Goal: Task Accomplishment & Management: Manage account settings

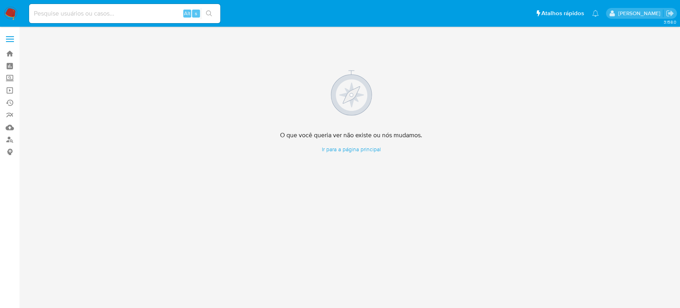
click at [10, 12] on img at bounding box center [11, 14] width 14 height 14
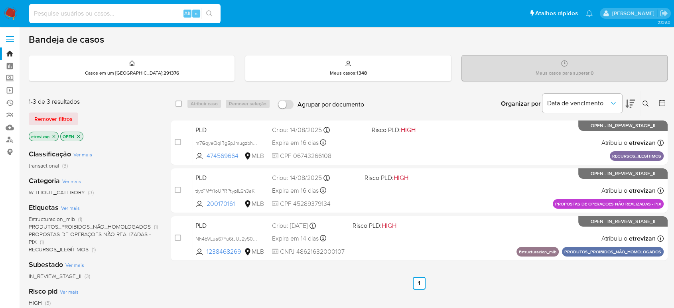
click at [121, 12] on input at bounding box center [124, 13] width 191 height 10
paste input "SLXqQOoTb9q6GP1v0iRHXpdO"
type input "SLXqQOoTb9q6GP1v0iRHXpdO"
click at [210, 12] on icon "search-icon" at bounding box center [209, 13] width 6 height 6
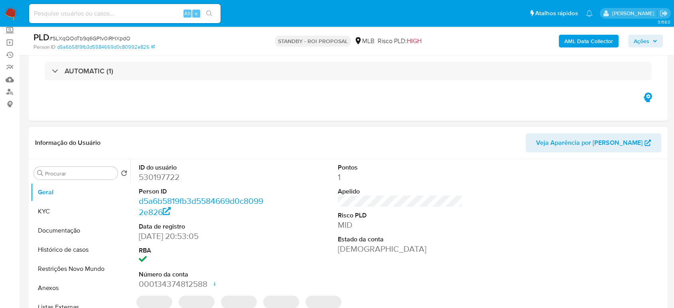
scroll to position [88, 0]
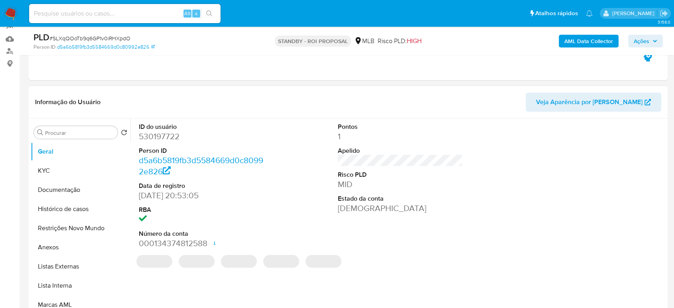
select select "10"
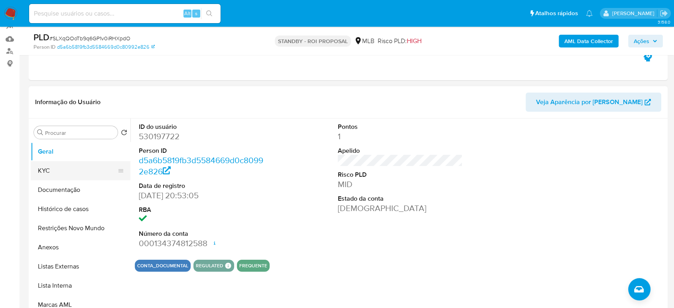
click at [47, 169] on button "KYC" at bounding box center [77, 170] width 93 height 19
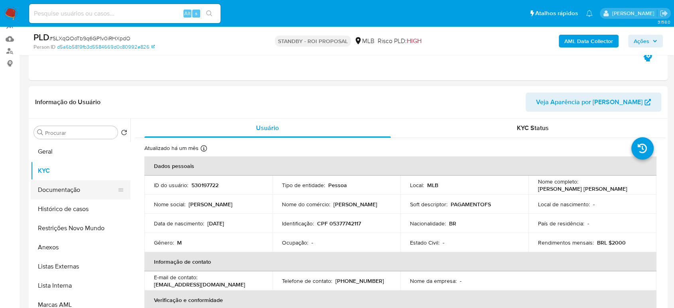
click at [63, 191] on button "Documentação" at bounding box center [77, 189] width 93 height 19
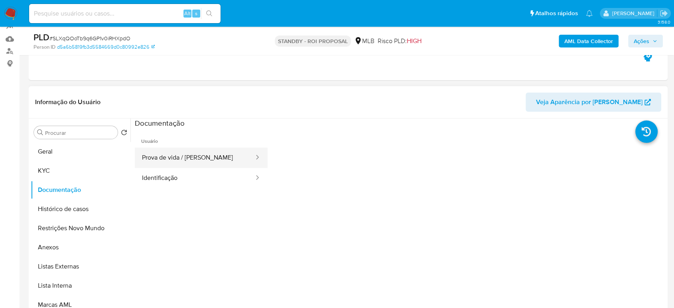
click at [181, 157] on button "Prova de vida / Selfie" at bounding box center [195, 157] width 120 height 20
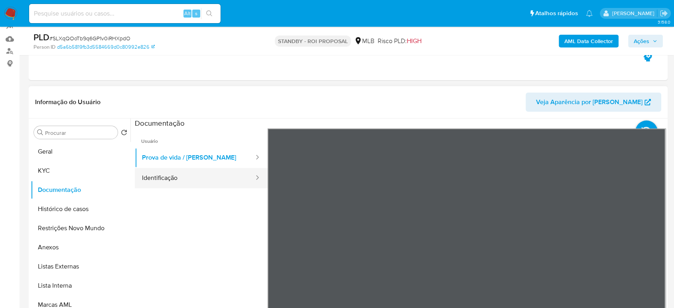
click at [180, 175] on button "Identificação" at bounding box center [195, 178] width 120 height 20
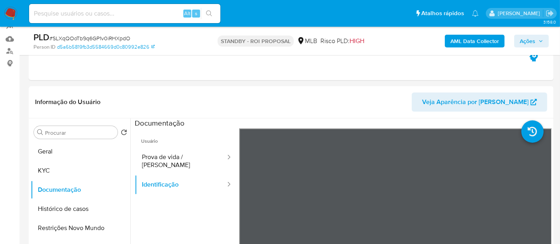
click at [122, 11] on input at bounding box center [124, 13] width 191 height 10
paste input "SLXqQOoTb9q6GP1v0iRHXpdO"
click at [207, 13] on icon "search-icon" at bounding box center [209, 13] width 6 height 6
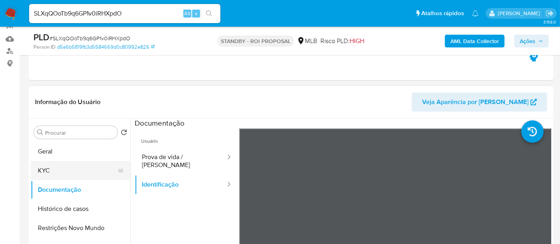
click at [57, 169] on button "KYC" at bounding box center [77, 170] width 93 height 19
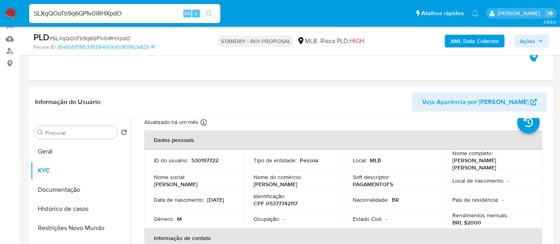
scroll to position [44, 0]
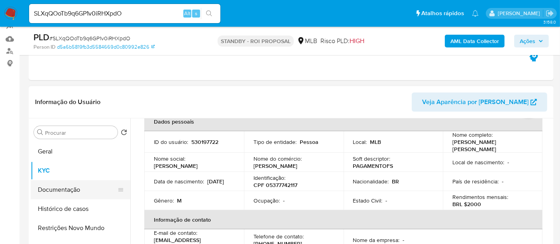
click at [59, 192] on button "Documentação" at bounding box center [77, 189] width 93 height 19
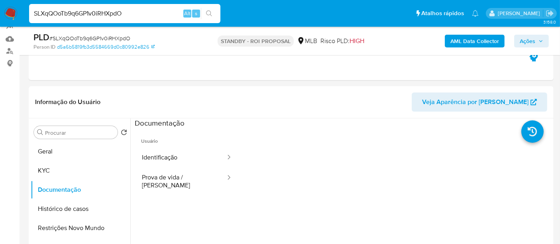
drag, startPoint x: 130, startPoint y: 15, endPoint x: 0, endPoint y: 15, distance: 129.9
click at [0, 15] on nav "Pausado Ver notificaciones SLXqQOoTb9q6GP1v0iRHXpdO Alt s Atalhos rápidos Presi…" at bounding box center [280, 13] width 560 height 27
paste input "p7RGoHG7SMzlWpcJgKpI0QTz"
type input "p7RGoHG7SMzlWpcJgKpI0QTz"
click at [208, 14] on icon "search-icon" at bounding box center [209, 13] width 6 height 6
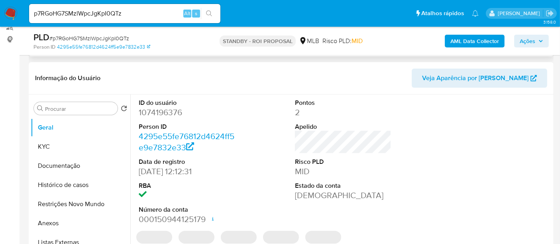
scroll to position [133, 0]
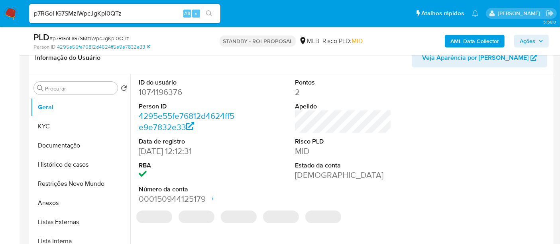
select select "10"
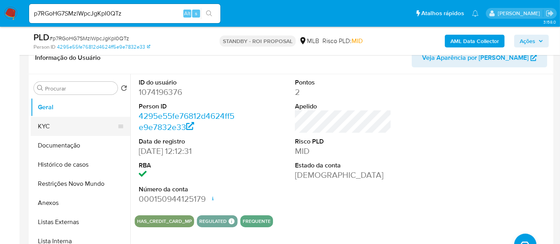
click at [44, 122] on button "KYC" at bounding box center [77, 126] width 93 height 19
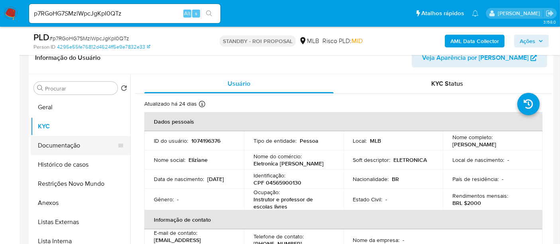
click at [50, 147] on button "Documentação" at bounding box center [77, 145] width 93 height 19
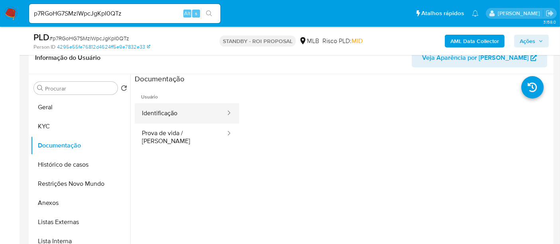
click at [174, 110] on button "Identificação" at bounding box center [181, 113] width 92 height 20
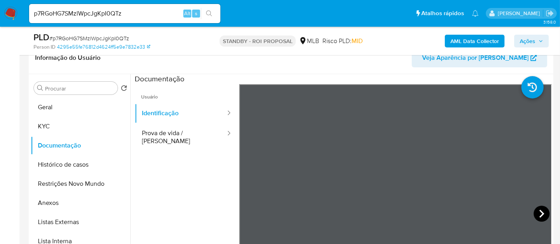
click at [536, 213] on icon at bounding box center [542, 214] width 16 height 16
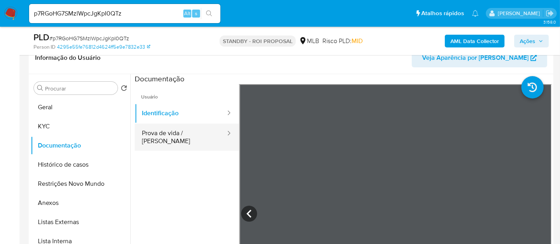
click at [159, 134] on button "Prova de vida / [PERSON_NAME]" at bounding box center [181, 137] width 92 height 27
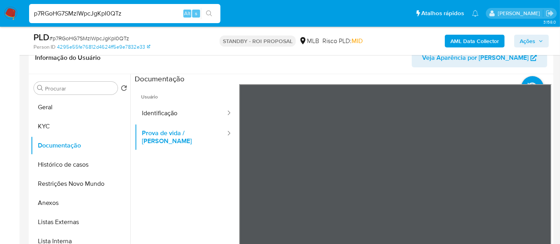
drag, startPoint x: 140, startPoint y: 12, endPoint x: 0, endPoint y: -35, distance: 147.6
paste input "2R6FllJNa7hstg2GbZ0sV1R2"
type input "2R6FllJNa7hstg2GbZ0sV1R2"
click at [207, 11] on icon "search-icon" at bounding box center [209, 13] width 6 height 6
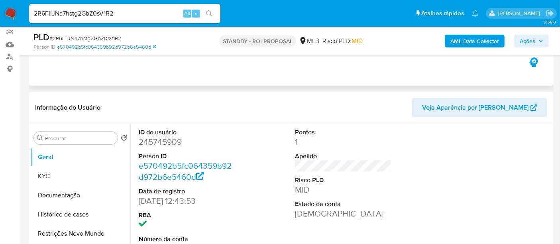
scroll to position [88, 0]
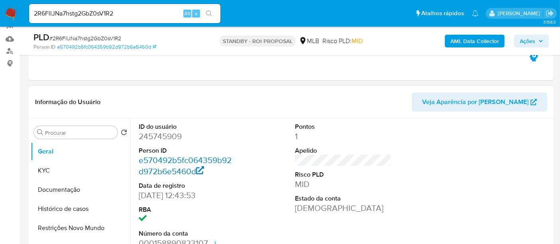
select select "10"
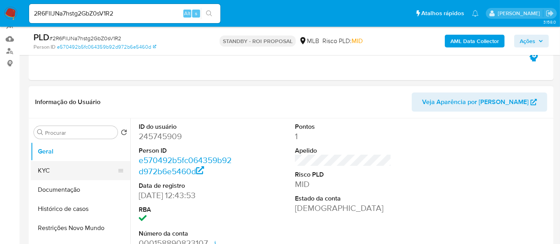
click at [45, 171] on button "KYC" at bounding box center [77, 170] width 93 height 19
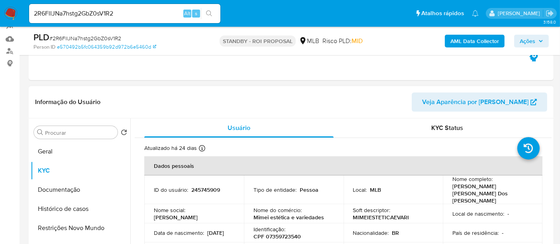
scroll to position [44, 0]
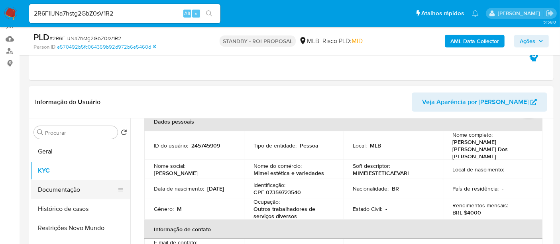
click at [41, 187] on button "Documentação" at bounding box center [77, 189] width 93 height 19
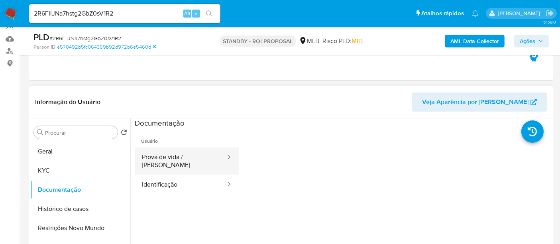
click at [193, 160] on button "Prova de vida / [PERSON_NAME]" at bounding box center [181, 160] width 92 height 27
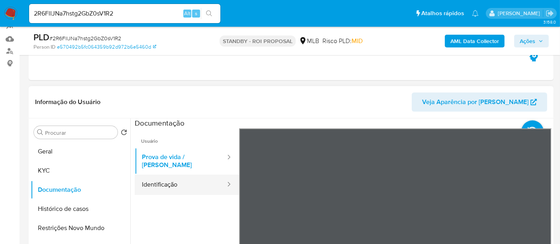
click at [158, 175] on button "Identificação" at bounding box center [181, 185] width 92 height 20
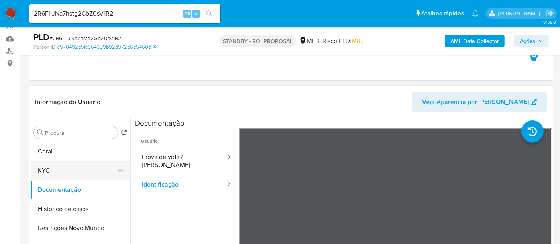
click at [52, 169] on button "KYC" at bounding box center [77, 170] width 93 height 19
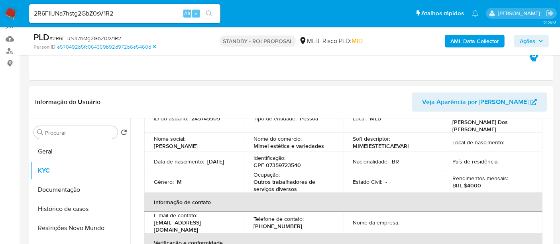
scroll to position [88, 0]
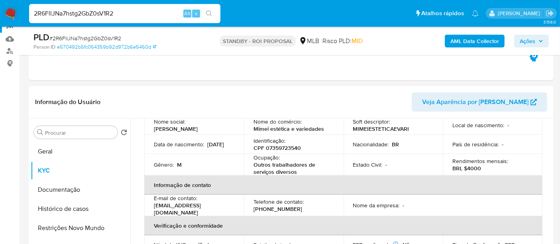
drag, startPoint x: 129, startPoint y: 13, endPoint x: 0, endPoint y: 30, distance: 130.3
paste input "Vj9dtBuXkzfluwpT2NFjrCBY"
type input "Vj9dtBuXkzfluwpT2NFjrCBY"
click at [208, 8] on button "search-icon" at bounding box center [209, 13] width 16 height 11
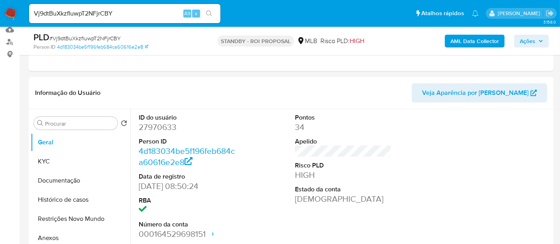
scroll to position [133, 0]
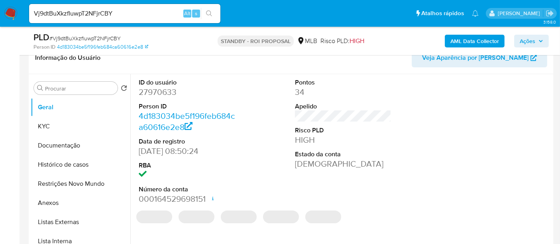
select select "10"
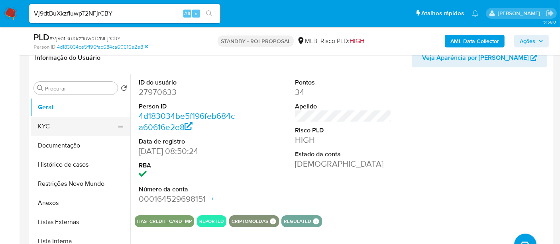
click at [52, 127] on button "KYC" at bounding box center [77, 126] width 93 height 19
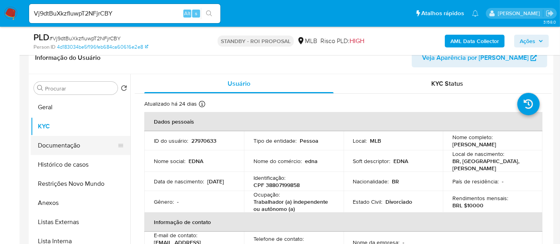
click at [62, 146] on button "Documentação" at bounding box center [77, 145] width 93 height 19
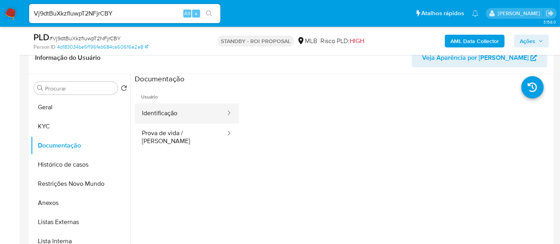
click at [202, 113] on button "Identificação" at bounding box center [181, 113] width 92 height 20
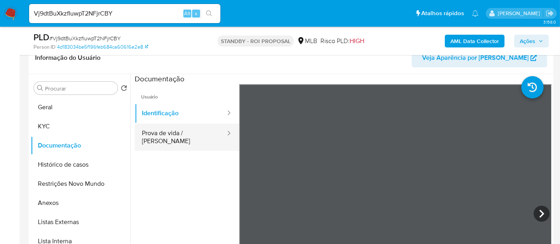
click at [198, 135] on button "Prova de vida / [PERSON_NAME]" at bounding box center [181, 137] width 92 height 27
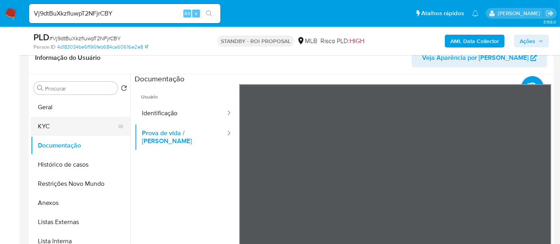
click at [54, 127] on button "KYC" at bounding box center [77, 126] width 93 height 19
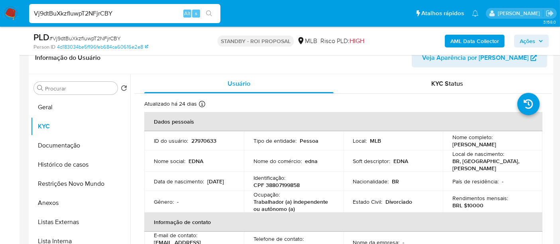
drag, startPoint x: 128, startPoint y: 12, endPoint x: 0, endPoint y: 5, distance: 128.1
click at [0, 5] on nav "Pausado Ver notificaciones Vj9dtBuXkzfluwpT2NFjrCBY Alt s Atalhos rápidos Presi…" at bounding box center [280, 13] width 560 height 27
paste input "ncvW0ZcSL5CtB5kBnQFw8zFz"
type input "ncvW0ZcSL5CtB5kBnQFw8zFz"
click at [207, 11] on icon "search-icon" at bounding box center [209, 13] width 6 height 6
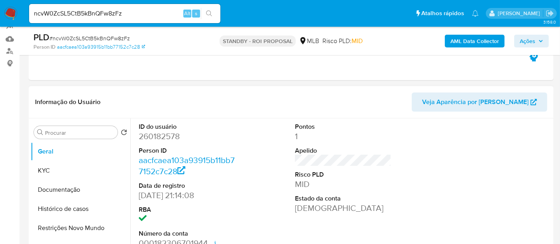
select select "10"
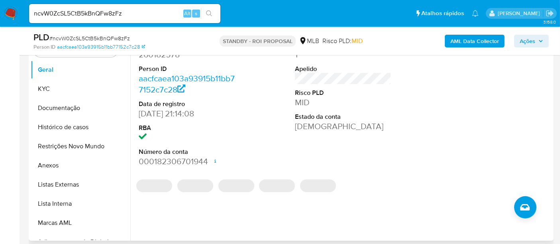
scroll to position [177, 0]
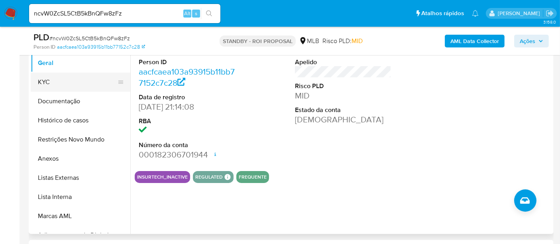
click at [48, 82] on button "KYC" at bounding box center [77, 82] width 93 height 19
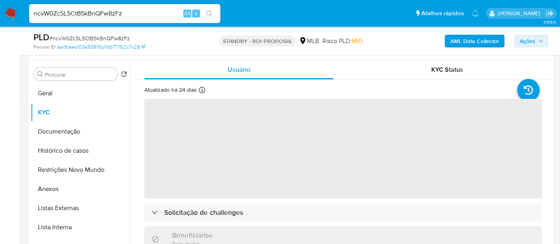
scroll to position [133, 0]
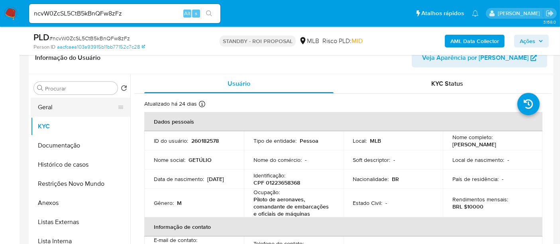
click at [60, 109] on button "Geral" at bounding box center [77, 107] width 93 height 19
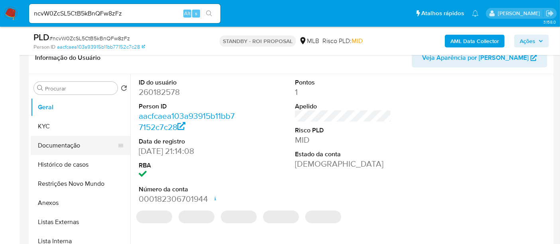
click at [65, 147] on button "Documentação" at bounding box center [77, 145] width 93 height 19
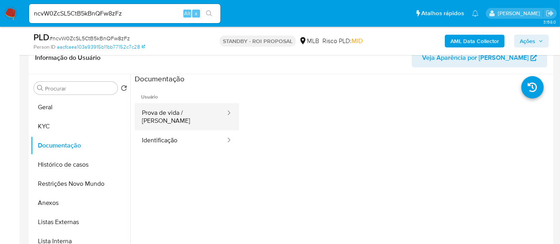
click at [188, 114] on button "Prova de vida / [PERSON_NAME]" at bounding box center [181, 116] width 92 height 27
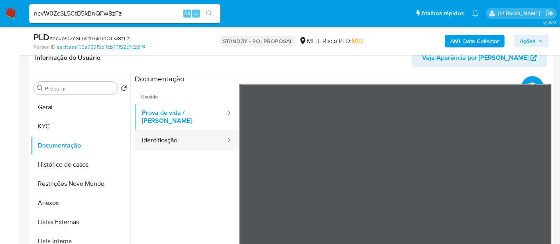
click at [155, 132] on button "Identificação" at bounding box center [181, 140] width 92 height 20
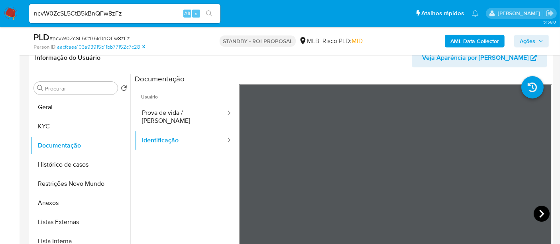
click at [541, 210] on icon at bounding box center [542, 214] width 16 height 16
drag, startPoint x: 144, startPoint y: 11, endPoint x: 0, endPoint y: 11, distance: 143.9
click at [0, 11] on nav "Pausado Ver notificaciones ncvW0ZcSL5CtB5kBnQFw8zFz Alt s Atalhos rápidos Presi…" at bounding box center [280, 13] width 560 height 27
paste input "Fsx0mT5wGtuMATEAmpkT3p"
type input "nFsx0mT5wGtuMATEAmpkT3p"
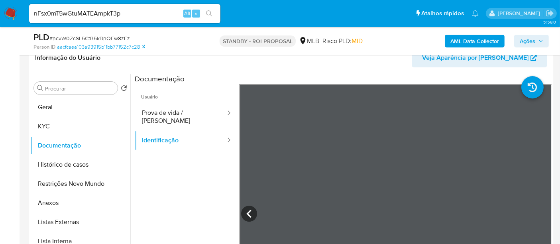
click at [206, 9] on button "search-icon" at bounding box center [209, 13] width 16 height 11
click at [13, 10] on img at bounding box center [11, 14] width 14 height 14
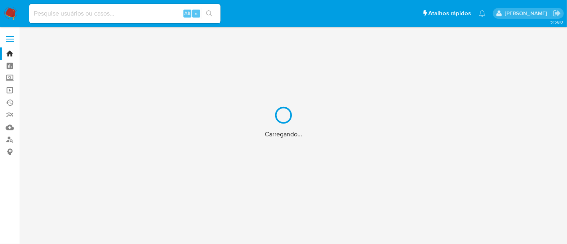
click at [120, 14] on div "Carregando..." at bounding box center [283, 122] width 567 height 244
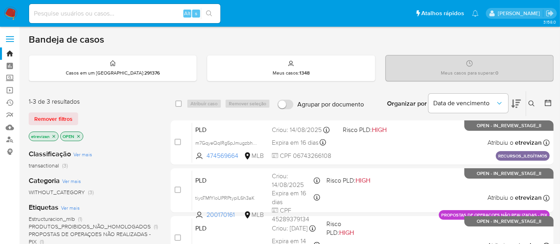
click at [96, 13] on input at bounding box center [124, 13] width 191 height 10
paste input "nFsx0mT5wGtuMATEAmpkT3p"
click at [212, 11] on icon "search-icon" at bounding box center [209, 13] width 6 height 6
drag, startPoint x: 128, startPoint y: 12, endPoint x: 0, endPoint y: 12, distance: 127.5
click at [0, 12] on nav "Pausado Ver notificaciones nFsx0mT5wGtuMATEAmpkT3p Alt s Atalhos rápidos Presio…" at bounding box center [280, 13] width 560 height 27
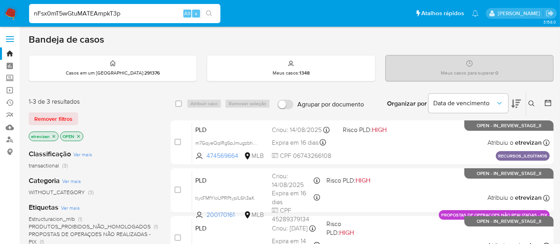
paste input "cvW0ZcSL5CtB5kBnQFw8zFz"
type input "ncvW0ZcSL5CtB5kBnQFw8zFz"
click at [205, 10] on button "search-icon" at bounding box center [209, 13] width 16 height 11
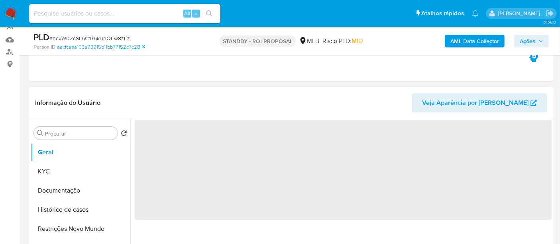
scroll to position [88, 0]
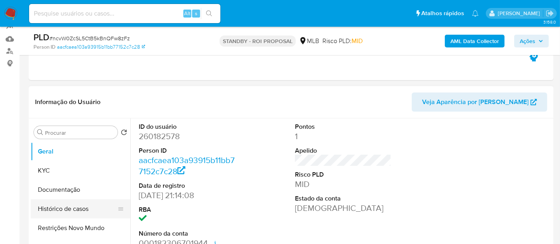
click at [63, 207] on button "Histórico de casos" at bounding box center [77, 208] width 93 height 19
select select "10"
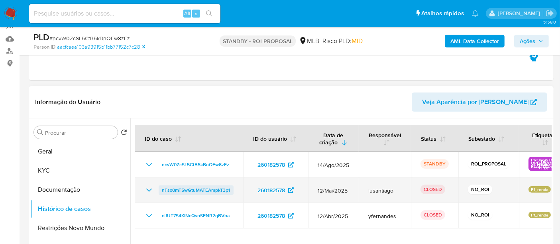
click at [192, 186] on span "nFsx0mT5wGtuMATEAmpkT3p1" at bounding box center [196, 190] width 69 height 10
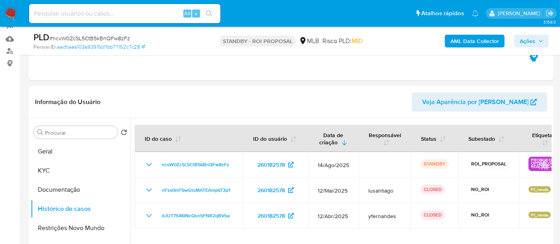
click at [92, 16] on input at bounding box center [124, 13] width 191 height 10
paste input "dYSYALUUfnBWzJGBsqLMu2Zb"
type input "dYSYALUUfnBWzJGBsqLMu2Zb"
click at [208, 10] on button "search-icon" at bounding box center [209, 13] width 16 height 11
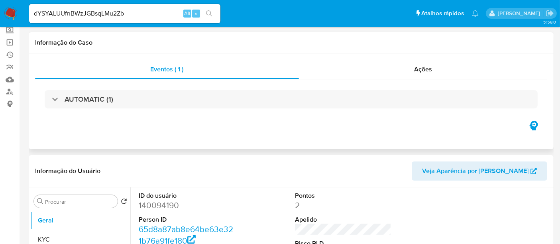
select select "10"
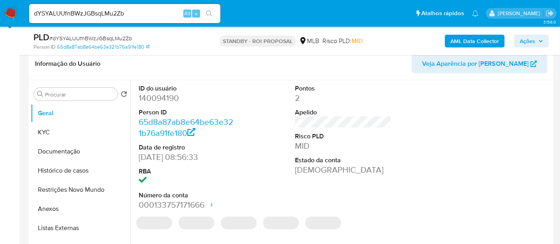
scroll to position [133, 0]
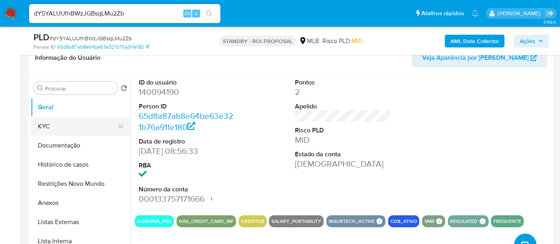
click at [50, 128] on button "KYC" at bounding box center [77, 126] width 93 height 19
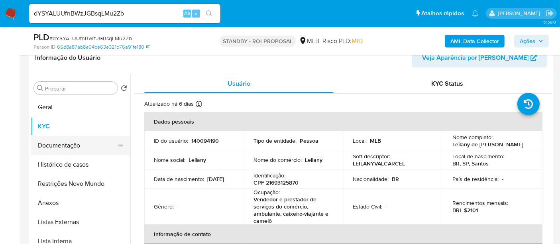
click at [55, 144] on button "Documentação" at bounding box center [77, 145] width 93 height 19
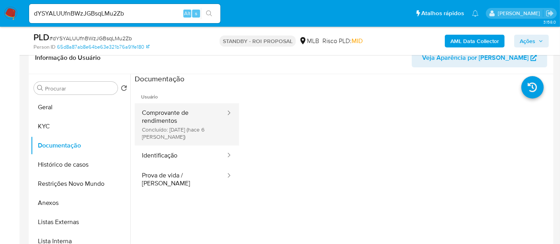
click at [183, 113] on button "Comprovante de rendimentos Concluído: 06/09/2025 (hace 6 días)" at bounding box center [181, 124] width 92 height 42
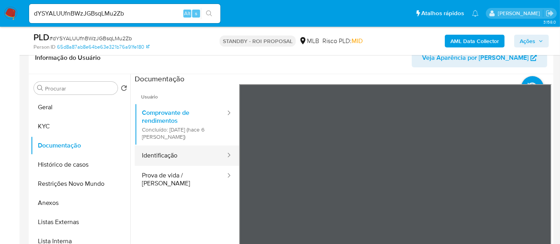
click at [172, 158] on button "Identificação" at bounding box center [181, 155] width 92 height 20
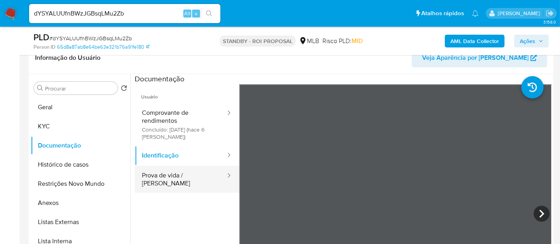
click at [174, 178] on button "Prova de vida / [PERSON_NAME]" at bounding box center [181, 179] width 92 height 27
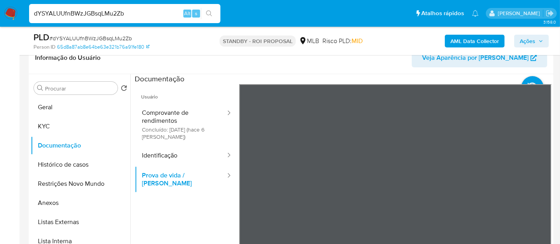
drag, startPoint x: 139, startPoint y: 16, endPoint x: 0, endPoint y: 6, distance: 139.0
click at [0, 6] on nav "Pausado Ver notificaciones dYSYALUUfnBWzJGBsqLMu2Zb Alt s Atalhos rápidos Presi…" at bounding box center [280, 13] width 560 height 27
paste input "uCh57o9wMBxsHX1RNvbSy4wJ"
type input "uCh57o9wMBxsHX1RNvbSy4wJ"
click at [214, 11] on button "search-icon" at bounding box center [209, 13] width 16 height 11
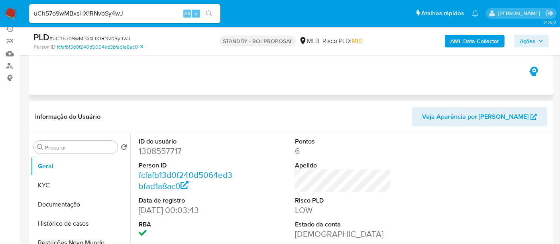
scroll to position [88, 0]
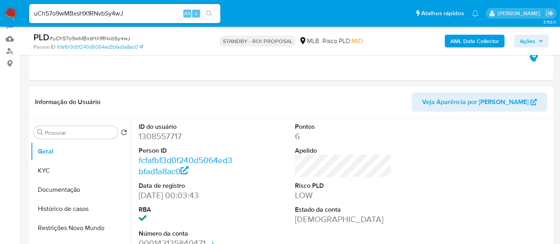
select select "10"
click at [44, 167] on button "KYC" at bounding box center [77, 170] width 93 height 19
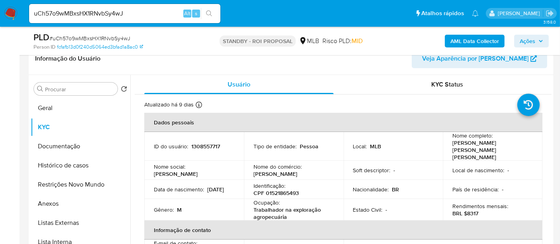
scroll to position [142, 0]
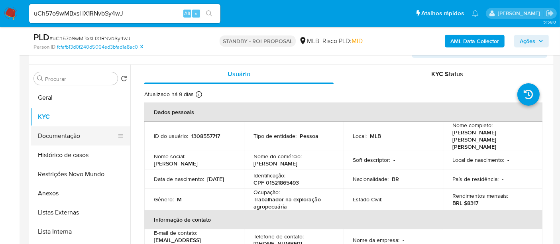
click at [50, 135] on button "Documentação" at bounding box center [77, 135] width 93 height 19
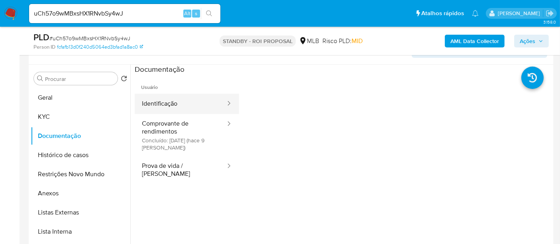
click at [172, 105] on button "Identificação" at bounding box center [181, 104] width 92 height 20
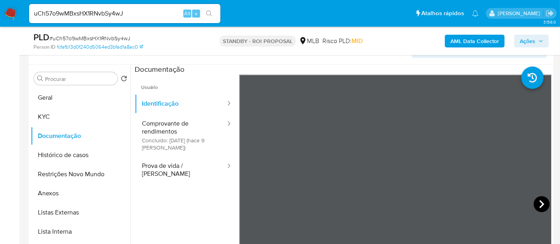
click at [534, 201] on icon at bounding box center [542, 204] width 16 height 16
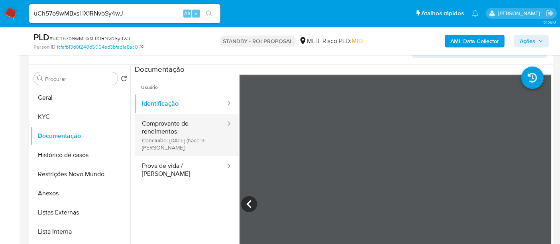
drag, startPoint x: 165, startPoint y: 126, endPoint x: 183, endPoint y: 130, distance: 18.8
click at [165, 127] on button "Comprovante de rendimentos Concluído: 02/09/2025 (hace 9 días)" at bounding box center [181, 135] width 92 height 42
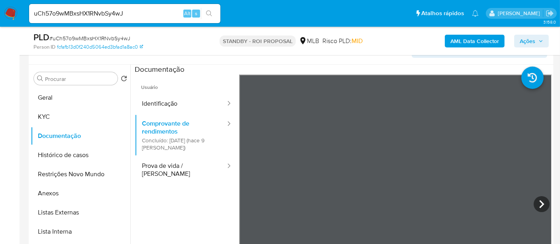
click at [536, 203] on icon at bounding box center [542, 204] width 16 height 16
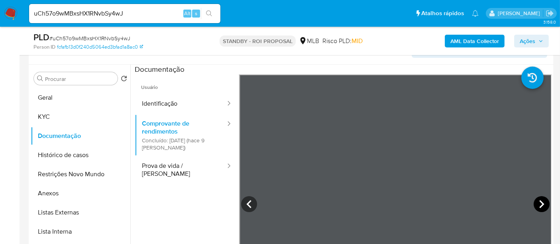
click at [539, 204] on icon at bounding box center [541, 204] width 5 height 8
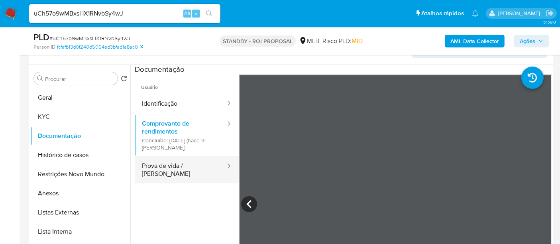
click at [177, 169] on button "Prova de vida / Selfie" at bounding box center [181, 169] width 92 height 27
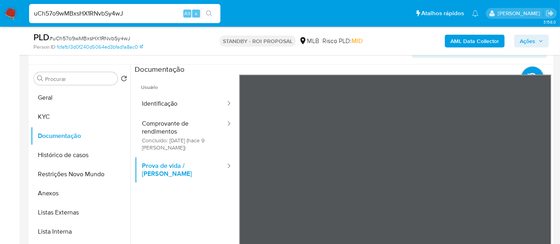
drag, startPoint x: 134, startPoint y: 17, endPoint x: 0, endPoint y: -18, distance: 138.7
paste input "neJZFQYo3VW9tckYfDntygYR"
type input "neJZFQYo3VW9tckYfDntygYR"
click at [208, 12] on icon "search-icon" at bounding box center [209, 13] width 6 height 6
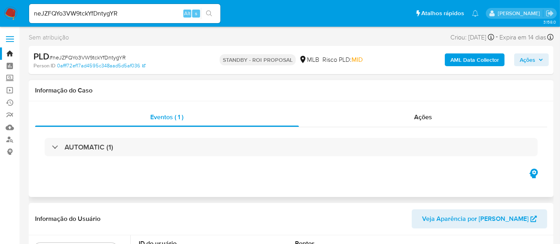
select select "10"
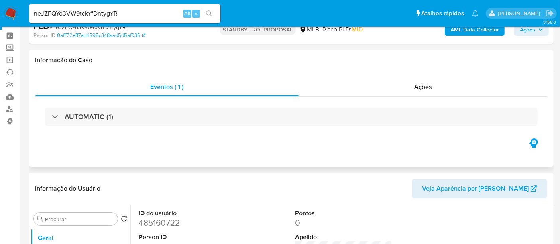
scroll to position [88, 0]
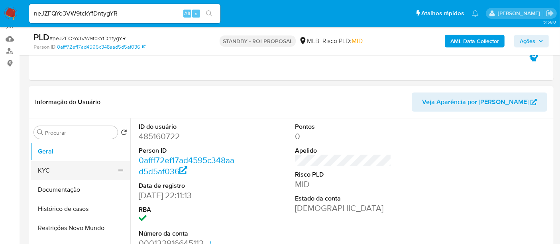
click at [56, 167] on button "KYC" at bounding box center [77, 170] width 93 height 19
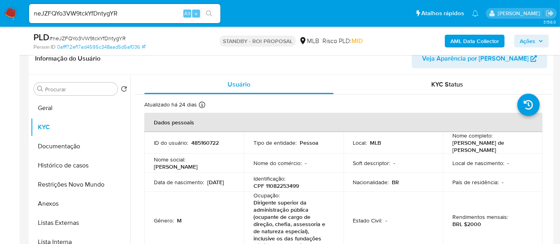
scroll to position [159, 0]
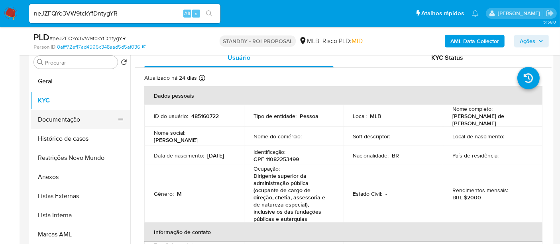
click at [65, 118] on button "Documentação" at bounding box center [77, 119] width 93 height 19
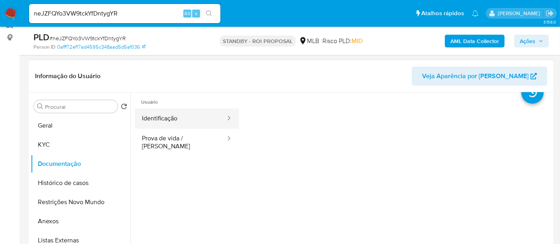
scroll to position [0, 0]
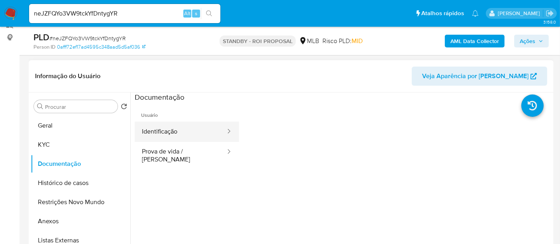
click at [178, 129] on button "Identificação" at bounding box center [181, 132] width 92 height 20
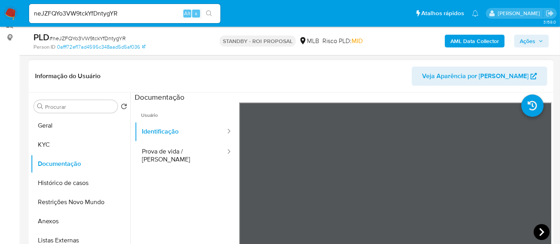
drag, startPoint x: 540, startPoint y: 228, endPoint x: 535, endPoint y: 228, distance: 5.6
click at [535, 228] on icon at bounding box center [542, 232] width 16 height 16
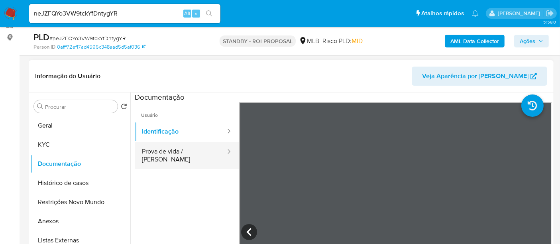
click at [182, 151] on button "Prova de vida / Selfie" at bounding box center [181, 155] width 92 height 27
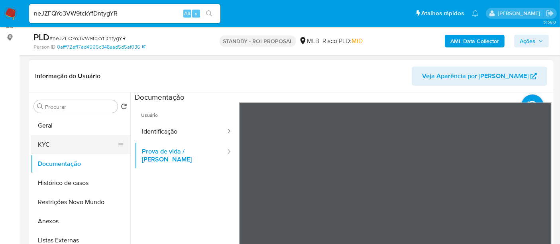
click at [49, 143] on button "KYC" at bounding box center [77, 144] width 93 height 19
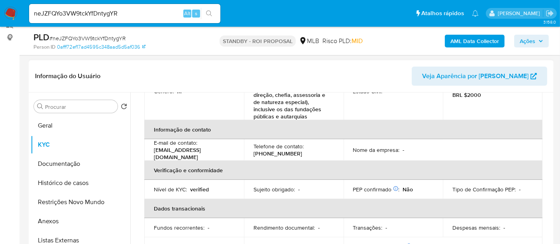
scroll to position [133, 0]
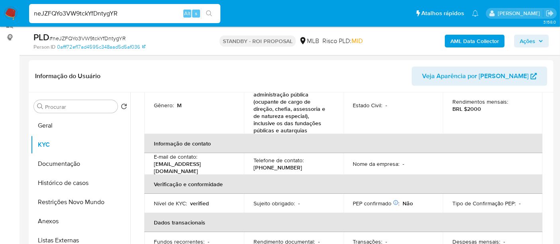
drag, startPoint x: 136, startPoint y: 14, endPoint x: 0, endPoint y: 14, distance: 136.3
click at [0, 14] on nav "Pausado Ver notificaciones neJZFQYo3VW9tckYfDntygYR Alt s Atalhos rápidos Presi…" at bounding box center [280, 13] width 560 height 27
paste input "gVkDkKmMgPMENfqgtEKRYFpd"
type input "gVkDkKmMgPMENfqgtEKRYFpd"
click at [212, 12] on icon "search-icon" at bounding box center [209, 13] width 6 height 6
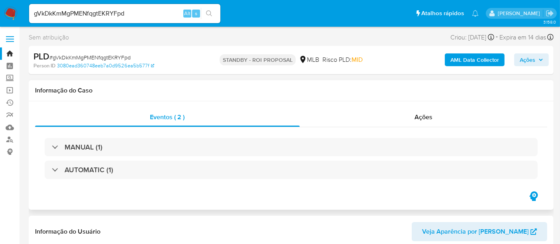
select select "10"
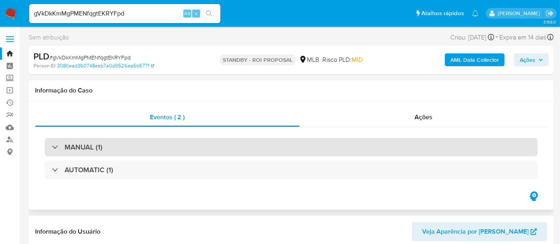
click at [124, 152] on div "MANUAL (1)" at bounding box center [291, 147] width 493 height 18
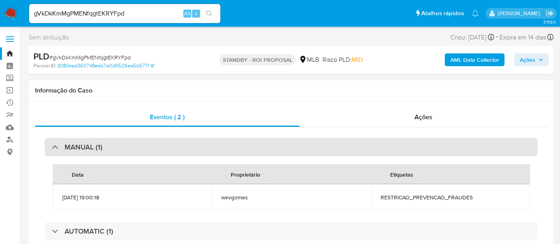
click at [151, 145] on div "MANUAL (1)" at bounding box center [291, 147] width 493 height 18
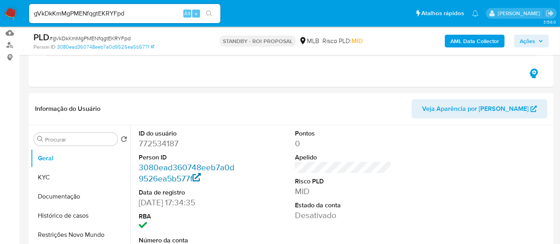
scroll to position [133, 0]
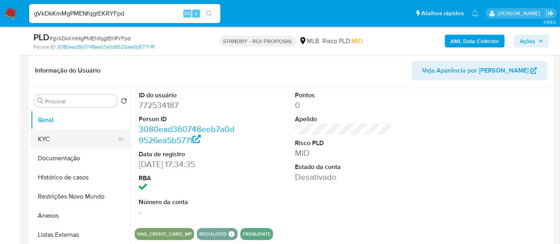
click at [53, 141] on button "KYC" at bounding box center [77, 139] width 93 height 19
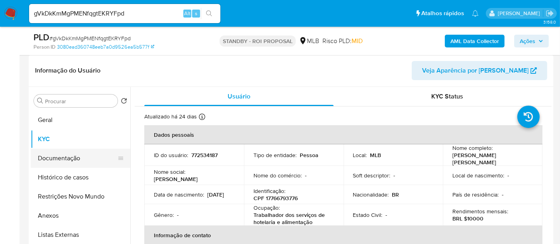
click at [47, 157] on button "Documentação" at bounding box center [77, 158] width 93 height 19
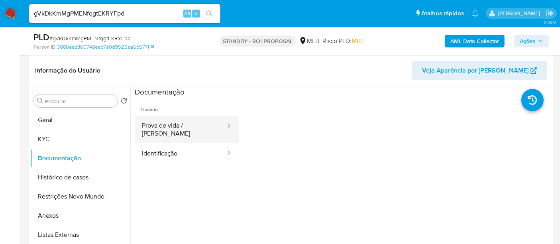
click at [159, 126] on button "Prova de vida / Selfie" at bounding box center [181, 129] width 92 height 27
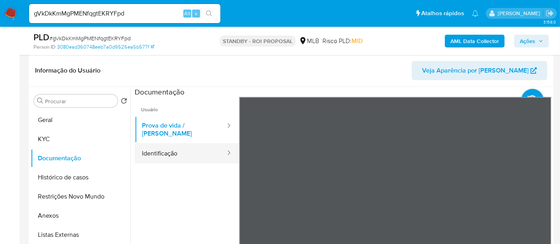
click at [182, 148] on button "Identificação" at bounding box center [181, 153] width 92 height 20
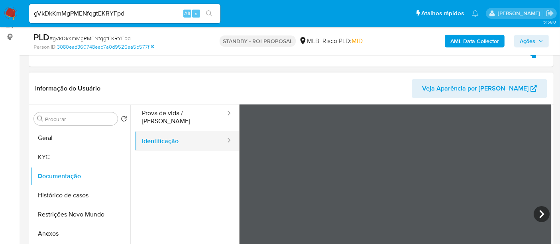
scroll to position [44, 0]
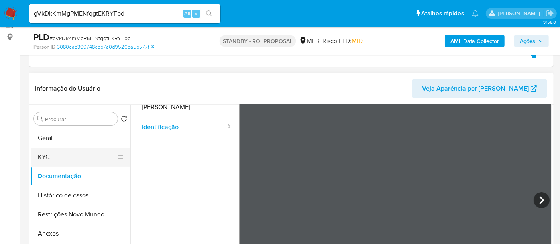
click at [47, 153] on button "KYC" at bounding box center [77, 156] width 93 height 19
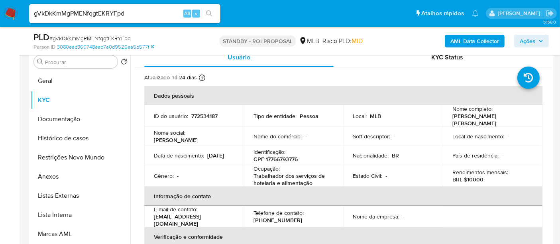
scroll to position [157, 0]
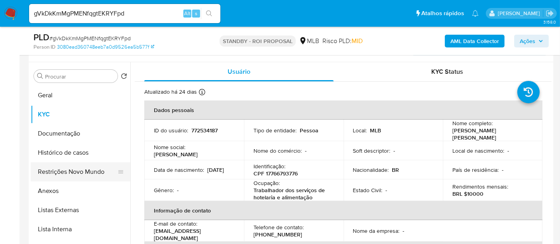
click at [68, 175] on button "Restrições Novo Mundo" at bounding box center [77, 171] width 93 height 19
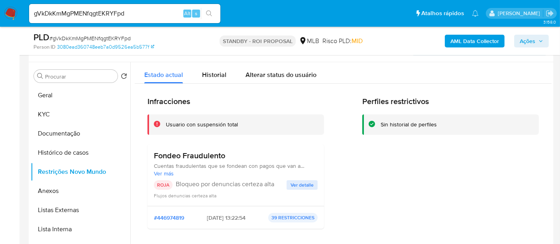
drag, startPoint x: 303, startPoint y: 183, endPoint x: 565, endPoint y: 158, distance: 262.6
click at [304, 182] on span "Ver detalle" at bounding box center [302, 185] width 23 height 8
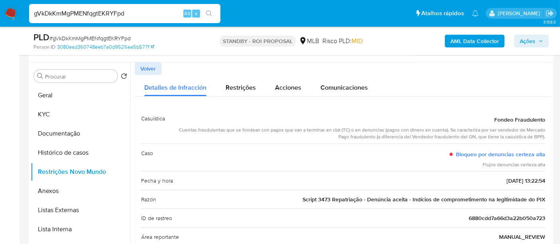
drag, startPoint x: 93, startPoint y: 13, endPoint x: 0, endPoint y: 1, distance: 93.6
click at [0, 1] on nav "Pausado Ver notificaciones gVkDkKmMgPMENfqgtEKRYFpd Alt s Atalhos rápidos Presi…" at bounding box center [280, 13] width 560 height 27
paste input "Rh2NpJedxiTj7YXpXpb5TOMc"
type input "Rh2NpJedxiTj7YXpXpb5TOMc"
click at [209, 12] on icon "search-icon" at bounding box center [209, 13] width 6 height 6
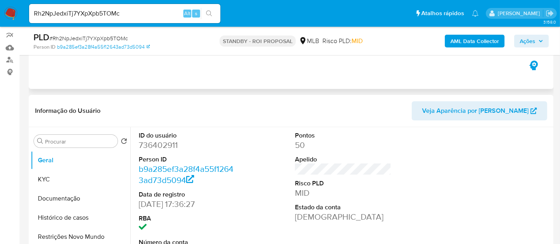
select select "10"
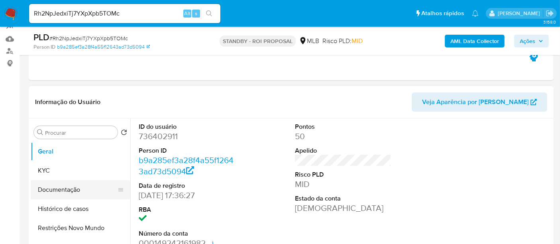
drag, startPoint x: 59, startPoint y: 188, endPoint x: 93, endPoint y: 188, distance: 33.9
click at [61, 188] on button "Documentação" at bounding box center [77, 189] width 93 height 19
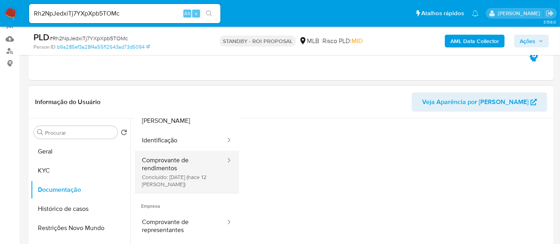
scroll to position [0, 0]
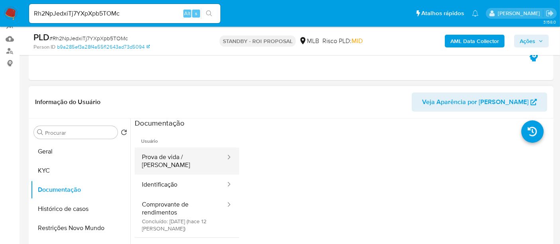
click at [176, 157] on button "Prova de vida / Selfie" at bounding box center [181, 160] width 92 height 27
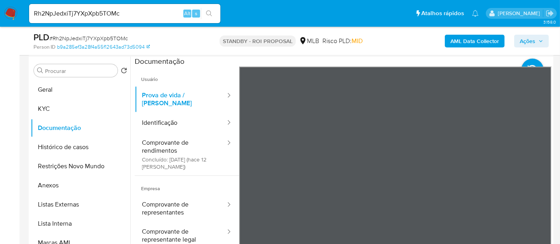
scroll to position [154, 0]
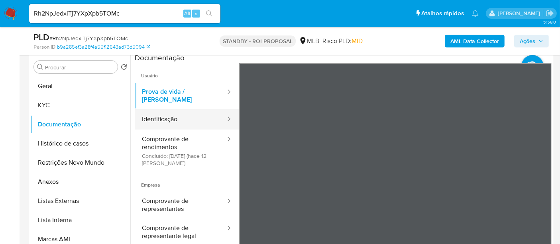
click at [176, 112] on button "Identificação" at bounding box center [181, 119] width 92 height 20
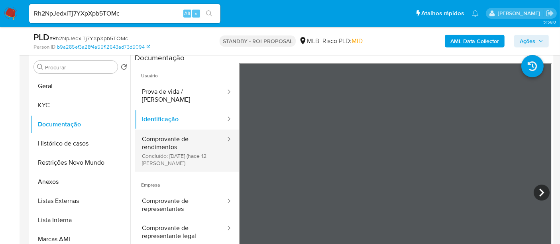
click at [162, 132] on button "Comprovante de rendimentos Concluído: 30/08/2025 (hace 12 días)" at bounding box center [181, 151] width 92 height 42
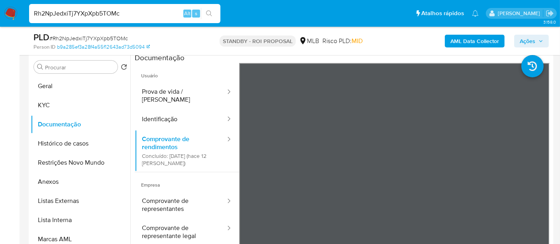
drag, startPoint x: 137, startPoint y: 12, endPoint x: 0, endPoint y: -1, distance: 138.1
paste input "DsqyND6tnZOuGHIUiSeDJP0n"
type input "DsqyND6tnZOuGHIUiSeDJP0n"
click at [212, 12] on button "search-icon" at bounding box center [209, 13] width 16 height 11
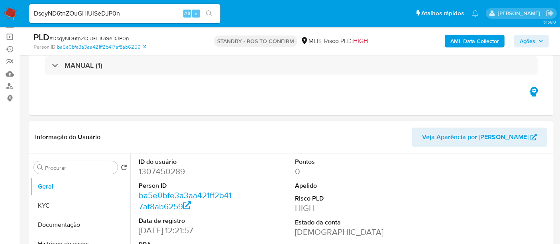
scroll to position [88, 0]
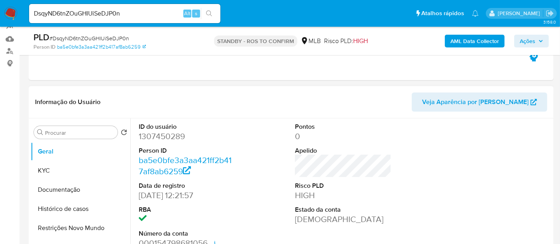
select select "10"
click at [52, 168] on button "KYC" at bounding box center [77, 170] width 93 height 19
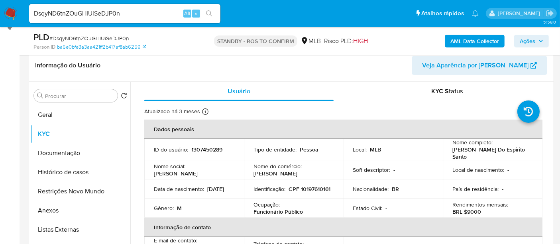
scroll to position [129, 0]
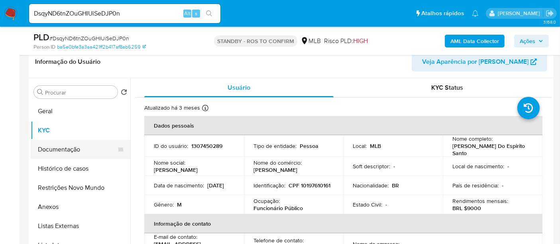
click at [57, 151] on button "Documentação" at bounding box center [77, 149] width 93 height 19
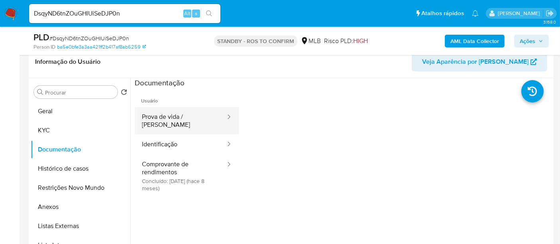
click at [187, 118] on button "Prova de vida / Selfie" at bounding box center [181, 120] width 92 height 27
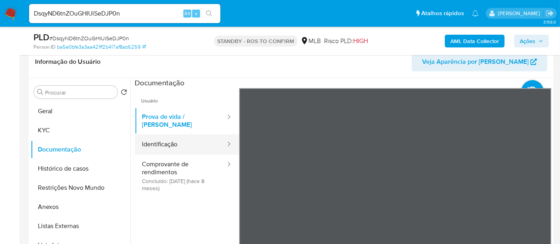
click at [158, 138] on button "Identificação" at bounding box center [181, 144] width 92 height 20
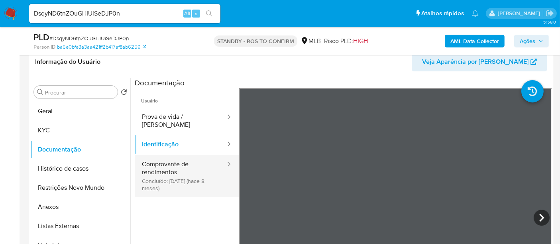
click at [178, 157] on button "Comprovante de rendimentos Concluído: 07/01/2025 (hace 8 meses)" at bounding box center [181, 176] width 92 height 42
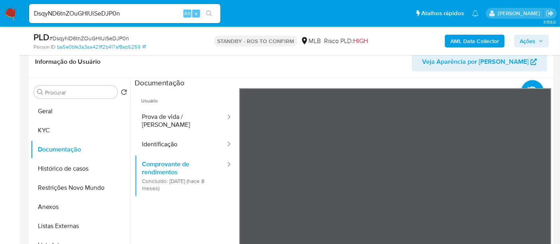
scroll to position [163, 0]
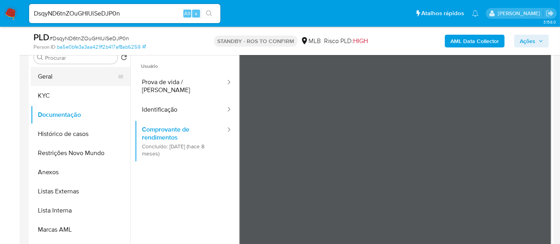
click at [58, 76] on button "Geral" at bounding box center [77, 76] width 93 height 19
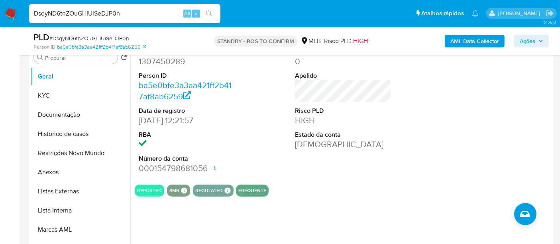
drag, startPoint x: 137, startPoint y: 15, endPoint x: 0, endPoint y: 10, distance: 137.6
click at [0, 10] on nav "Pausado Ver notificaciones DsqyND6tnZOuGHIUiSeDJP0n Alt s Atalhos rápidos Presi…" at bounding box center [280, 13] width 560 height 27
paste input "CjvRiUdCGXtmQP6DMASKymV2"
type input "CjvRiUdCGXtmQP6DMASKymV2"
click at [210, 9] on button "search-icon" at bounding box center [209, 13] width 16 height 11
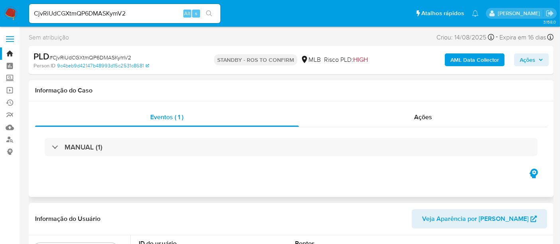
select select "10"
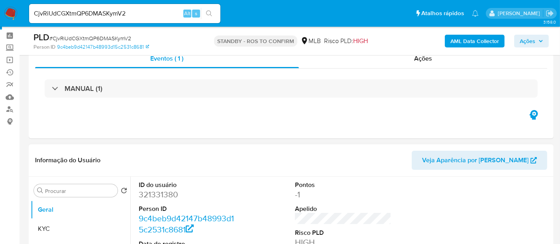
scroll to position [88, 0]
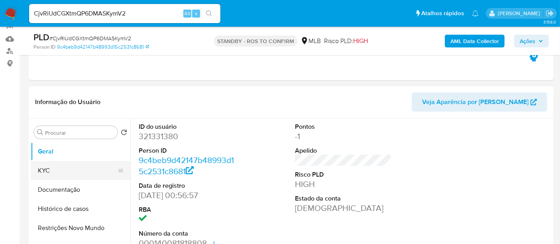
click at [57, 169] on button "KYC" at bounding box center [77, 170] width 93 height 19
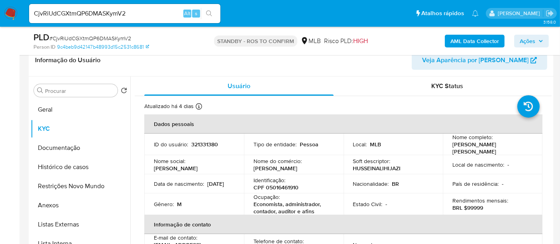
scroll to position [147, 0]
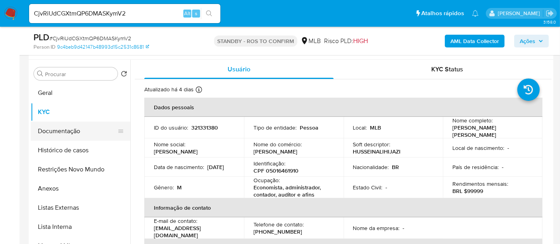
click at [71, 128] on button "Documentação" at bounding box center [77, 131] width 93 height 19
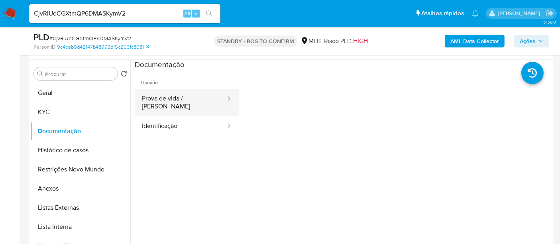
click at [190, 95] on button "Prova de vida / Selfie" at bounding box center [181, 102] width 92 height 27
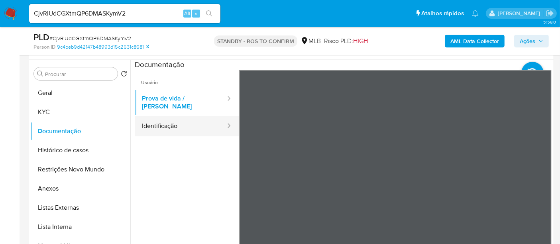
click at [164, 121] on button "Identificação" at bounding box center [181, 126] width 92 height 20
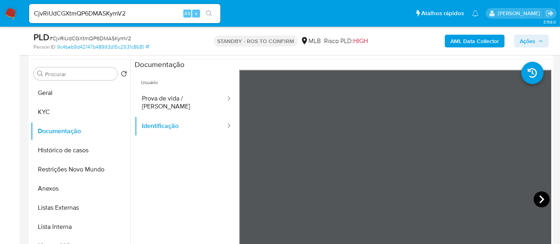
click at [544, 197] on icon at bounding box center [542, 199] width 16 height 16
click at [53, 111] on button "KYC" at bounding box center [77, 111] width 93 height 19
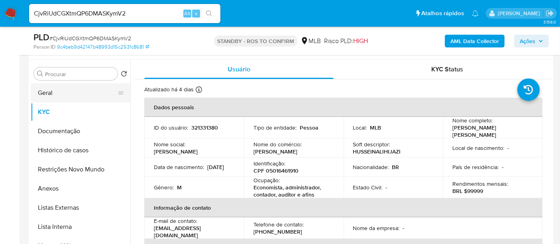
click at [48, 90] on button "Geral" at bounding box center [77, 92] width 93 height 19
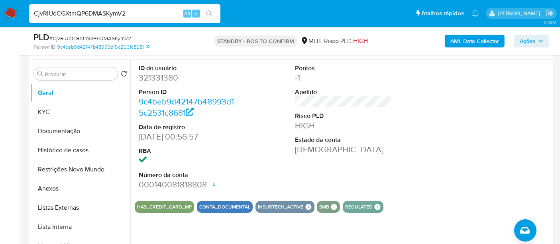
drag, startPoint x: 138, startPoint y: 14, endPoint x: 0, endPoint y: 14, distance: 137.9
click at [0, 14] on nav "Pausado Ver notificaciones CjvRiUdCGXtmQP6DMASKymV2 Alt s Atalhos rápidos Presi…" at bounding box center [280, 13] width 560 height 27
paste input "AOmK8c7y77FuCCYVrsYQlKTm"
type input "AOmK8c7y77FuCCYVrsYQlKTm"
click at [211, 11] on icon "search-icon" at bounding box center [209, 13] width 6 height 6
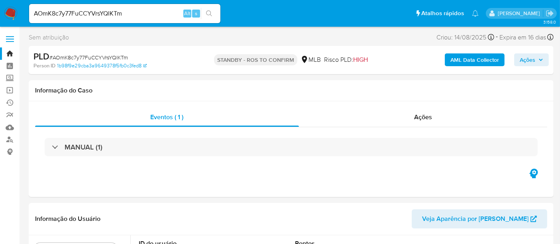
select select "10"
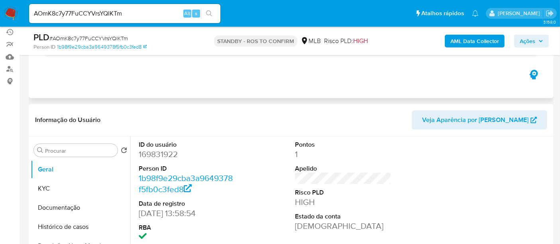
scroll to position [88, 0]
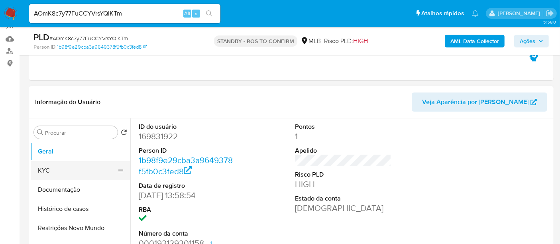
click at [50, 169] on button "KYC" at bounding box center [77, 170] width 93 height 19
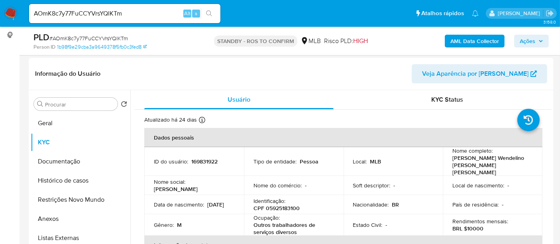
scroll to position [124, 0]
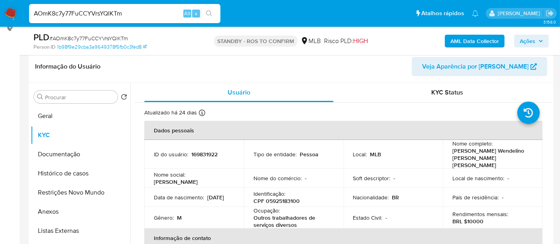
drag, startPoint x: 140, startPoint y: 14, endPoint x: 0, endPoint y: 23, distance: 140.2
click at [0, 23] on nav "Pausado Ver notificaciones AOmK8c7y77FuCCYVrsYQlKTm Alt s Atalhos rápidos Presi…" at bounding box center [280, 13] width 560 height 27
paste input "f2Qxl8cAelzQcM0Hd5qiVWWb"
type input "f2Qxl8cAelzQcM0Hd5qiVWWb"
drag, startPoint x: 210, startPoint y: 11, endPoint x: 237, endPoint y: 37, distance: 37.8
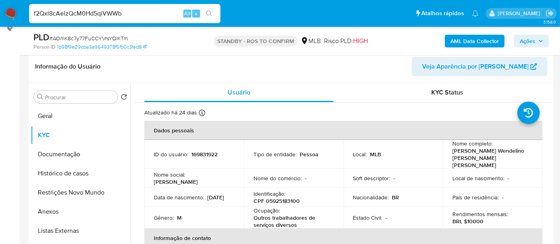
click at [210, 11] on icon "search-icon" at bounding box center [209, 13] width 6 height 6
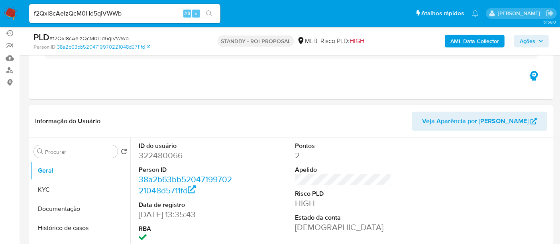
select select "10"
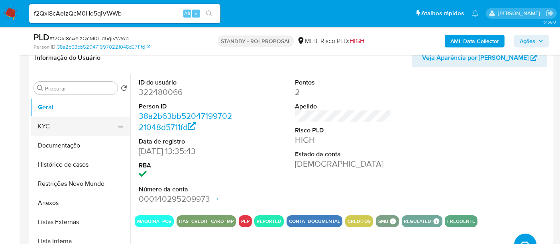
drag, startPoint x: 49, startPoint y: 127, endPoint x: 53, endPoint y: 127, distance: 4.4
click at [49, 127] on button "KYC" at bounding box center [77, 126] width 93 height 19
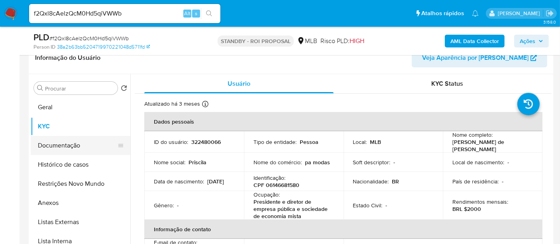
drag, startPoint x: 55, startPoint y: 141, endPoint x: 110, endPoint y: 145, distance: 55.1
click at [56, 141] on button "Documentação" at bounding box center [77, 145] width 93 height 19
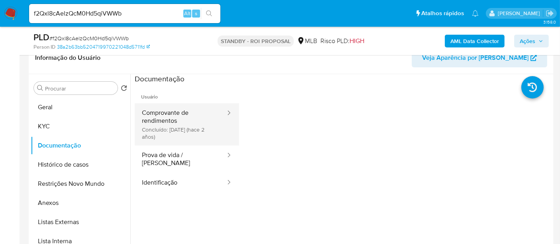
click at [180, 120] on button "Comprovante de rendimentos Concluído: 20/12/2023 (hace 2 años)" at bounding box center [181, 124] width 92 height 42
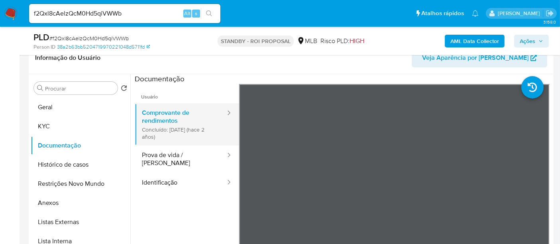
scroll to position [44, 0]
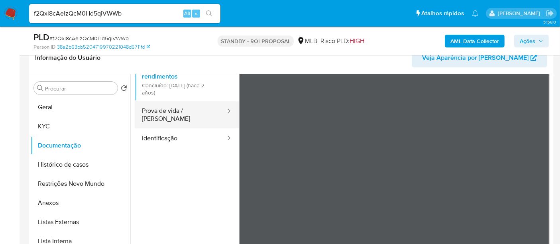
drag, startPoint x: 161, startPoint y: 115, endPoint x: 221, endPoint y: 114, distance: 60.2
click at [161, 114] on button "Prova de vida / Selfie" at bounding box center [181, 114] width 92 height 27
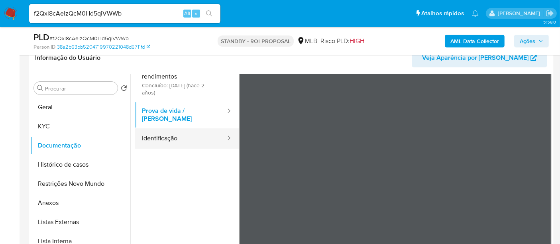
click at [161, 135] on button "Identificação" at bounding box center [181, 138] width 92 height 20
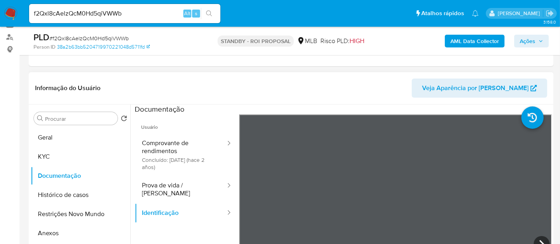
scroll to position [88, 0]
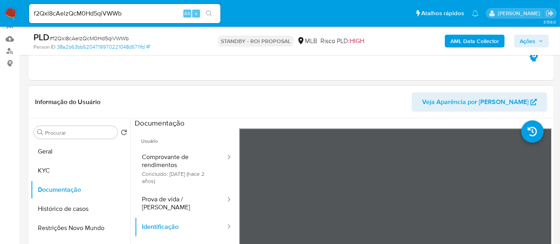
click at [165, 116] on div "Informação do Usuário Veja Aparência por Pessoa" at bounding box center [291, 102] width 525 height 32
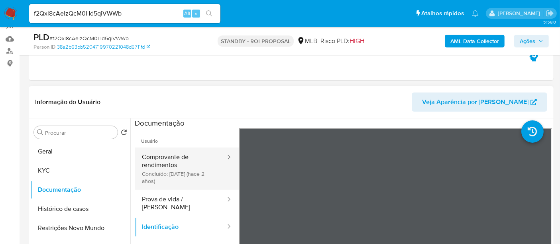
click at [171, 165] on button "Comprovante de rendimentos Concluído: 20/12/2023 (hace 2 años)" at bounding box center [181, 168] width 92 height 42
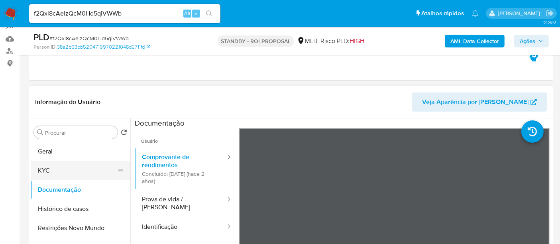
click at [44, 165] on button "KYC" at bounding box center [77, 170] width 93 height 19
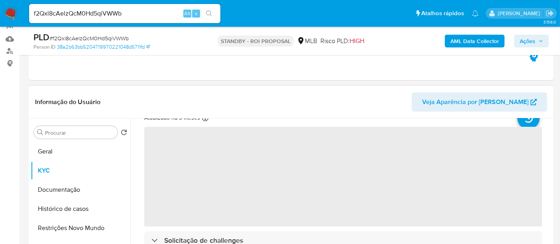
scroll to position [44, 0]
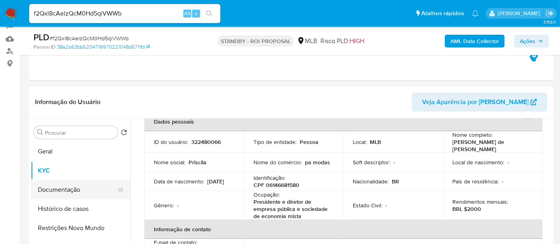
click at [59, 189] on button "Documentação" at bounding box center [77, 189] width 93 height 19
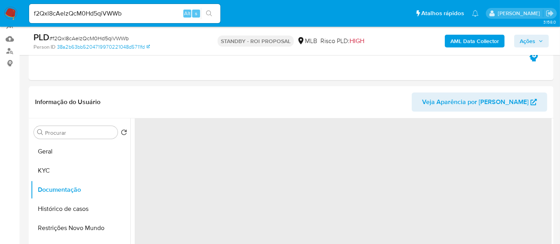
scroll to position [0, 0]
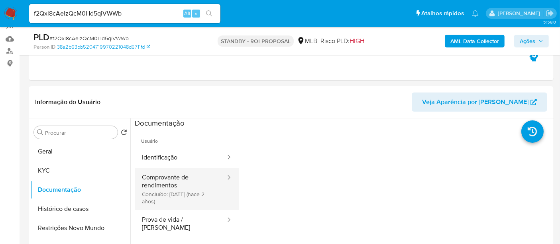
click at [157, 187] on button "Comprovante de rendimentos Concluído: 20/12/2023 (hace 2 años)" at bounding box center [181, 189] width 92 height 42
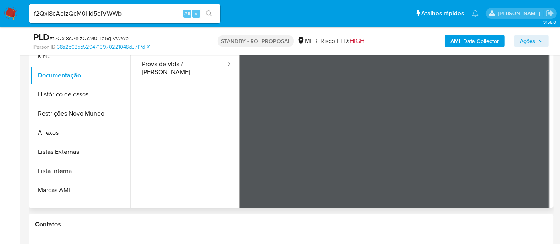
scroll to position [50, 0]
drag, startPoint x: 132, startPoint y: 16, endPoint x: 0, endPoint y: 21, distance: 132.0
click at [0, 21] on nav "Pausado Ver notificaciones f2Qxl8cAelzQcM0Hd5qiVWWb Alt s Atalhos rápidos Presi…" at bounding box center [280, 13] width 560 height 27
paste input "xsUQUZC0jJ8Bnmn6CIWEPLp9"
type input "xsUQUZC0jJ8Bnmn6CIWEPLp9"
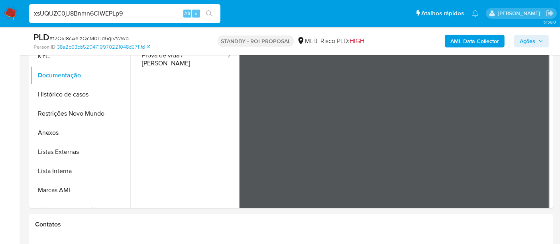
click at [208, 12] on icon "search-icon" at bounding box center [209, 13] width 6 height 6
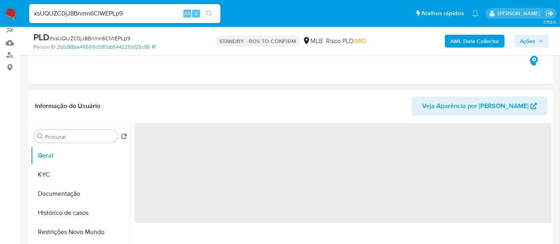
scroll to position [88, 0]
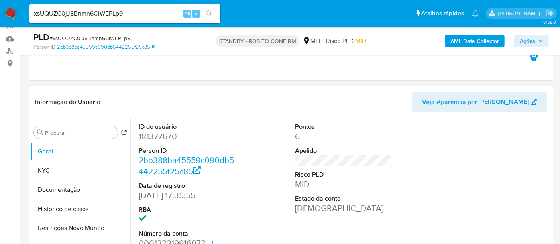
select select "10"
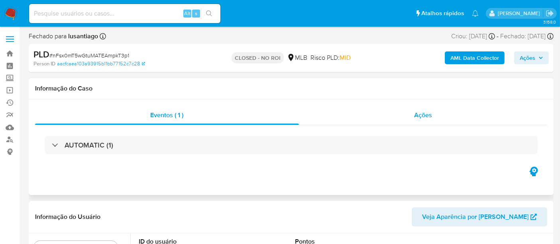
click at [424, 118] on span "Ações" at bounding box center [423, 114] width 18 height 9
select select "10"
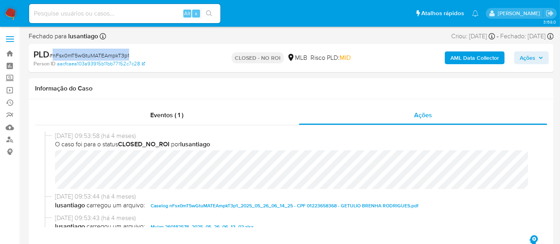
drag, startPoint x: 53, startPoint y: 55, endPoint x: 128, endPoint y: 57, distance: 75.0
click at [128, 57] on span "# nFsx0mT5wGtuMATEAmpkT3p1" at bounding box center [89, 55] width 80 height 8
copy span "nFsx0mT5wGtuMATEAmpkT3p1"
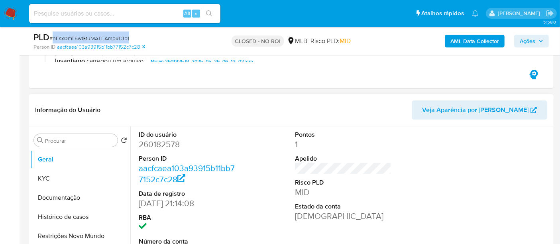
scroll to position [221, 0]
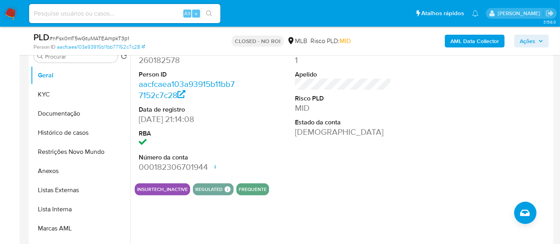
click at [120, 13] on input at bounding box center [124, 13] width 191 height 10
paste input "nFsx0mT5wGtuMATEAmpkT3p1"
type input "nFsx0mT5wGtuMATEAmpkT3p1"
click at [210, 12] on icon "search-icon" at bounding box center [209, 13] width 6 height 6
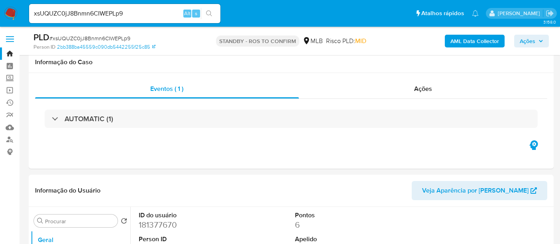
select select "10"
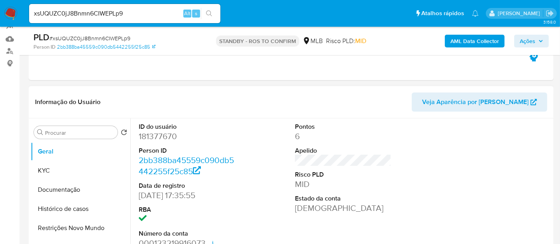
scroll to position [88, 0]
drag, startPoint x: 141, startPoint y: 11, endPoint x: 0, endPoint y: 16, distance: 140.8
click at [0, 16] on nav "Pausado Ver notificaciones xsUQUZC0jJ8Bnmn6CIWEPLp9 Alt s Atalhos rápidos Presi…" at bounding box center [280, 13] width 560 height 27
click at [206, 11] on icon "search-icon" at bounding box center [209, 13] width 6 height 6
click at [44, 170] on button "KYC" at bounding box center [77, 170] width 93 height 19
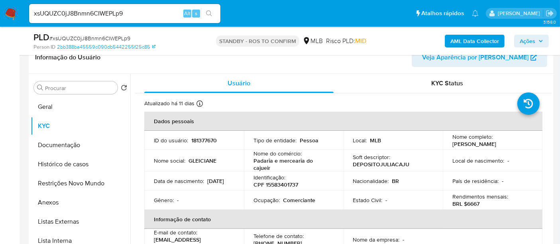
scroll to position [147, 0]
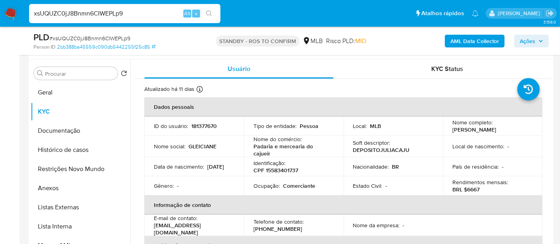
drag, startPoint x: 147, startPoint y: 10, endPoint x: 0, endPoint y: 17, distance: 147.6
click at [0, 17] on nav "Pausado Ver notificaciones xsUQUZC0jJ8Bnmn6CIWEPLp9 Alt s Atalhos rápidos Presi…" at bounding box center [280, 13] width 560 height 27
paste input "Z387uJULAc9mvSAdChSwxexP"
type input "Z387uJULAc9mvSAdChSwxexP"
click at [214, 11] on button "search-icon" at bounding box center [209, 13] width 16 height 11
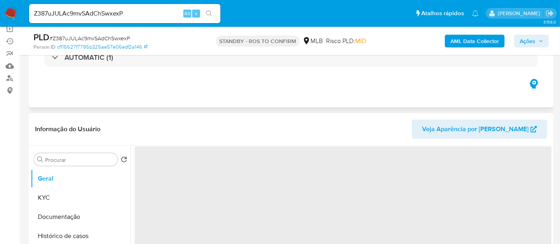
scroll to position [88, 0]
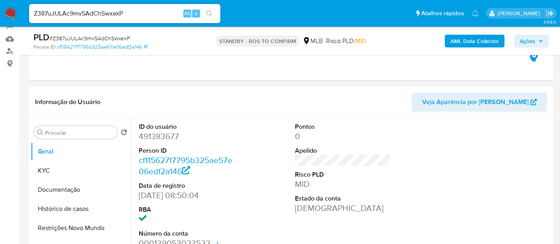
select select "10"
click at [58, 169] on button "KYC" at bounding box center [77, 170] width 93 height 19
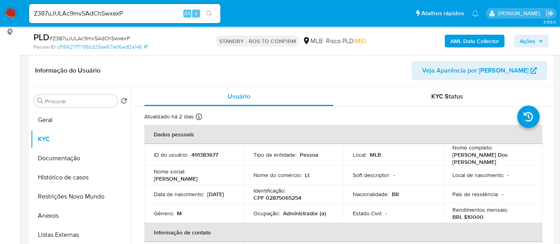
scroll to position [154, 0]
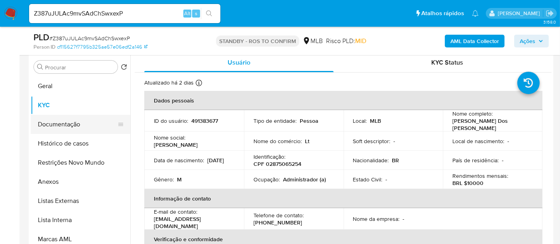
click at [51, 120] on button "Documentação" at bounding box center [77, 124] width 93 height 19
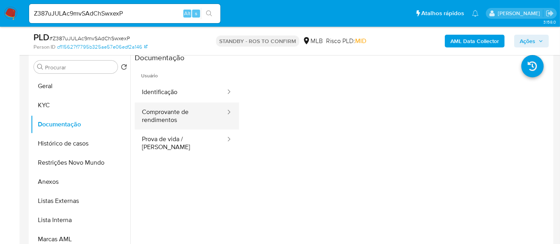
scroll to position [110, 0]
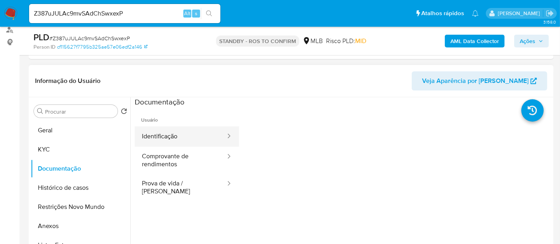
click at [174, 139] on button "Identificação" at bounding box center [181, 136] width 92 height 20
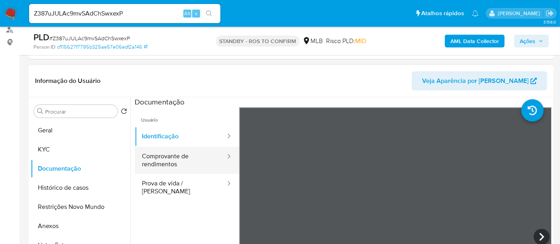
click at [167, 155] on button "Comprovante de rendimentos" at bounding box center [181, 160] width 92 height 27
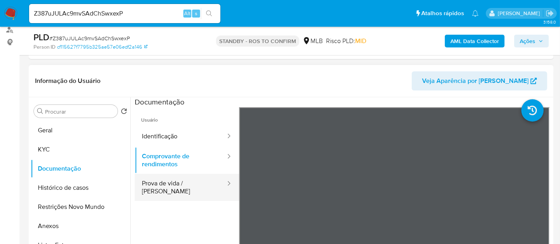
click at [188, 182] on button "Prova de vida / [PERSON_NAME]" at bounding box center [181, 187] width 92 height 27
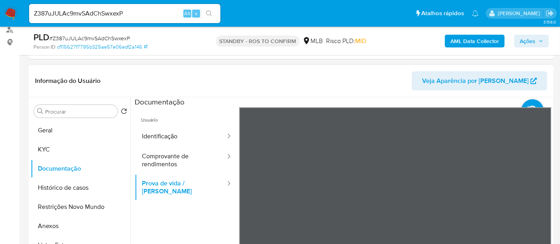
drag, startPoint x: 169, startPoint y: 157, endPoint x: 237, endPoint y: 160, distance: 67.4
click at [170, 157] on button "Comprovante de rendimentos" at bounding box center [181, 160] width 92 height 27
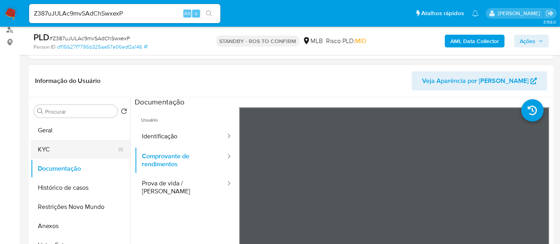
click at [90, 146] on button "KYC" at bounding box center [77, 149] width 93 height 19
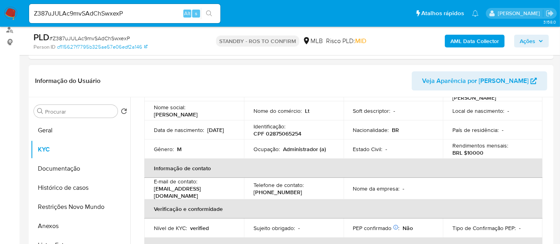
scroll to position [88, 0]
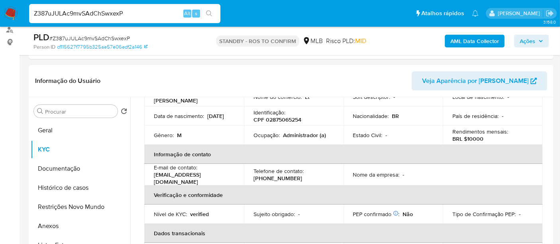
drag, startPoint x: 131, startPoint y: 13, endPoint x: 0, endPoint y: 7, distance: 130.8
click at [0, 7] on nav "Pausado Ver notificaciones Z387uJULAc9mvSAdChSwxexP Alt s Atalhos rápidos Presi…" at bounding box center [280, 13] width 560 height 27
paste input "4AIIMP5MSkis3ME2f9ngGcyq"
type input "4AIIMP5MSkis3ME2f9ngGcyq"
click at [206, 11] on icon "search-icon" at bounding box center [209, 13] width 6 height 6
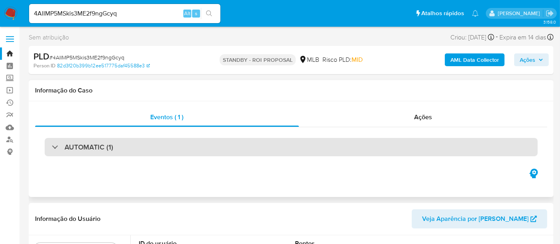
select select "10"
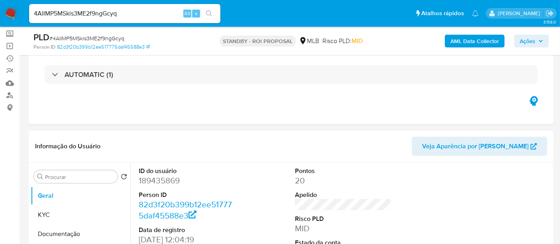
scroll to position [88, 0]
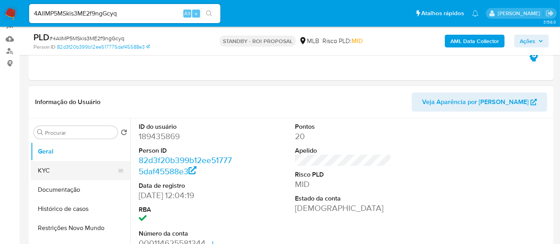
click at [49, 167] on button "KYC" at bounding box center [77, 170] width 93 height 19
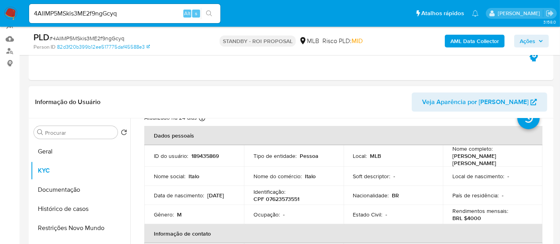
scroll to position [44, 0]
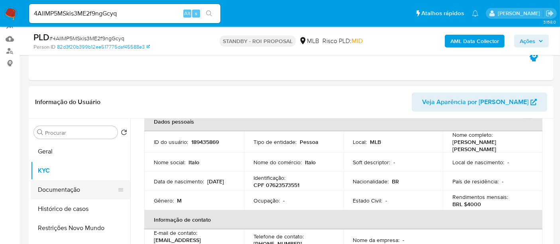
drag, startPoint x: 57, startPoint y: 190, endPoint x: 101, endPoint y: 187, distance: 44.0
click at [57, 190] on button "Documentação" at bounding box center [77, 189] width 93 height 19
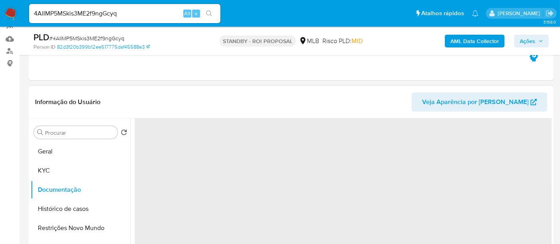
scroll to position [0, 0]
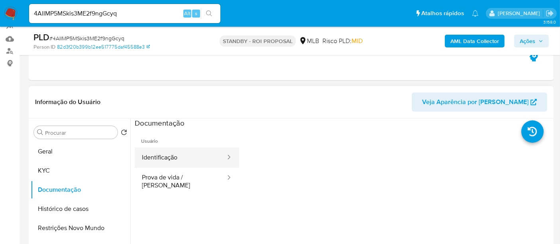
click at [176, 157] on button "Identificação" at bounding box center [181, 157] width 92 height 20
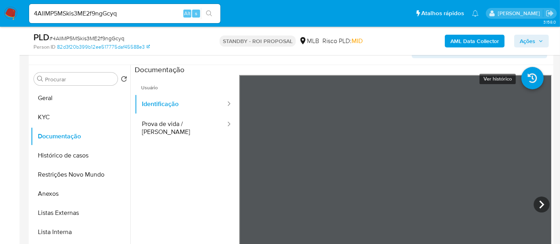
scroll to position [143, 0]
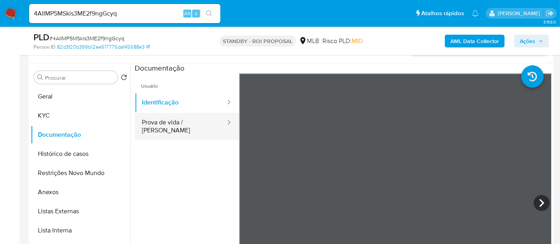
drag, startPoint x: 154, startPoint y: 124, endPoint x: 185, endPoint y: 124, distance: 30.3
click at [155, 124] on button "Prova de vida / [PERSON_NAME]" at bounding box center [181, 126] width 92 height 27
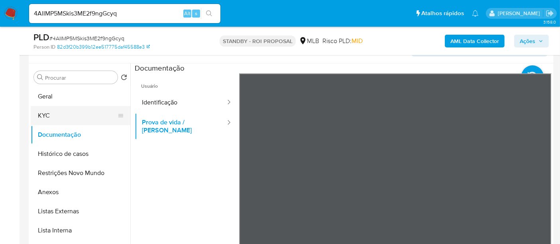
click at [57, 113] on button "KYC" at bounding box center [77, 115] width 93 height 19
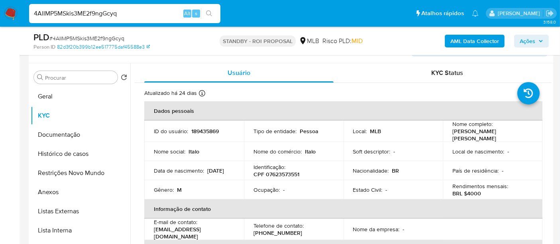
drag, startPoint x: 139, startPoint y: 14, endPoint x: 0, endPoint y: 21, distance: 138.9
click at [0, 21] on nav "Pausado Ver notificaciones 4AIIMP5MSkis3ME2f9ngGcyq Alt s Atalhos rápidos Presi…" at bounding box center [280, 13] width 560 height 27
paste input "Djyk1rJzcv7n2oDaEVchINlW"
type input "Djyk1rJzcv7n2oDaEVchINlW"
click at [208, 13] on icon "search-icon" at bounding box center [209, 13] width 6 height 6
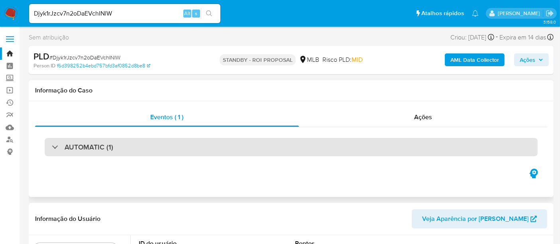
select select "10"
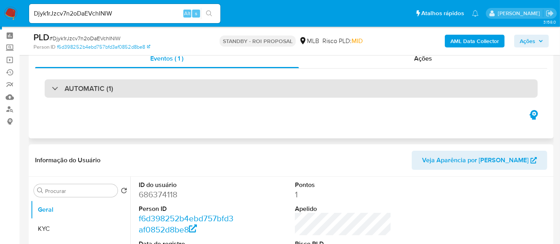
scroll to position [88, 0]
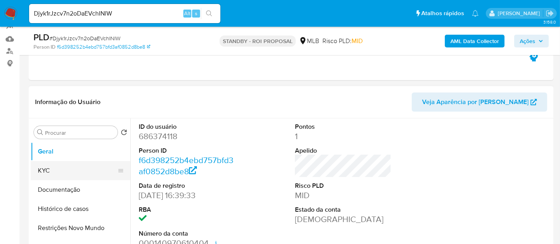
drag, startPoint x: 42, startPoint y: 171, endPoint x: 79, endPoint y: 169, distance: 37.5
click at [42, 170] on button "KYC" at bounding box center [77, 170] width 93 height 19
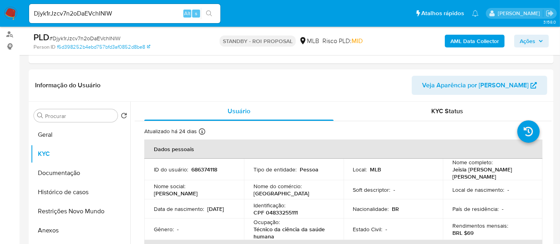
scroll to position [123, 0]
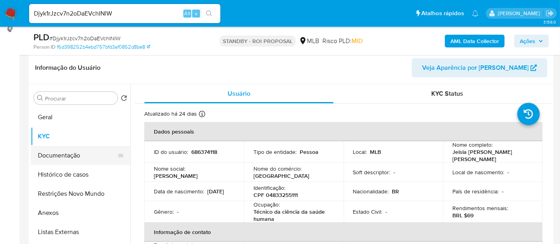
drag, startPoint x: 51, startPoint y: 153, endPoint x: 70, endPoint y: 155, distance: 18.9
click at [53, 153] on button "Documentação" at bounding box center [77, 155] width 93 height 19
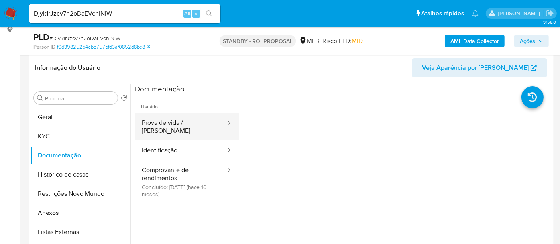
click at [168, 124] on button "Prova de vida / [PERSON_NAME]" at bounding box center [181, 126] width 92 height 27
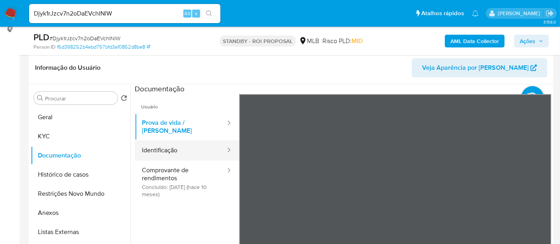
click at [187, 149] on button "Identificação" at bounding box center [181, 150] width 92 height 20
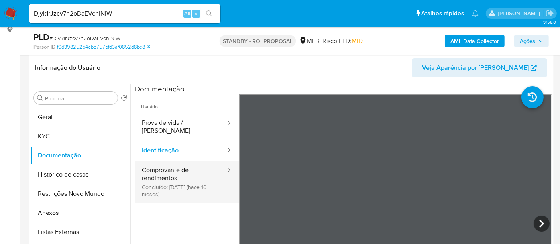
drag, startPoint x: 184, startPoint y: 162, endPoint x: 190, endPoint y: 163, distance: 6.5
click at [183, 163] on button "Comprovante de rendimentos Concluído: 29/10/2024 (hace 10 meses)" at bounding box center [181, 182] width 92 height 42
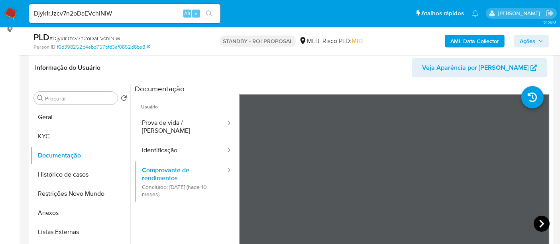
click at [534, 222] on icon at bounding box center [542, 224] width 16 height 16
click at [48, 116] on button "Geral" at bounding box center [77, 117] width 93 height 19
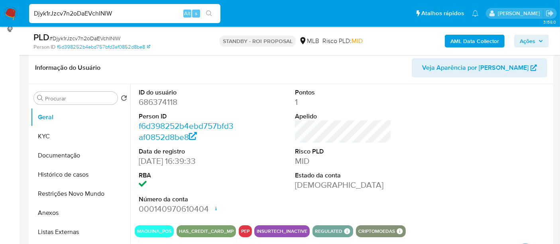
drag, startPoint x: 128, startPoint y: 14, endPoint x: 0, endPoint y: 14, distance: 127.9
click at [0, 14] on nav "Pausado Ver notificaciones Djyk1rJzcv7n2oDaEVchINlW Alt s Atalhos rápidos Presi…" at bounding box center [280, 13] width 560 height 27
paste input "Q7ej8lfyWbjyv2TTbcVIAVLl"
type input "Q7ej8lfyWbjyv2TTbcVIAVLl"
click at [208, 11] on icon "search-icon" at bounding box center [209, 13] width 6 height 6
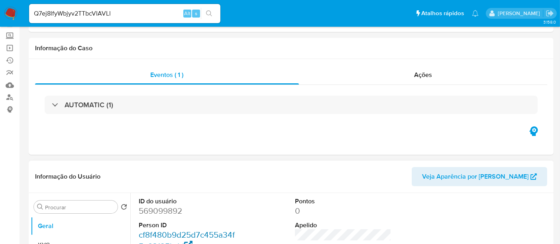
select select "10"
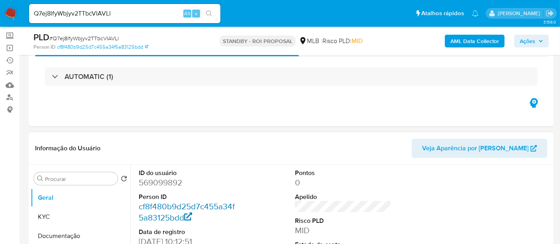
scroll to position [88, 0]
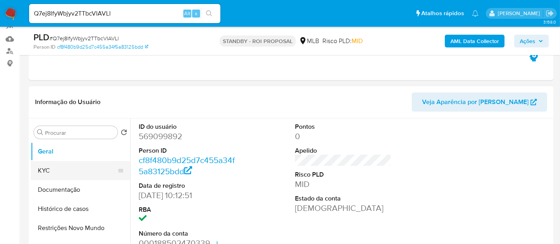
click at [51, 168] on button "KYC" at bounding box center [77, 170] width 93 height 19
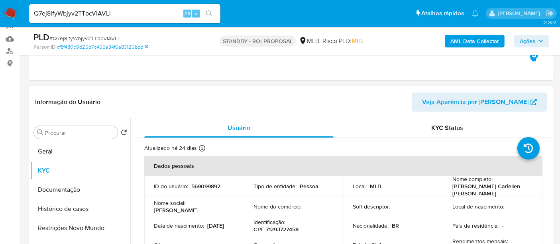
scroll to position [159, 0]
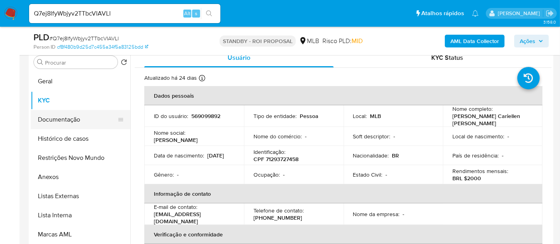
click at [61, 116] on button "Documentação" at bounding box center [77, 119] width 93 height 19
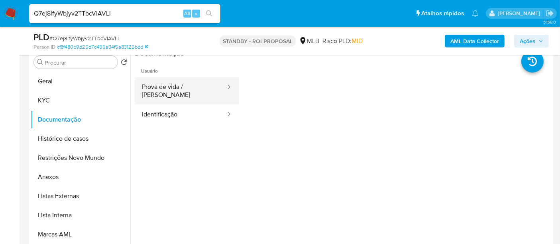
click at [179, 91] on button "Prova de vida / [PERSON_NAME]" at bounding box center [181, 90] width 92 height 27
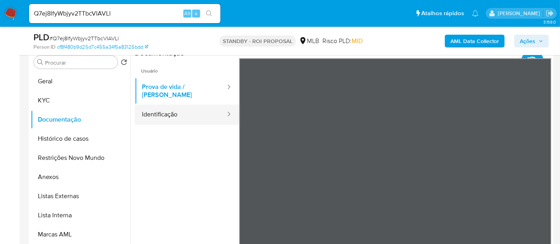
click at [198, 108] on button "Identificação" at bounding box center [181, 114] width 92 height 20
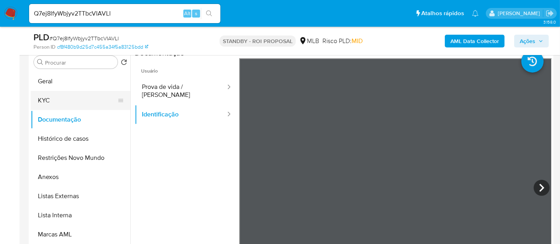
click at [45, 100] on button "KYC" at bounding box center [77, 100] width 93 height 19
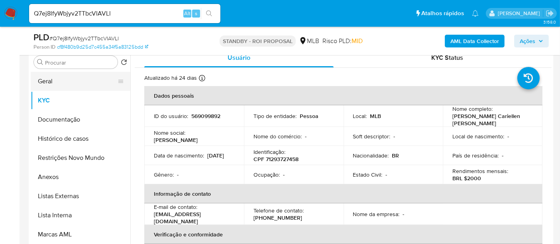
click at [57, 79] on button "Geral" at bounding box center [77, 81] width 93 height 19
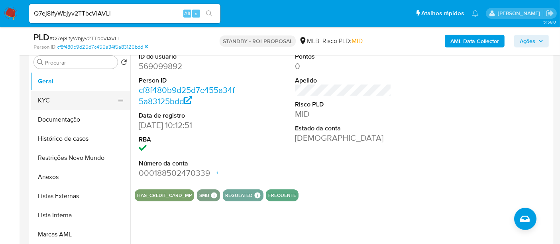
drag, startPoint x: 56, startPoint y: 98, endPoint x: 118, endPoint y: 104, distance: 62.9
click at [56, 98] on button "KYC" at bounding box center [77, 100] width 93 height 19
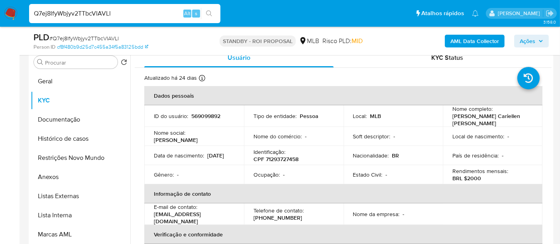
drag, startPoint x: 131, startPoint y: 13, endPoint x: 0, endPoint y: 12, distance: 130.7
click at [0, 12] on nav "Pausado Ver notificaciones Q7ej8lfyWbjyv2TTbcVIAVLl Alt s Atalhos rápidos Presi…" at bounding box center [280, 13] width 560 height 27
paste input "LLFG2pSl1odv1nK8zyhFEGNa"
type input "LLFG2pSl1odv1nK8zyhFEGNa"
click at [210, 11] on icon "search-icon" at bounding box center [209, 13] width 6 height 6
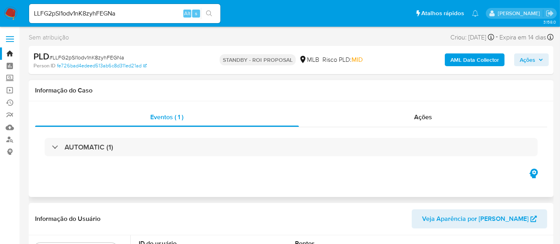
select select "10"
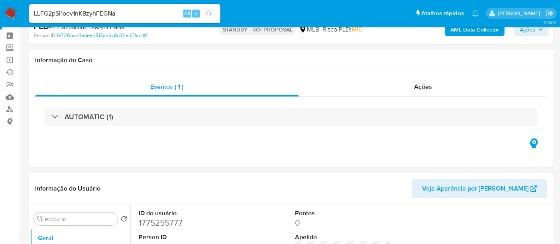
scroll to position [44, 0]
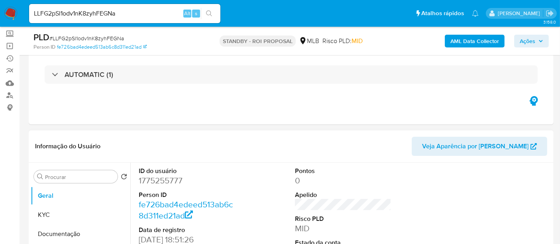
drag, startPoint x: 47, startPoint y: 212, endPoint x: 133, endPoint y: 204, distance: 85.6
click at [47, 212] on button "KYC" at bounding box center [81, 214] width 100 height 19
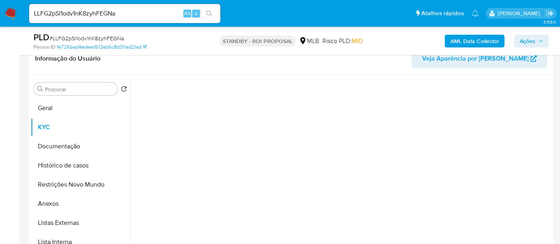
scroll to position [133, 0]
click at [47, 107] on button "Geral" at bounding box center [77, 107] width 93 height 19
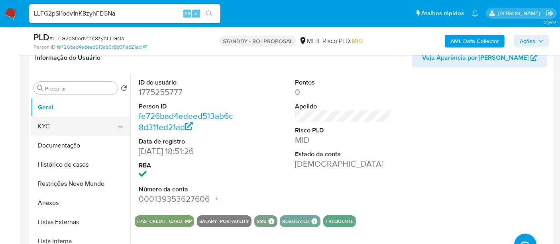
click at [56, 124] on button "KYC" at bounding box center [77, 126] width 93 height 19
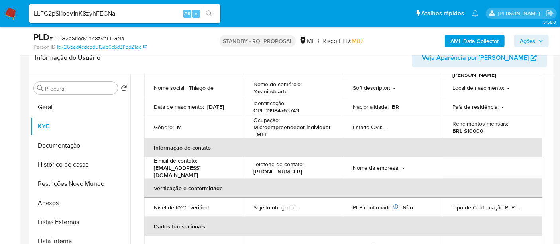
scroll to position [88, 0]
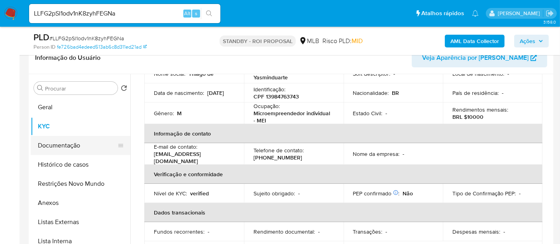
click at [79, 146] on button "Documentação" at bounding box center [77, 145] width 93 height 19
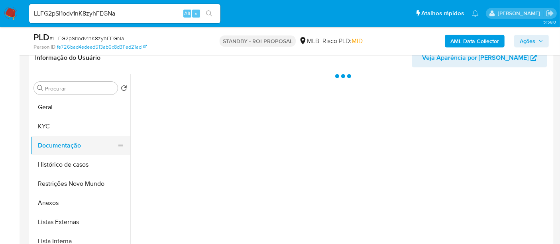
scroll to position [0, 0]
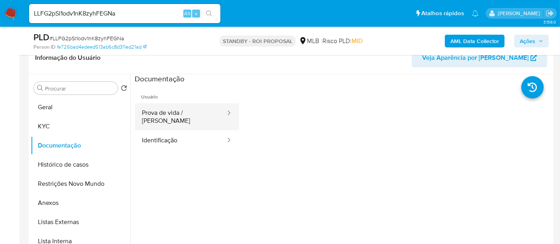
click at [175, 116] on button "Prova de vida / [PERSON_NAME]" at bounding box center [181, 116] width 92 height 27
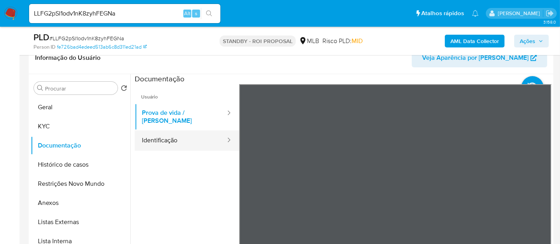
click at [158, 135] on button "Identificação" at bounding box center [181, 140] width 92 height 20
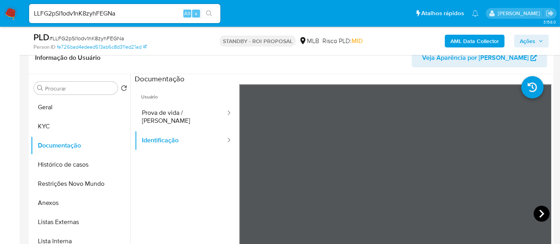
click at [540, 211] on icon at bounding box center [542, 214] width 16 height 16
click at [44, 124] on button "KYC" at bounding box center [77, 126] width 93 height 19
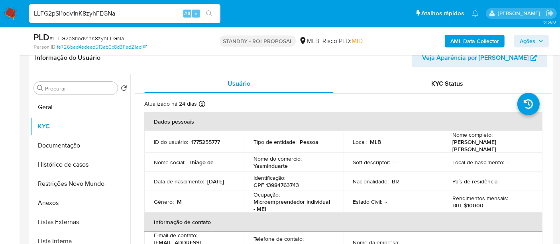
drag, startPoint x: 135, startPoint y: 18, endPoint x: 0, endPoint y: 17, distance: 134.7
click at [0, 17] on nav "Pausado Ver notificaciones LLFG2pSl1odv1nK8zyhFEGNa Alt s Atalhos rápidos Presi…" at bounding box center [280, 13] width 560 height 27
paste input "qFaATSXUanZwvVrYi6ARTDGZ"
type input "qFaATSXUanZwvVrYi6ARTDGZ"
click at [209, 10] on button "search-icon" at bounding box center [209, 13] width 16 height 11
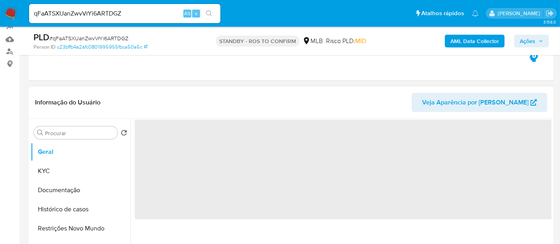
scroll to position [88, 0]
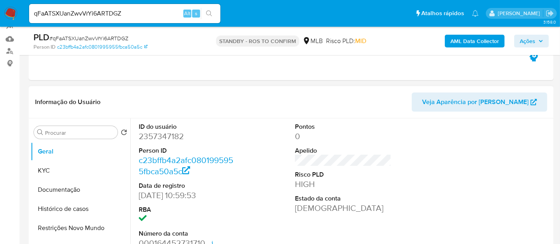
select select "10"
click at [47, 170] on button "KYC" at bounding box center [77, 170] width 93 height 19
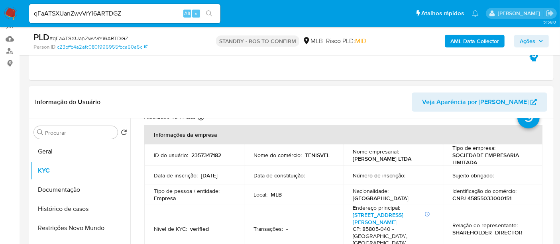
scroll to position [44, 0]
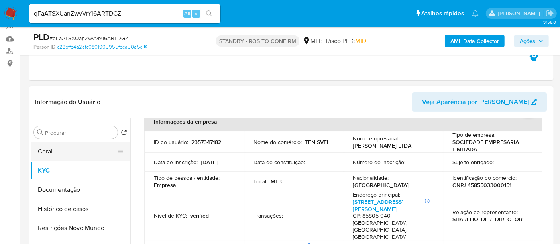
click at [56, 145] on button "Geral" at bounding box center [77, 151] width 93 height 19
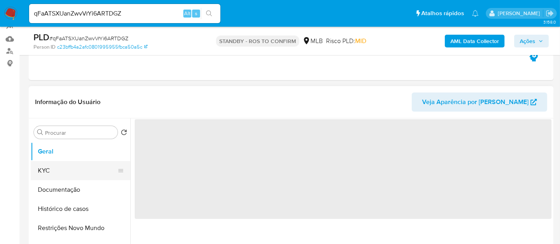
scroll to position [0, 0]
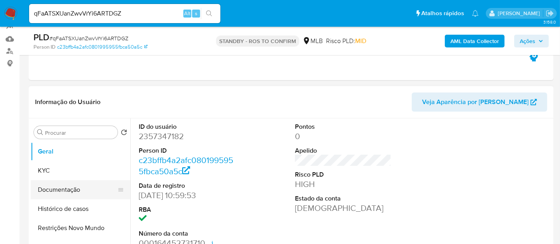
click at [68, 191] on button "Documentação" at bounding box center [77, 189] width 93 height 19
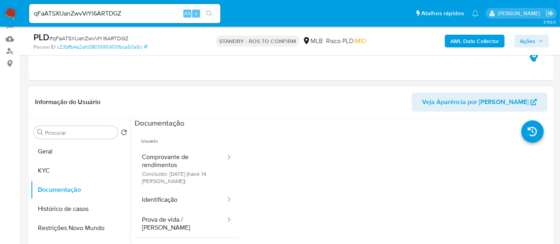
click at [132, 160] on div at bounding box center [340, 220] width 421 height 204
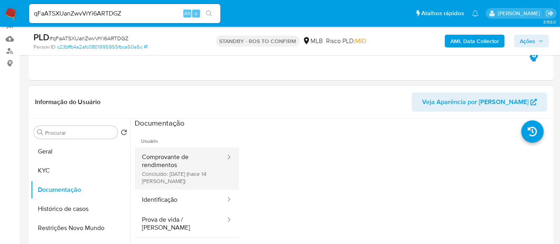
click at [178, 162] on button "Comprovante de rendimentos Concluído: 29/08/2025 (hace 14 días)" at bounding box center [181, 168] width 92 height 42
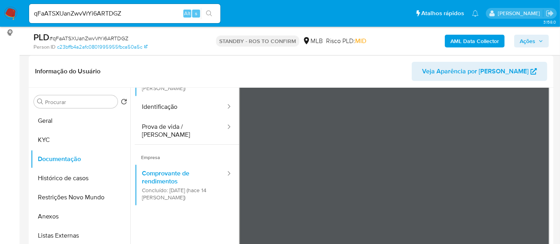
scroll to position [69, 0]
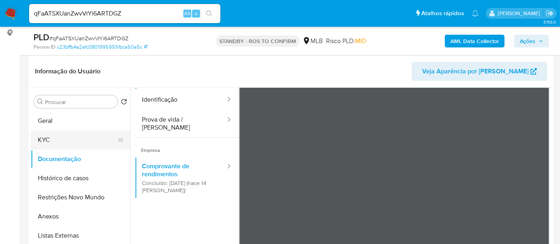
click at [41, 134] on button "KYC" at bounding box center [77, 139] width 93 height 19
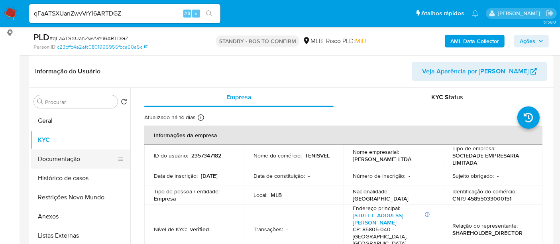
click at [50, 157] on button "Documentação" at bounding box center [77, 158] width 93 height 19
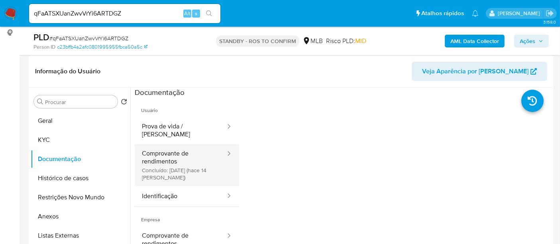
click at [171, 152] on button "Comprovante de rendimentos Concluído: 29/08/2025 (hace 14 días)" at bounding box center [181, 165] width 92 height 42
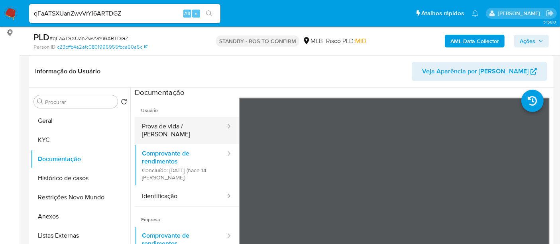
click at [169, 124] on button "Prova de vida / Selfie" at bounding box center [181, 130] width 92 height 27
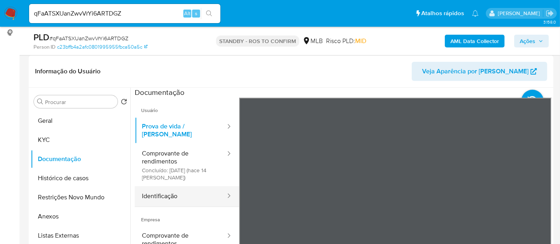
click at [165, 189] on button "Identificação" at bounding box center [181, 196] width 92 height 20
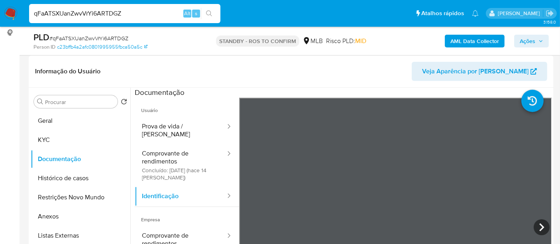
drag, startPoint x: 136, startPoint y: 11, endPoint x: 0, endPoint y: 13, distance: 135.5
click at [0, 13] on nav "Pausado Ver notificaciones qFaATSXUanZwvVrYi6ARTDGZ Alt s Atalhos rápidos Presi…" at bounding box center [280, 13] width 560 height 27
paste input "hdMXmrB6NXiK991zROxk2c4x"
type input "hdMXmrB6NXiK991zROxk2c4x"
click at [206, 10] on button "search-icon" at bounding box center [209, 13] width 16 height 11
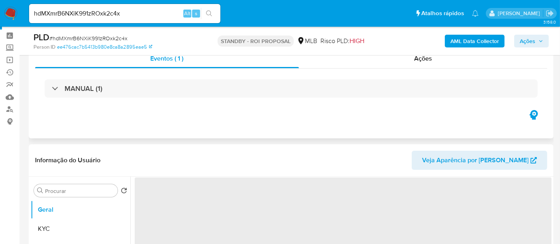
scroll to position [44, 0]
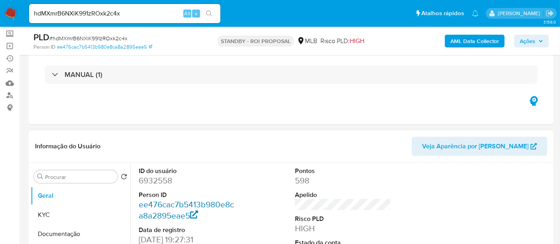
select select "10"
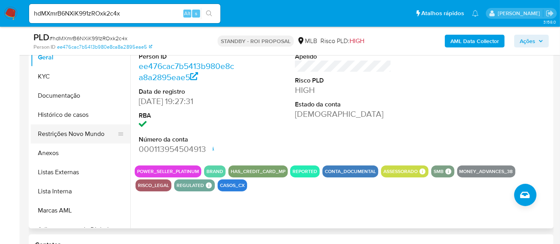
scroll to position [177, 0]
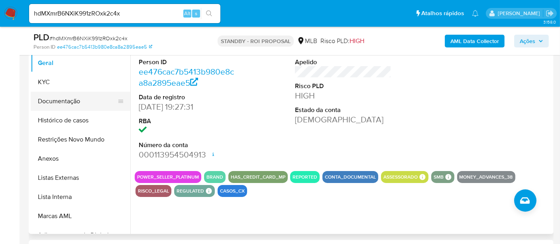
click at [69, 98] on button "Documentação" at bounding box center [77, 101] width 93 height 19
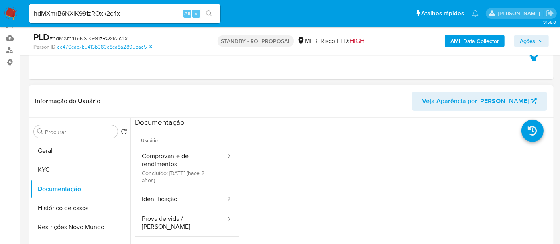
scroll to position [88, 0]
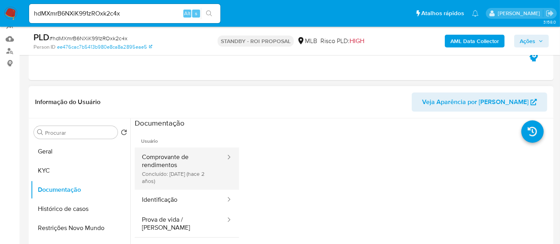
drag, startPoint x: 174, startPoint y: 161, endPoint x: 209, endPoint y: 159, distance: 35.1
click at [175, 161] on button "Comprovante de rendimentos Concluído: 11/04/2023 (hace 2 años)" at bounding box center [181, 168] width 92 height 42
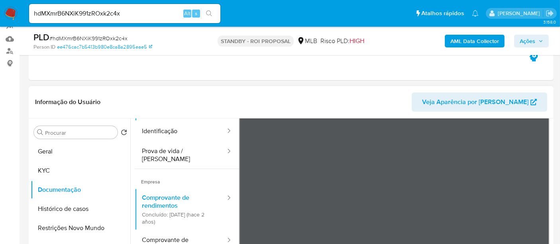
scroll to position [69, 0]
click at [177, 155] on button "Prova de vida / [PERSON_NAME]" at bounding box center [181, 154] width 92 height 27
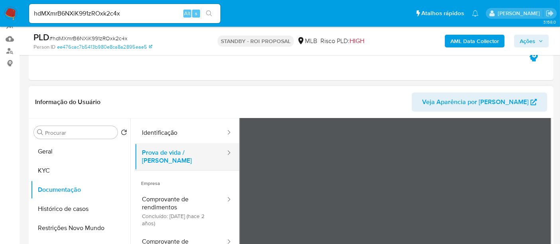
scroll to position [23, 0]
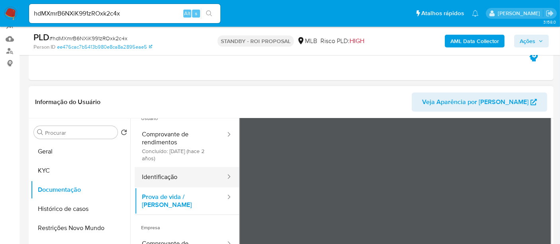
click at [159, 178] on button "Identificação" at bounding box center [181, 177] width 92 height 20
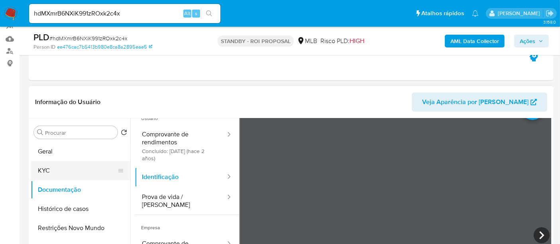
click at [50, 161] on button "KYC" at bounding box center [77, 170] width 93 height 19
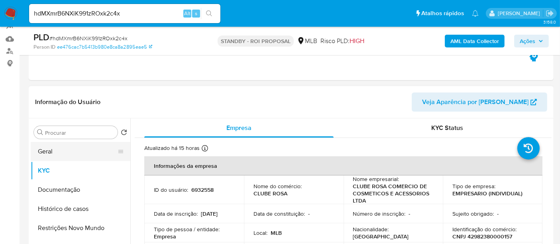
drag, startPoint x: 50, startPoint y: 150, endPoint x: 57, endPoint y: 149, distance: 6.8
click at [49, 150] on button "Geral" at bounding box center [77, 151] width 93 height 19
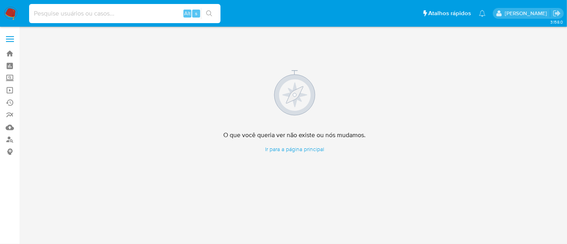
click at [54, 12] on input at bounding box center [124, 13] width 191 height 10
paste input "32950379818"
type input "32950379818"
click at [11, 136] on link "Localizador de pessoas" at bounding box center [47, 140] width 95 height 12
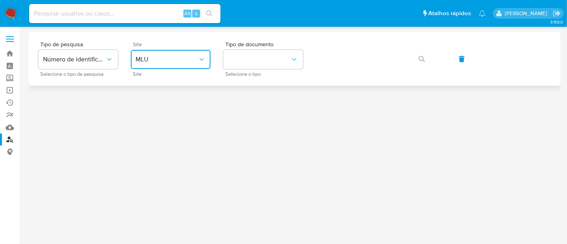
click at [204, 58] on icon "site_id" at bounding box center [202, 59] width 8 height 8
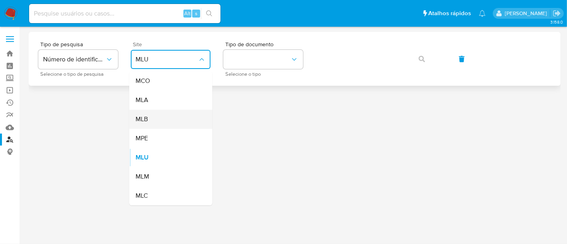
click at [154, 122] on div "MLB" at bounding box center [168, 119] width 65 height 19
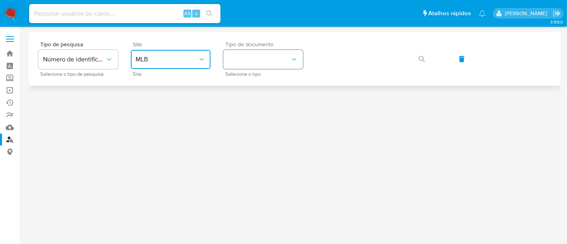
click at [295, 57] on icon "identificationType" at bounding box center [294, 59] width 8 height 8
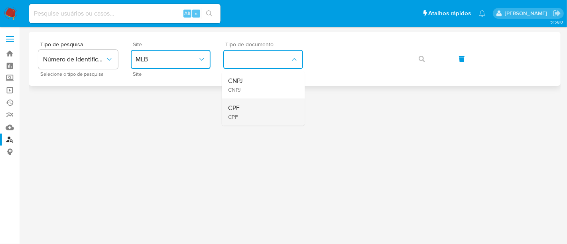
click at [245, 106] on div "CPF CPF" at bounding box center [260, 111] width 65 height 27
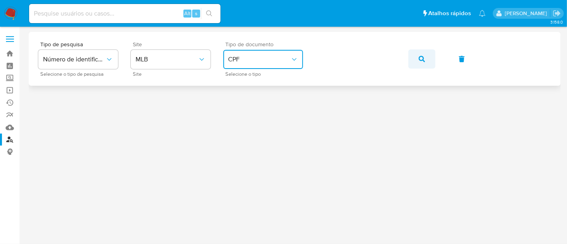
click at [419, 57] on icon "button" at bounding box center [421, 59] width 6 height 6
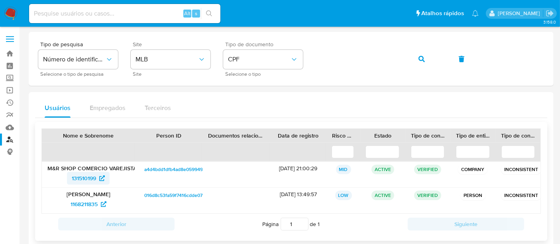
click at [88, 179] on span "131510199" at bounding box center [84, 178] width 24 height 13
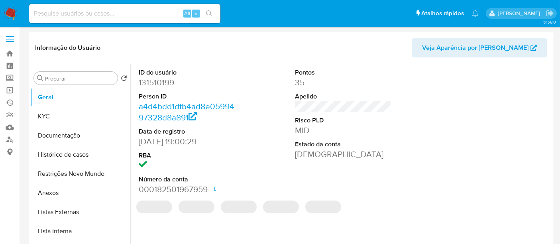
select select "10"
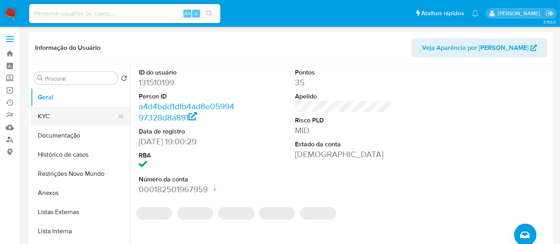
click at [42, 117] on button "KYC" at bounding box center [77, 116] width 93 height 19
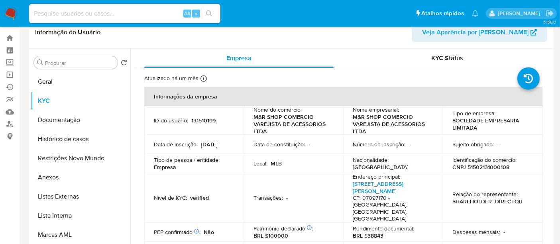
scroll to position [24, 0]
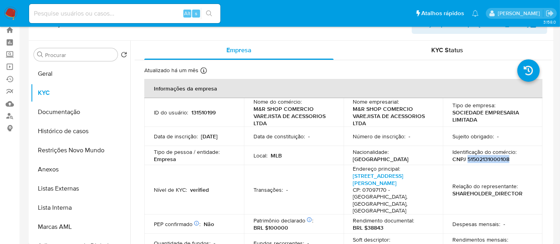
drag, startPoint x: 466, startPoint y: 159, endPoint x: 509, endPoint y: 157, distance: 43.1
click at [509, 157] on div "Identificação do comércio : CNPJ 51502131000108" at bounding box center [492, 155] width 81 height 14
copy p "51502131000108"
click at [47, 110] on button "Documentação" at bounding box center [77, 111] width 93 height 19
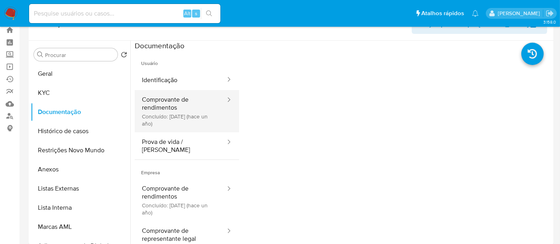
click at [179, 102] on button "Comprovante de rendimentos Concluído: [DATE] (hace un año)" at bounding box center [181, 111] width 92 height 42
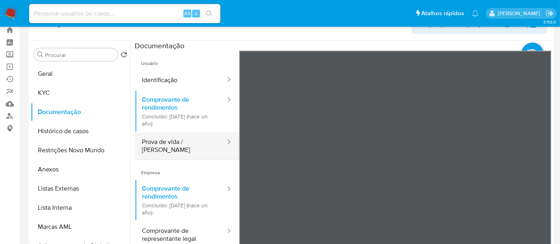
click at [168, 145] on button "Prova de vida / [PERSON_NAME]" at bounding box center [181, 145] width 92 height 27
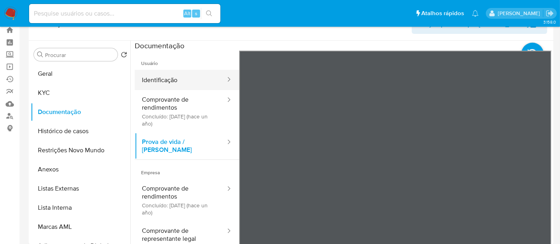
drag, startPoint x: 159, startPoint y: 80, endPoint x: 170, endPoint y: 80, distance: 10.4
click at [161, 80] on button "Identificação" at bounding box center [181, 80] width 92 height 20
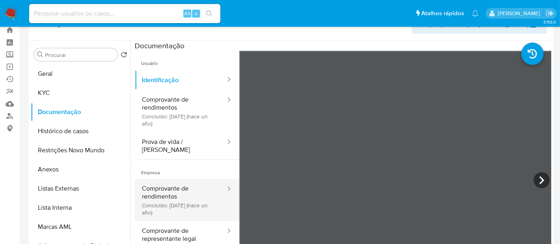
click at [185, 183] on button "Comprovante de rendimentos Concluído: [DATE] (hace un año)" at bounding box center [181, 200] width 92 height 42
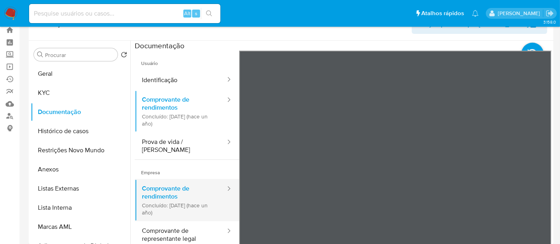
click at [161, 186] on button "Comprovante de rendimentos Concluído: [DATE] (hace un año)" at bounding box center [181, 200] width 92 height 42
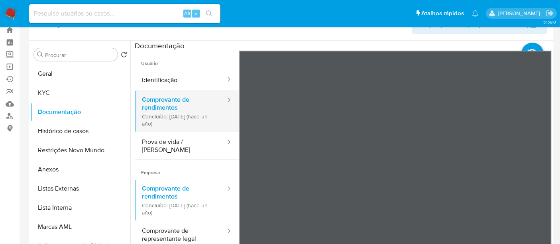
click at [166, 104] on button "Comprovante de rendimentos Concluído: [DATE] (hace un año)" at bounding box center [181, 111] width 92 height 42
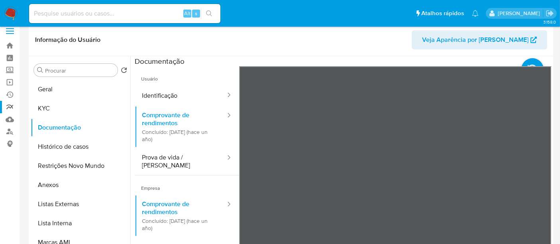
scroll to position [0, 0]
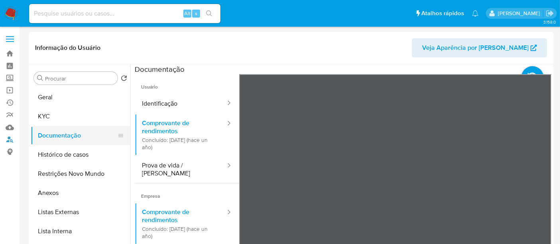
drag, startPoint x: 10, startPoint y: 136, endPoint x: 35, endPoint y: 140, distance: 25.9
click at [10, 136] on link "Localizador de pessoas" at bounding box center [47, 140] width 95 height 12
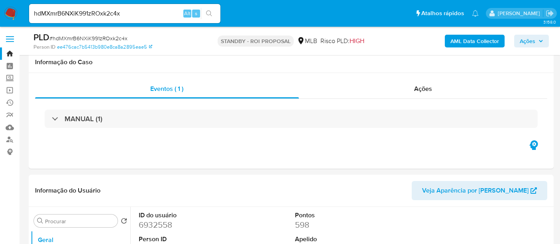
select select "10"
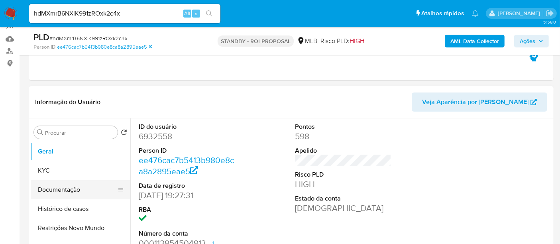
click at [57, 185] on button "Documentação" at bounding box center [77, 189] width 93 height 19
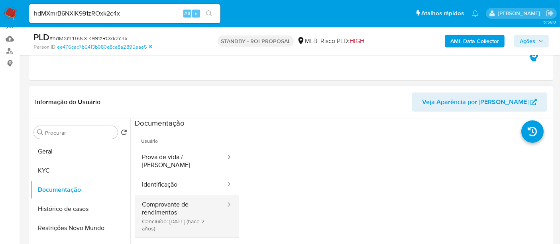
drag, startPoint x: 187, startPoint y: 201, endPoint x: 208, endPoint y: 202, distance: 21.9
click at [186, 201] on button "Comprovante de rendimentos Concluído: [DATE] (hace 2 años)" at bounding box center [181, 216] width 92 height 42
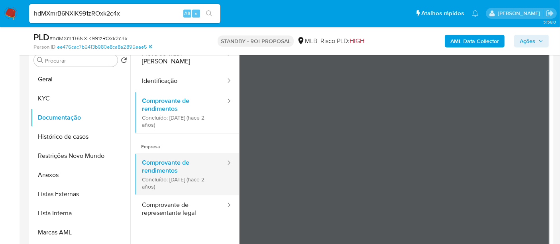
scroll to position [44, 0]
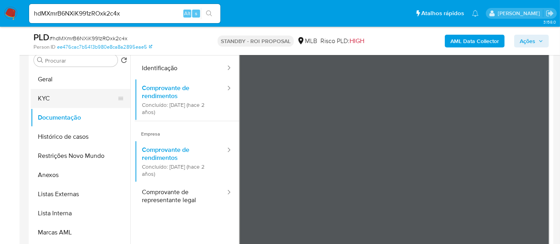
click at [45, 100] on button "KYC" at bounding box center [77, 98] width 93 height 19
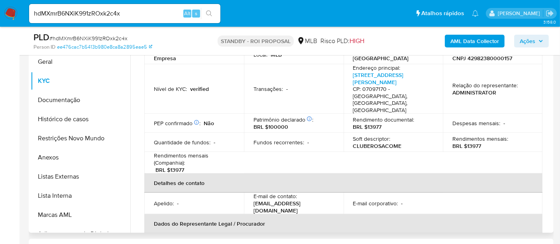
scroll to position [180, 0]
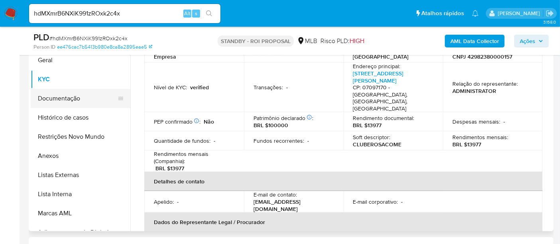
drag, startPoint x: 47, startPoint y: 95, endPoint x: 101, endPoint y: 101, distance: 54.2
click at [48, 96] on button "Documentação" at bounding box center [77, 98] width 93 height 19
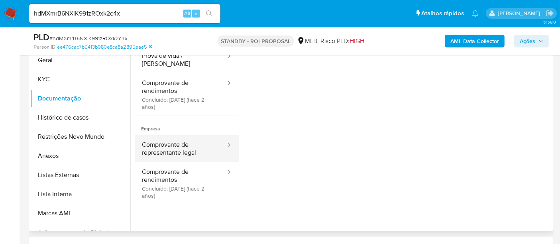
scroll to position [44, 0]
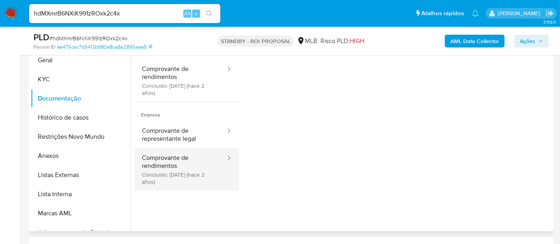
click at [162, 156] on button "Comprovante de rendimentos Concluído: [DATE] (hace 2 años)" at bounding box center [181, 169] width 92 height 42
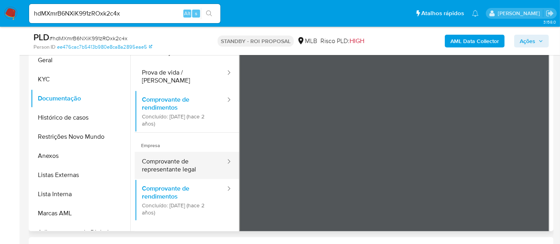
scroll to position [0, 0]
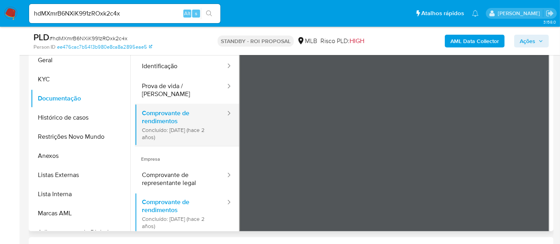
click at [160, 112] on button "Comprovante de rendimentos Concluído: [DATE] (hace 2 años)" at bounding box center [181, 125] width 92 height 42
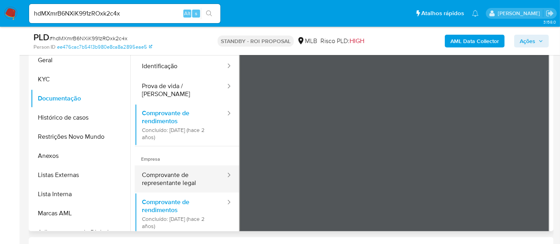
click at [172, 171] on button "Comprovante de representante legal" at bounding box center [181, 178] width 92 height 27
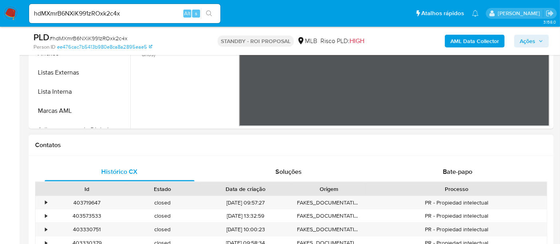
scroll to position [269, 0]
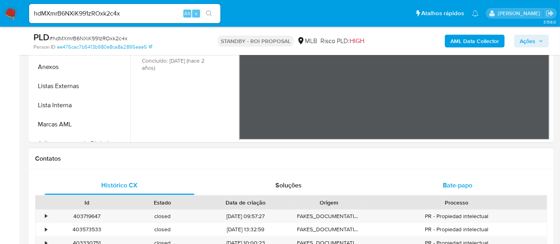
click at [456, 188] on span "Bate-papo" at bounding box center [457, 185] width 29 height 9
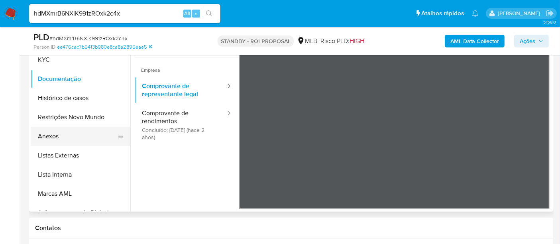
scroll to position [67, 0]
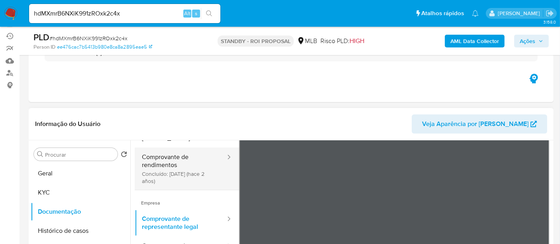
click at [163, 153] on button "Comprovante de rendimentos Concluído: [DATE] (hace 2 años)" at bounding box center [181, 168] width 92 height 42
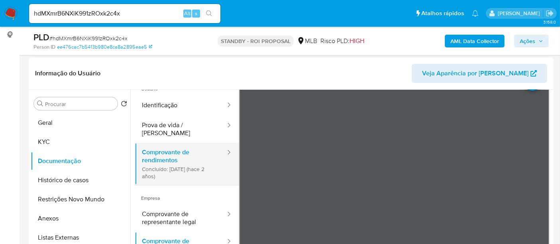
scroll to position [0, 0]
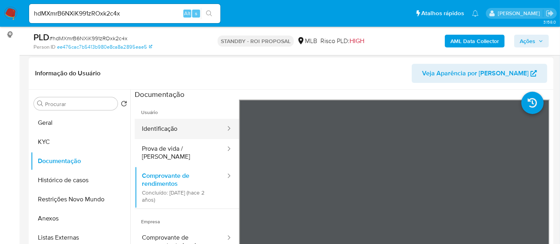
click at [176, 129] on button "Identificação" at bounding box center [181, 129] width 92 height 20
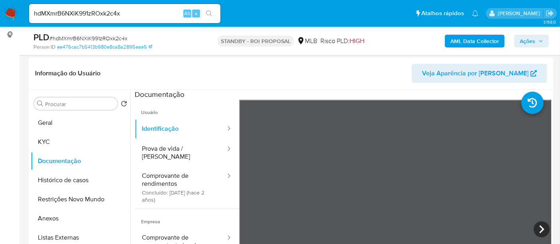
click at [7, 8] on img at bounding box center [11, 14] width 14 height 14
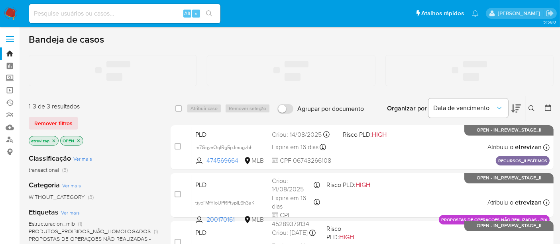
click at [100, 12] on input at bounding box center [124, 13] width 191 height 10
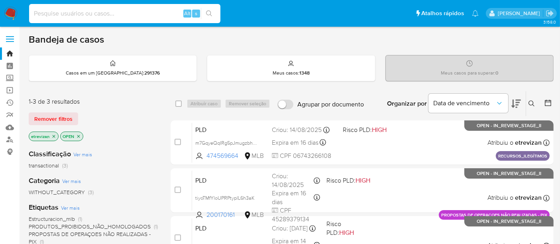
paste input "hdMXmrB6NXiK991zROxk2c4x"
type input "hdMXmrB6NXiK991zROxk2c4x"
click at [209, 10] on button "search-icon" at bounding box center [209, 13] width 16 height 11
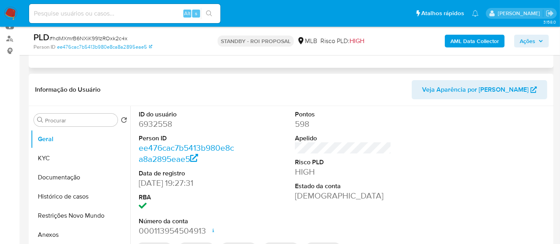
scroll to position [133, 0]
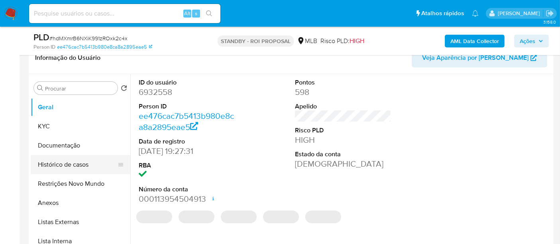
select select "10"
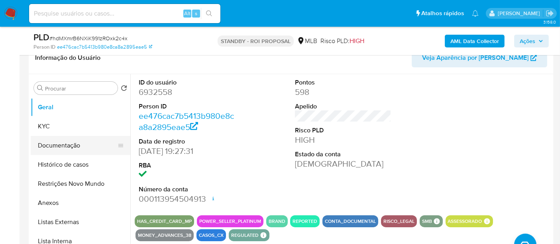
click at [60, 145] on button "Documentação" at bounding box center [77, 145] width 93 height 19
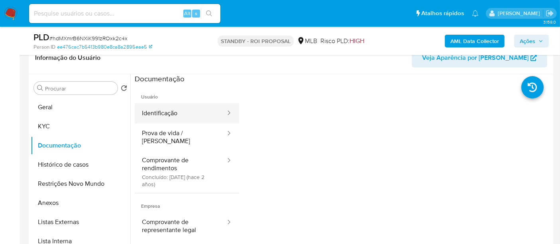
click at [174, 110] on button "Identificação" at bounding box center [181, 113] width 92 height 20
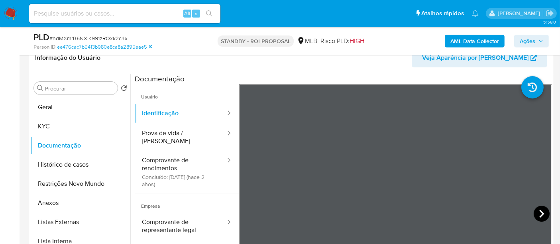
click at [541, 212] on icon at bounding box center [542, 214] width 16 height 16
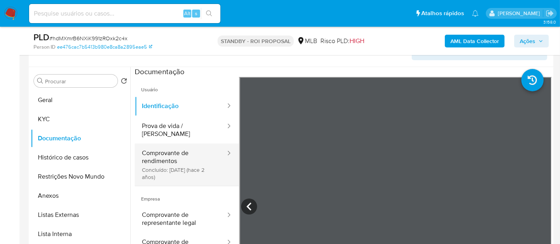
scroll to position [152, 0]
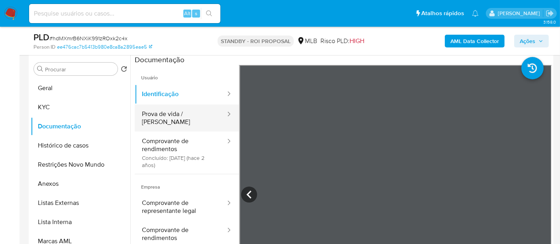
click at [180, 114] on button "Prova de vida / [PERSON_NAME]" at bounding box center [181, 117] width 92 height 27
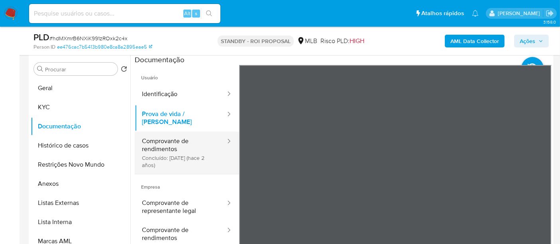
click at [164, 133] on button "Comprovante de rendimentos Concluído: 11/04/2023 (hace 2 años)" at bounding box center [181, 153] width 92 height 42
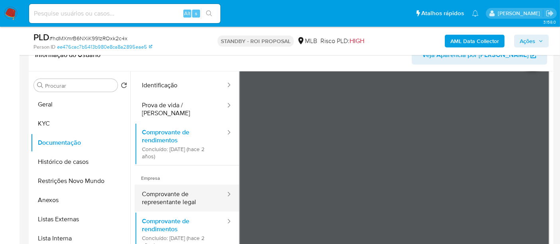
scroll to position [69, 0]
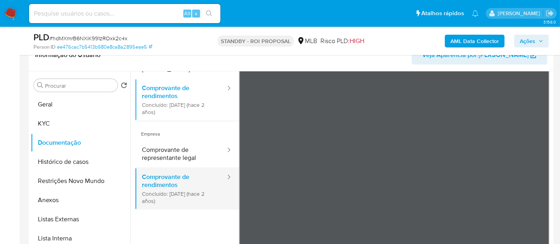
click at [155, 175] on button "Comprovante de rendimentos Concluído: 11/04/2023 (hace 2 años)" at bounding box center [181, 188] width 92 height 42
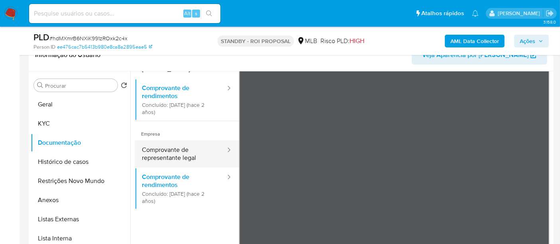
click at [170, 145] on button "Comprovante de representante legal" at bounding box center [181, 153] width 92 height 27
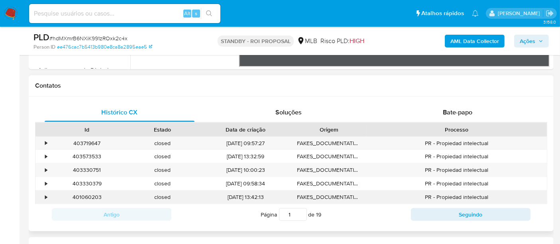
scroll to position [343, 0]
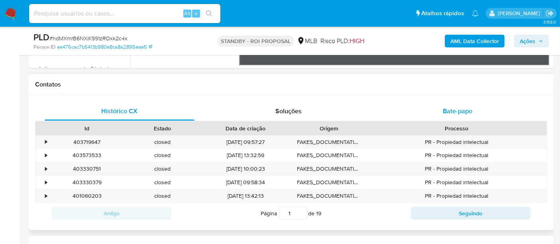
click at [454, 108] on span "Bate-papo" at bounding box center [457, 110] width 29 height 9
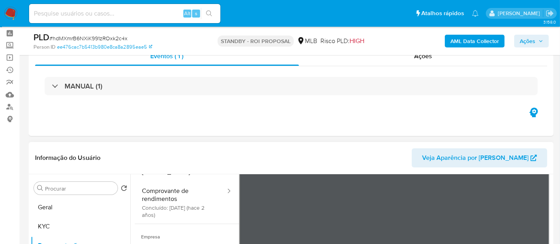
scroll to position [88, 0]
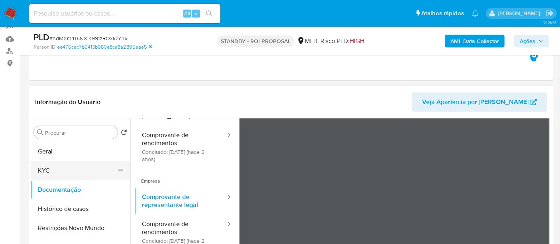
click at [47, 167] on button "KYC" at bounding box center [77, 170] width 93 height 19
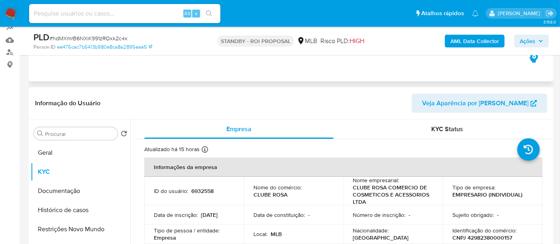
scroll to position [104, 0]
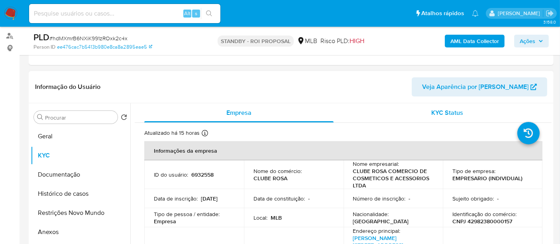
click at [448, 110] on span "KYC Status" at bounding box center [448, 112] width 32 height 9
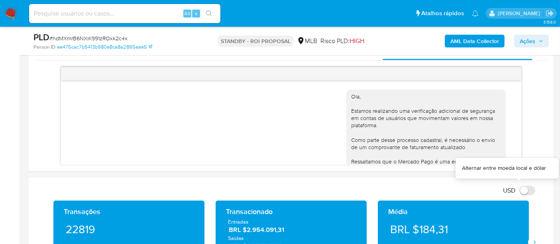
scroll to position [404, 0]
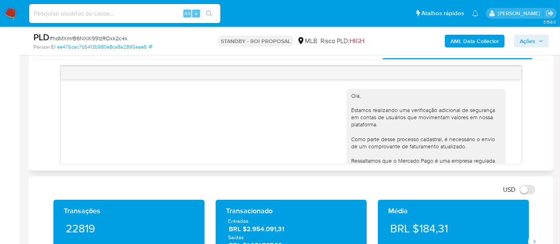
click at [160, 106] on div "Ola, Estamos realizando uma verificação adicional de segurança em contas de usu…" at bounding box center [291, 189] width 440 height 212
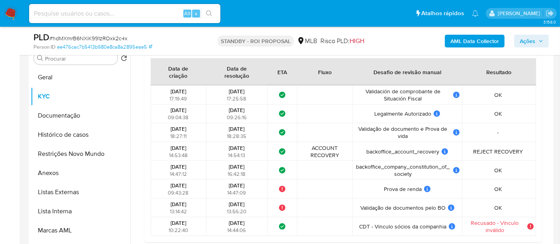
scroll to position [156, 0]
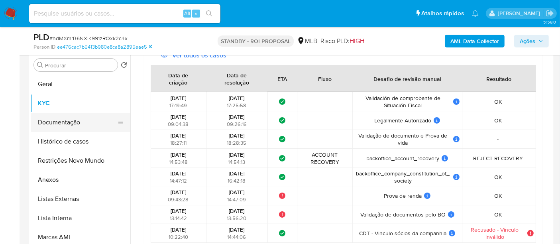
click at [64, 116] on button "Documentação" at bounding box center [77, 122] width 93 height 19
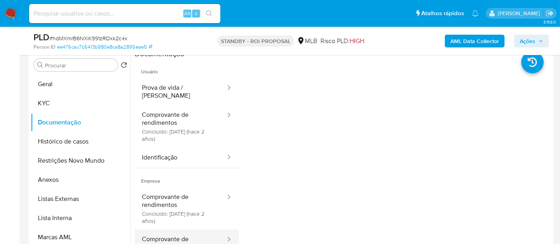
scroll to position [0, 0]
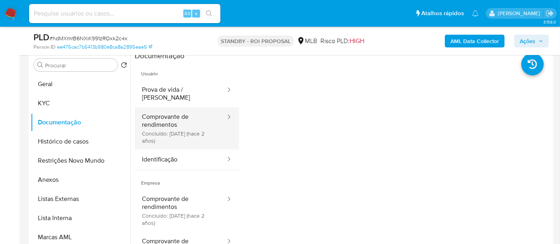
click at [225, 113] on icon at bounding box center [229, 117] width 8 height 8
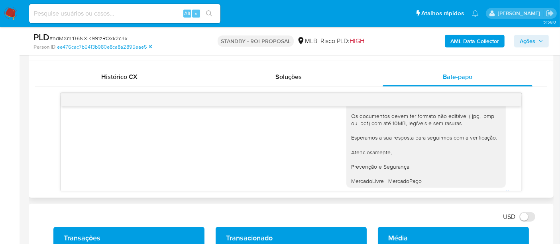
scroll to position [135, 0]
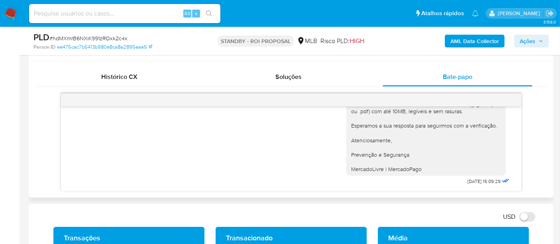
click at [127, 137] on div "Ola, Estamos realizando uma verificação adicional de segurança em contas de usu…" at bounding box center [291, 82] width 440 height 212
click at [82, 174] on div "Ola, Estamos realizando uma verificação adicional de segurança em contas de usu…" at bounding box center [291, 82] width 440 height 212
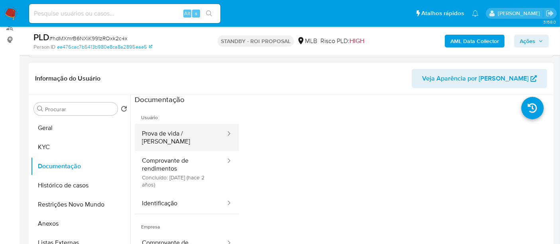
scroll to position [112, 0]
click at [167, 131] on button "Prova de vida / [PERSON_NAME]" at bounding box center [181, 137] width 92 height 27
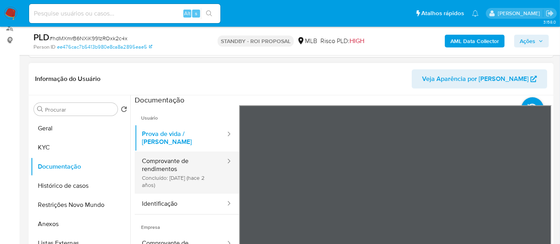
click at [175, 157] on button "Comprovante de rendimentos Concluído: 11/04/2023 (hace 2 años)" at bounding box center [181, 172] width 92 height 42
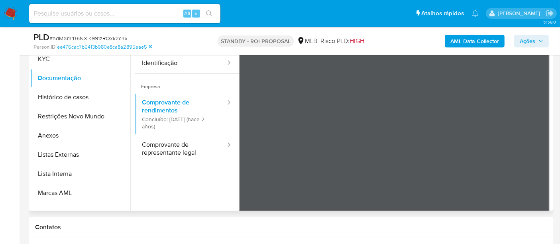
scroll to position [0, 0]
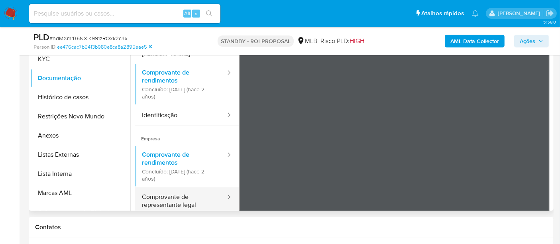
click at [159, 189] on button "Comprovante de representante legal" at bounding box center [181, 200] width 92 height 27
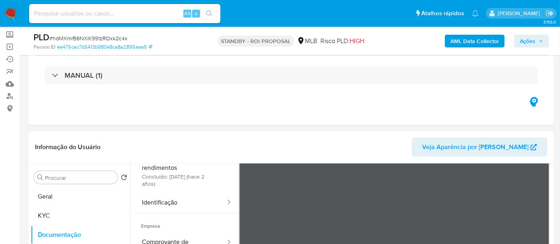
scroll to position [24, 0]
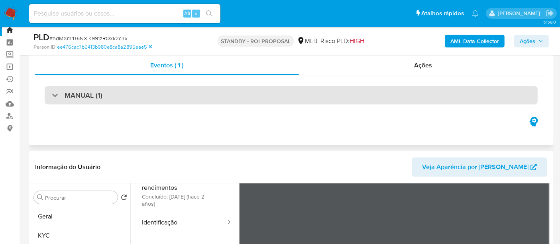
click at [108, 89] on div "MANUAL (1)" at bounding box center [291, 95] width 493 height 18
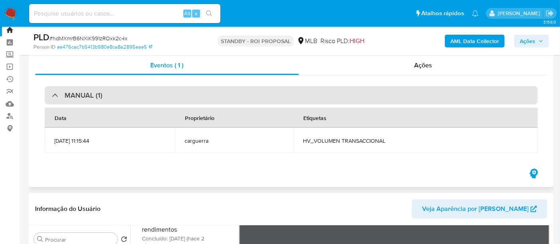
click at [128, 93] on div "MANUAL (1)" at bounding box center [291, 95] width 493 height 18
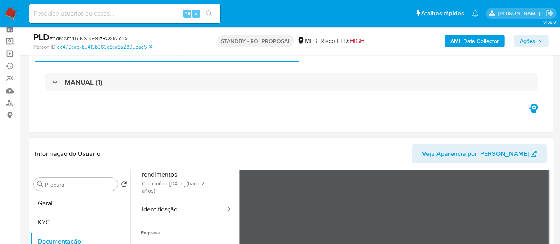
scroll to position [88, 0]
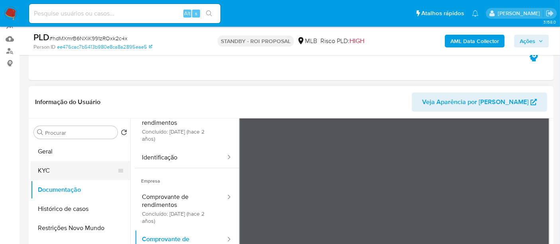
drag, startPoint x: 37, startPoint y: 169, endPoint x: 108, endPoint y: 169, distance: 71.7
click at [37, 169] on button "KYC" at bounding box center [77, 170] width 93 height 19
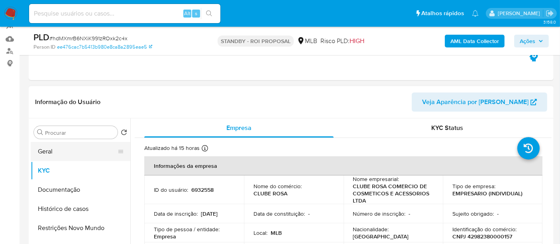
click at [47, 148] on button "Geral" at bounding box center [77, 151] width 93 height 19
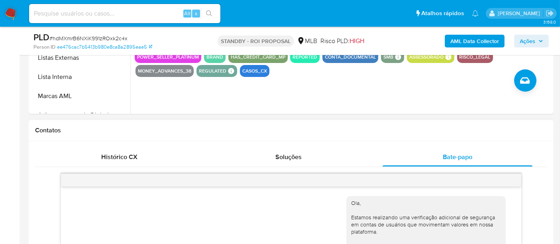
scroll to position [354, 0]
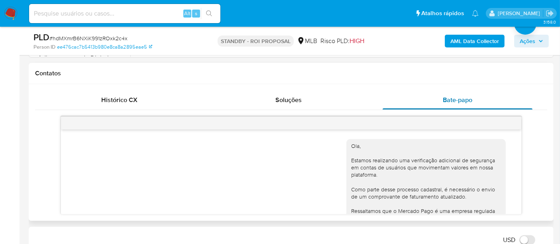
click at [456, 100] on span "Bate-papo" at bounding box center [457, 99] width 29 height 9
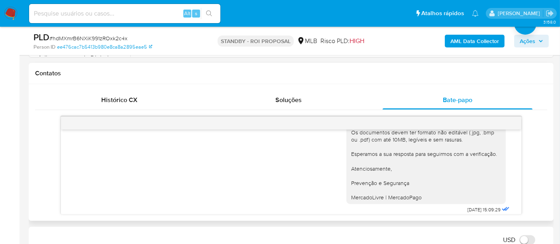
scroll to position [135, 0]
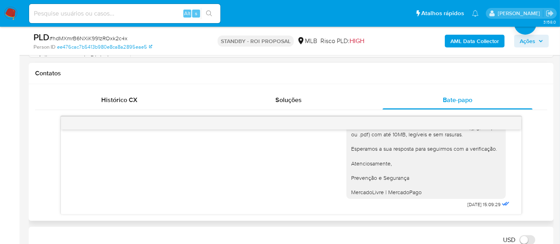
click at [513, 209] on div "Ola, Estamos realizando uma verificação adicional de segurança em contas de usu…" at bounding box center [291, 172] width 460 height 84
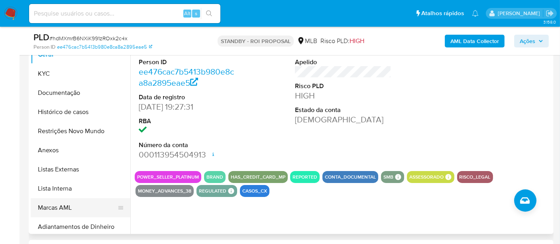
scroll to position [0, 0]
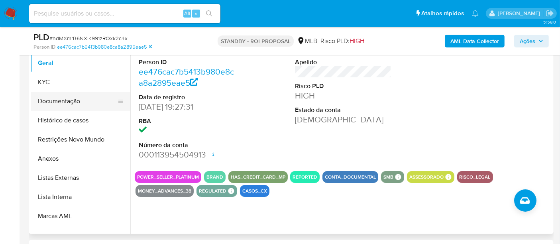
click at [68, 100] on button "Documentação" at bounding box center [77, 101] width 93 height 19
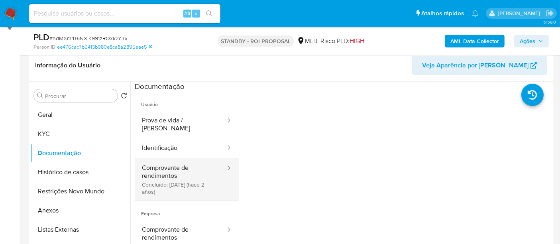
scroll to position [133, 0]
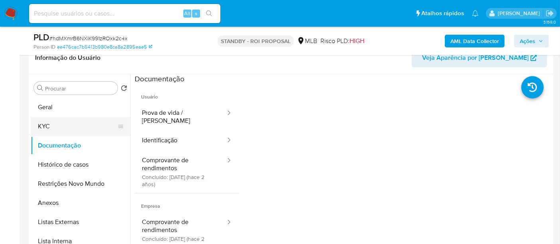
click at [48, 125] on button "KYC" at bounding box center [77, 126] width 93 height 19
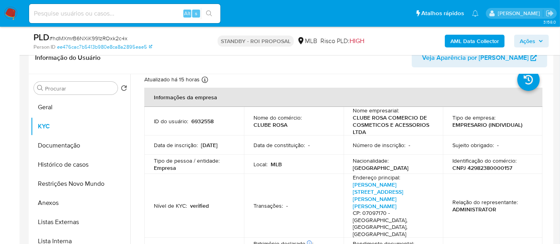
scroll to position [44, 0]
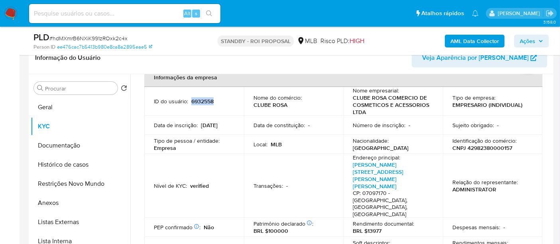
drag, startPoint x: 191, startPoint y: 102, endPoint x: 215, endPoint y: 102, distance: 23.9
click at [215, 102] on div "ID do usuário : 6932558" at bounding box center [194, 101] width 81 height 7
copy p "6932558"
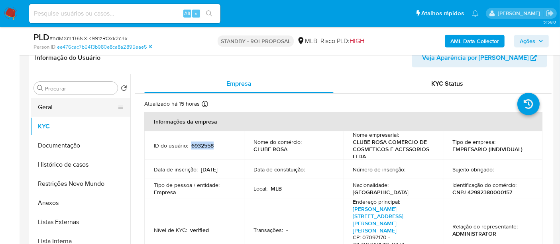
click at [44, 105] on button "Geral" at bounding box center [77, 107] width 93 height 19
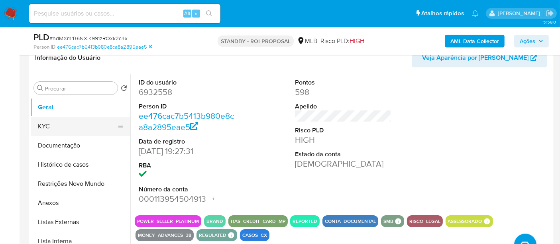
click at [50, 127] on button "KYC" at bounding box center [77, 126] width 93 height 19
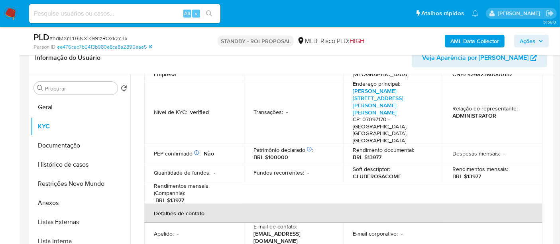
scroll to position [133, 0]
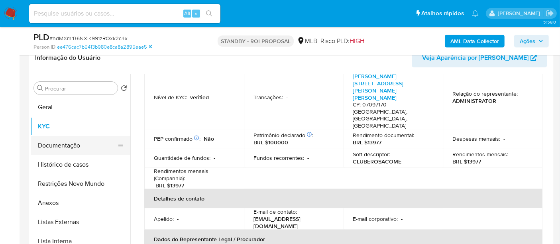
click at [59, 141] on button "Documentação" at bounding box center [77, 145] width 93 height 19
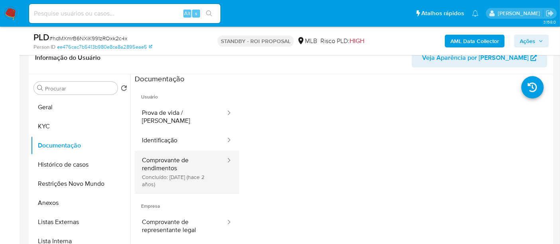
click at [180, 159] on button "Comprovante de rendimentos Concluído: 11/04/2023 (hace 2 años)" at bounding box center [181, 172] width 92 height 42
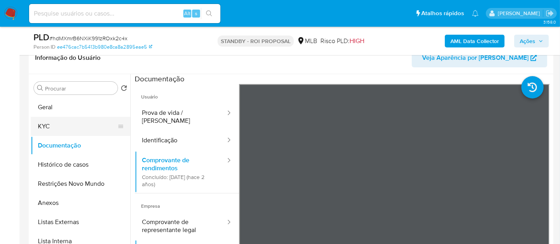
click at [55, 127] on button "KYC" at bounding box center [77, 126] width 93 height 19
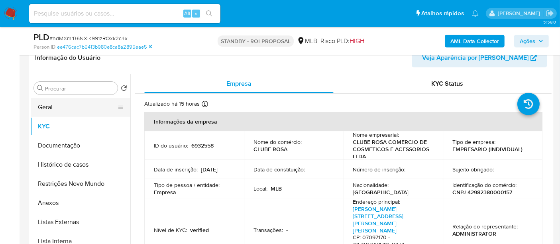
click at [57, 108] on button "Geral" at bounding box center [77, 107] width 93 height 19
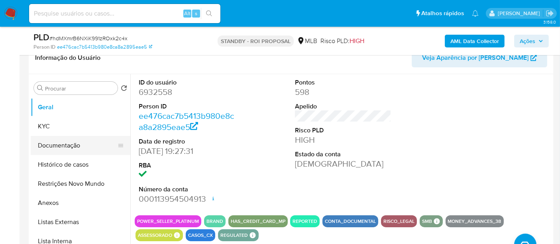
click at [50, 145] on button "Documentação" at bounding box center [77, 145] width 93 height 19
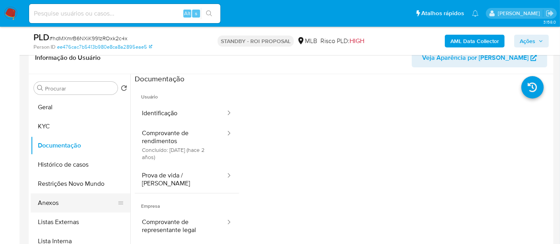
click at [60, 203] on button "Anexos" at bounding box center [77, 202] width 93 height 19
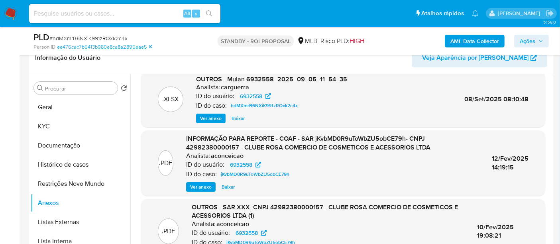
scroll to position [93, 0]
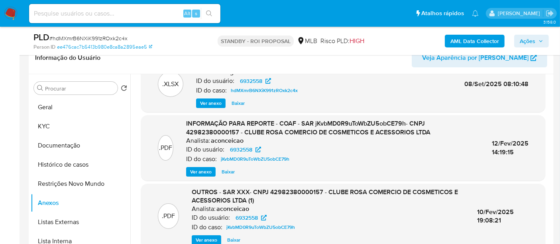
click at [204, 236] on span "Ver anexo" at bounding box center [207, 240] width 22 height 8
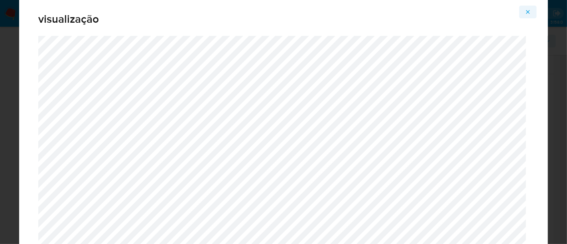
click at [528, 12] on icon "Attachment preview" at bounding box center [528, 12] width 4 height 4
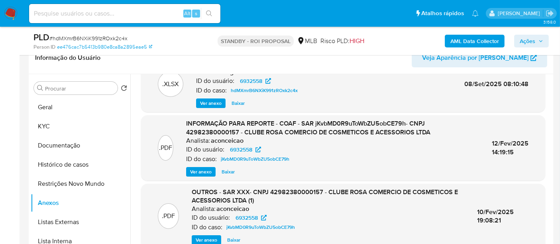
click at [198, 170] on span "Ver anexo" at bounding box center [201, 172] width 22 height 8
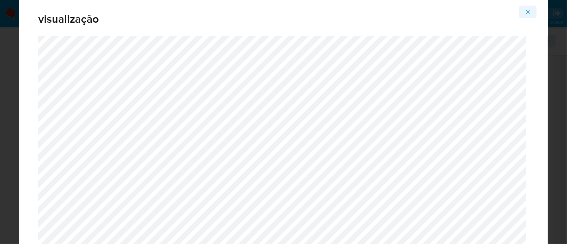
click at [529, 11] on icon "Attachment preview" at bounding box center [527, 12] width 6 height 6
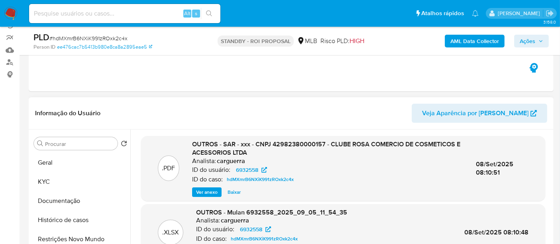
scroll to position [0, 0]
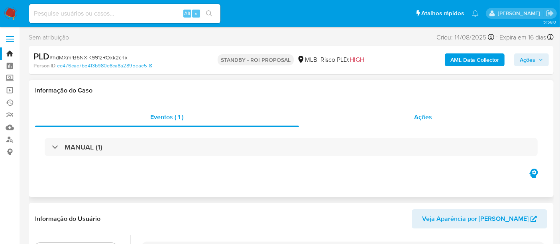
click at [433, 112] on div "Ações" at bounding box center [423, 117] width 249 height 19
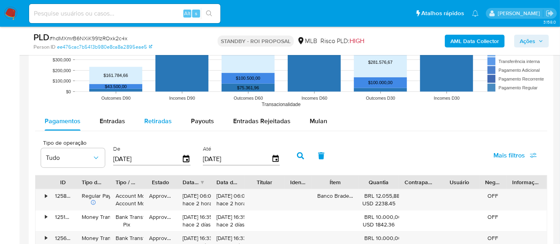
scroll to position [849, 0]
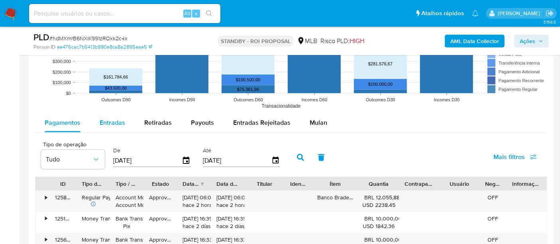
drag, startPoint x: 110, startPoint y: 124, endPoint x: 131, endPoint y: 134, distance: 23.2
click at [110, 124] on span "Entradas" at bounding box center [113, 122] width 26 height 9
select select "10"
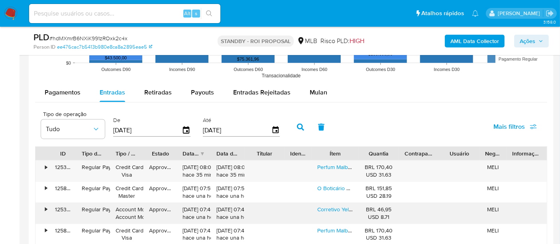
scroll to position [938, 0]
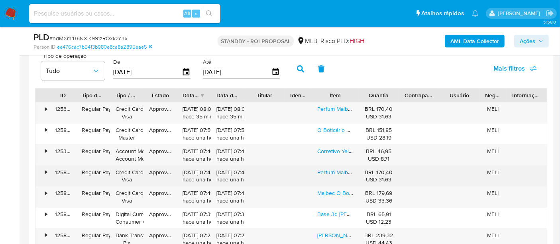
click at [330, 173] on link "Perfum Malbec 100ml O Boticario" at bounding box center [358, 172] width 82 height 8
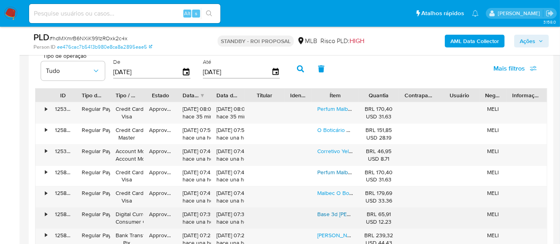
click at [340, 213] on link "Base 3d Mary Kay Timewise Acabamento Matte Bronze W110 30ml" at bounding box center [431, 214] width 228 height 8
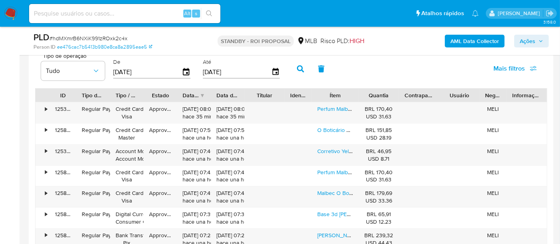
click at [88, 10] on input at bounding box center [124, 13] width 191 height 10
paste input "6mhjr4NBDcqpMUjd02ZPC3pM"
type input "6mhjr4NBDcqpMUjd02ZPC3pM"
click at [206, 11] on icon "search-icon" at bounding box center [209, 13] width 6 height 6
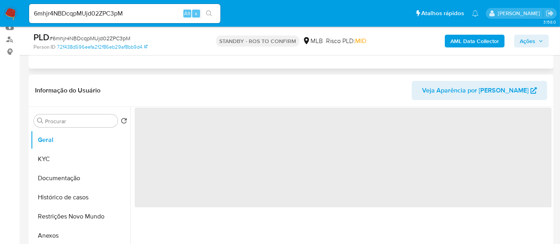
scroll to position [133, 0]
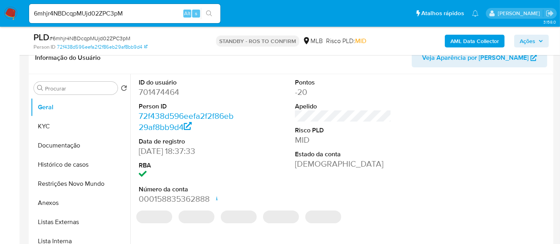
select select "10"
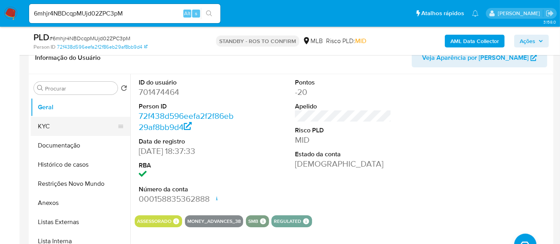
click at [58, 124] on button "KYC" at bounding box center [77, 126] width 93 height 19
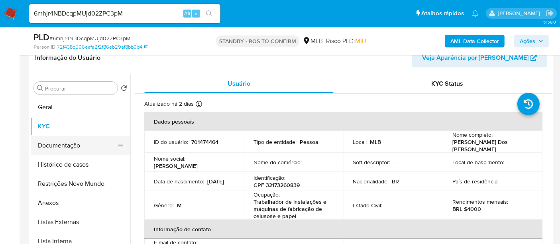
click at [63, 142] on button "Documentação" at bounding box center [77, 145] width 93 height 19
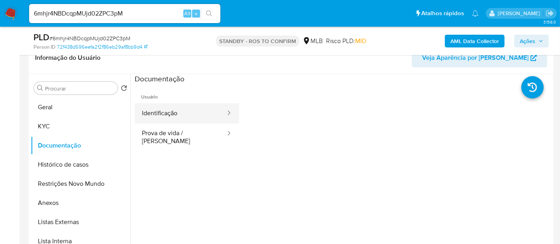
click at [172, 111] on button "Identificação" at bounding box center [181, 113] width 92 height 20
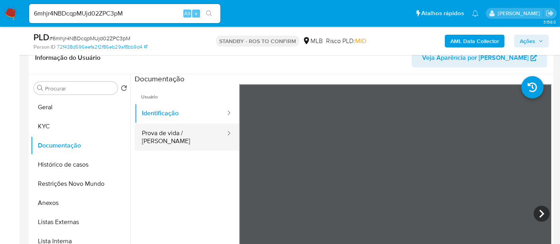
click at [182, 132] on button "Prova de vida / Selfie" at bounding box center [181, 137] width 92 height 27
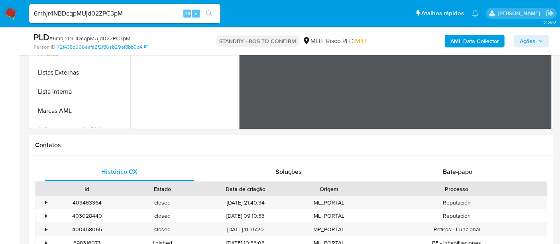
scroll to position [302, 0]
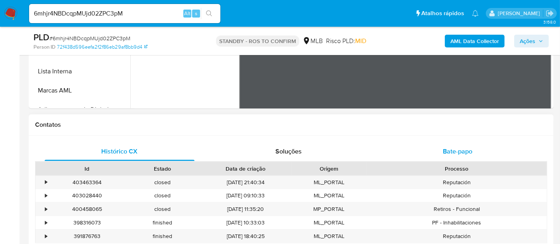
click at [457, 148] on span "Bate-papo" at bounding box center [457, 151] width 29 height 9
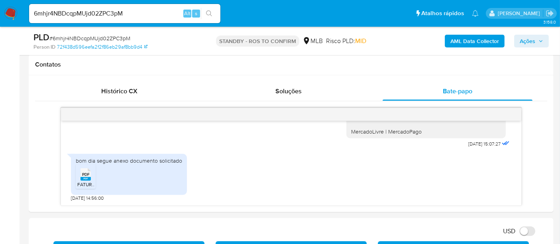
scroll to position [364, 0]
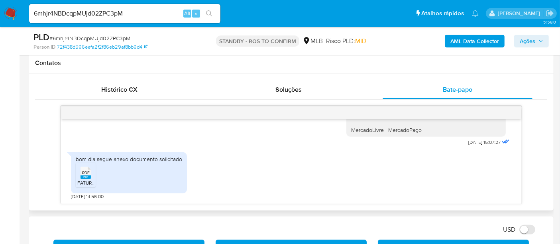
click at [88, 172] on span "PDF" at bounding box center [86, 172] width 8 height 5
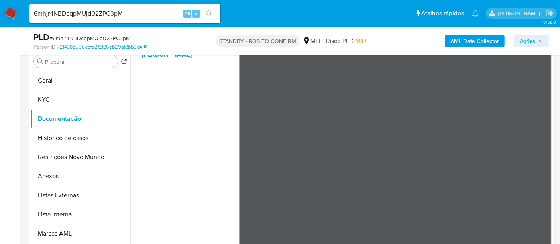
scroll to position [67, 0]
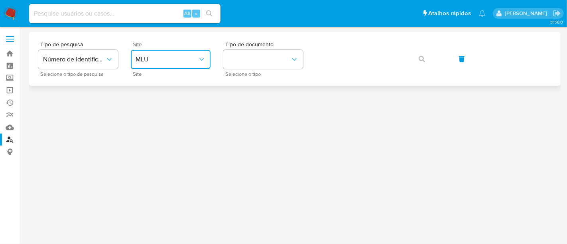
click at [200, 57] on icon "site_id" at bounding box center [202, 59] width 8 height 8
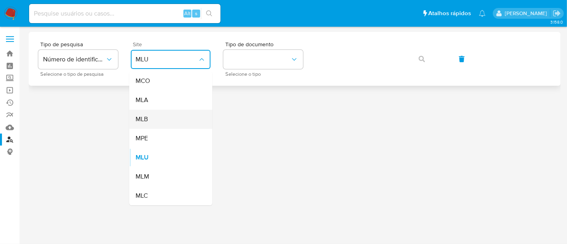
click at [151, 119] on div "MLB" at bounding box center [168, 119] width 65 height 19
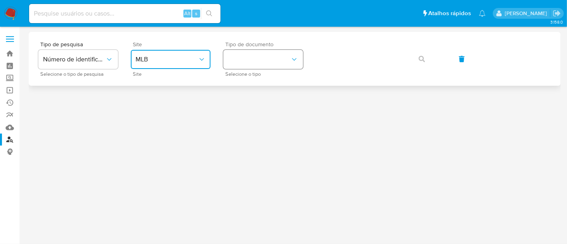
click at [298, 58] on button "identificationType" at bounding box center [263, 59] width 80 height 19
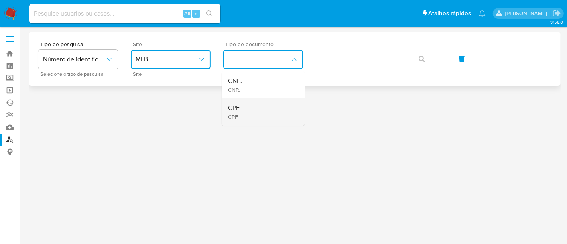
click at [239, 108] on span "CPF" at bounding box center [234, 108] width 12 height 8
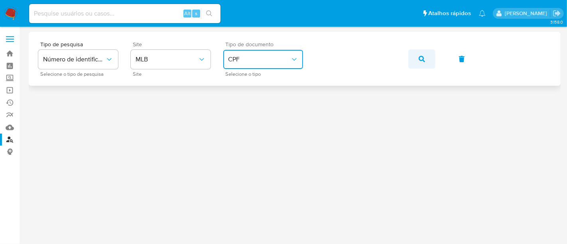
click at [415, 54] on button "button" at bounding box center [421, 58] width 27 height 19
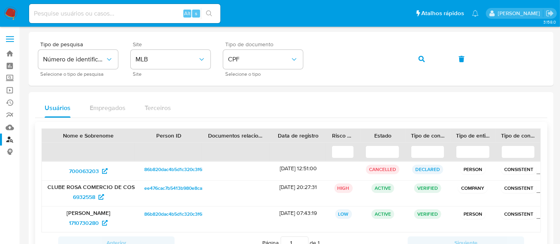
scroll to position [44, 0]
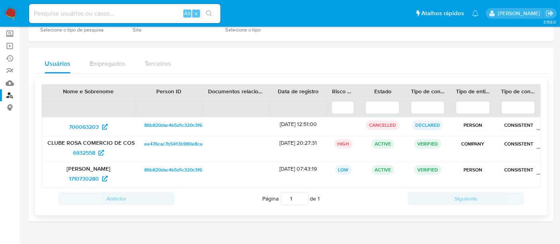
click at [80, 169] on p "[PERSON_NAME]" at bounding box center [88, 168] width 82 height 7
click at [82, 176] on span "1710730280" at bounding box center [84, 178] width 30 height 13
click at [84, 143] on p "CLUBE ROSA COMERCIO DE COSMETICOS E ACESSORIOS LTDA" at bounding box center [88, 142] width 82 height 7
click at [86, 147] on span "6932558" at bounding box center [84, 152] width 22 height 13
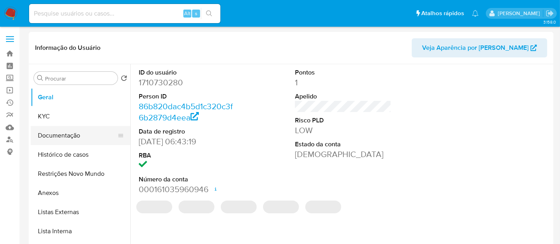
click at [52, 132] on button "Documentação" at bounding box center [77, 135] width 93 height 19
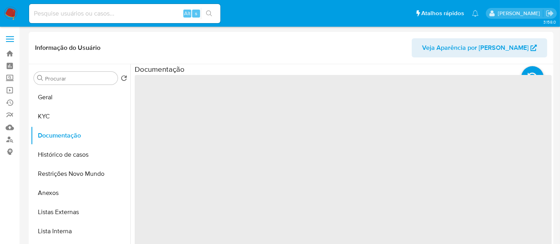
select select "10"
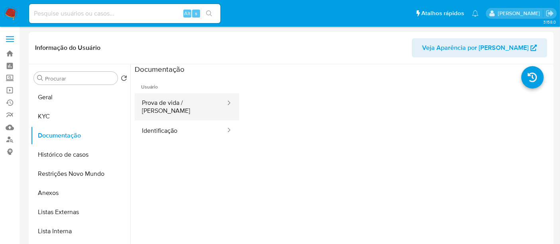
drag, startPoint x: 177, startPoint y: 104, endPoint x: 191, endPoint y: 106, distance: 13.8
click at [178, 104] on button "Prova de vida / [PERSON_NAME]" at bounding box center [181, 106] width 92 height 27
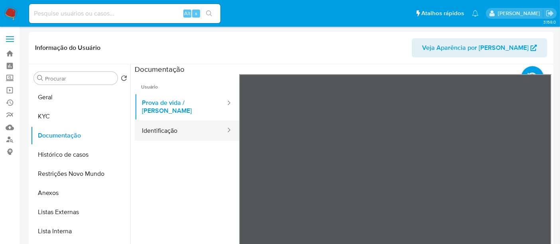
click at [174, 129] on button "Identificação" at bounding box center [181, 130] width 92 height 20
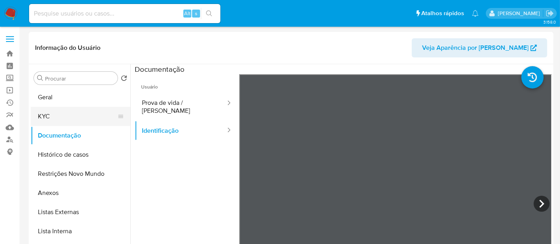
click at [57, 111] on button "KYC" at bounding box center [77, 116] width 93 height 19
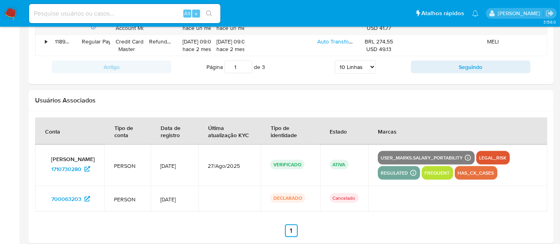
scroll to position [1028, 0]
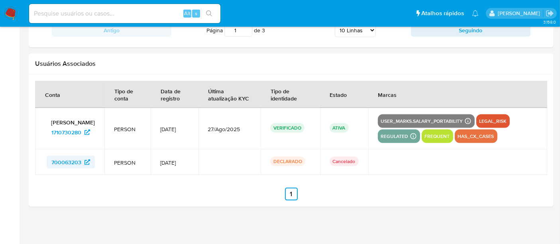
click at [61, 163] on span "700063203" at bounding box center [66, 169] width 30 height 13
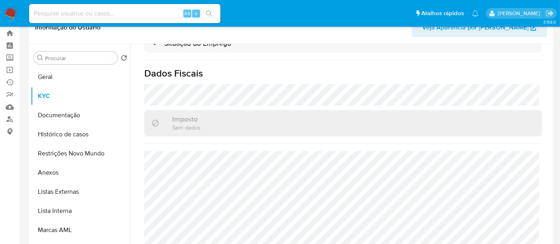
scroll to position [0, 0]
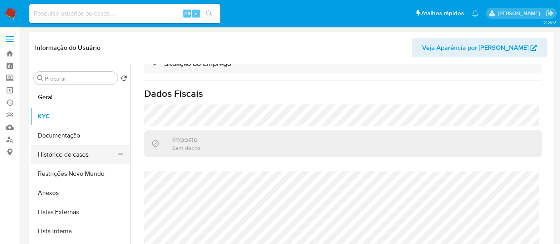
click at [69, 155] on button "Histórico de casos" at bounding box center [77, 154] width 93 height 19
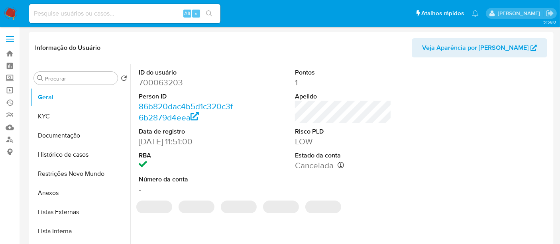
select select "10"
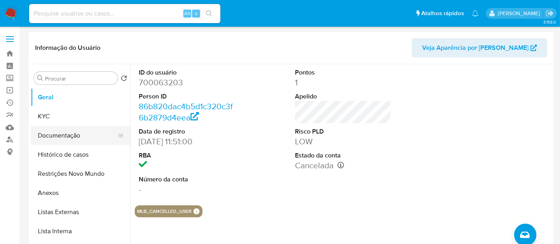
drag, startPoint x: 50, startPoint y: 134, endPoint x: 100, endPoint y: 141, distance: 51.2
click at [50, 134] on button "Documentação" at bounding box center [77, 135] width 93 height 19
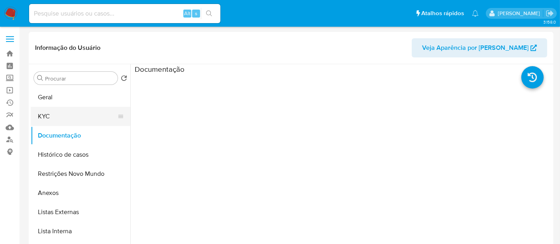
click at [55, 115] on button "KYC" at bounding box center [77, 116] width 93 height 19
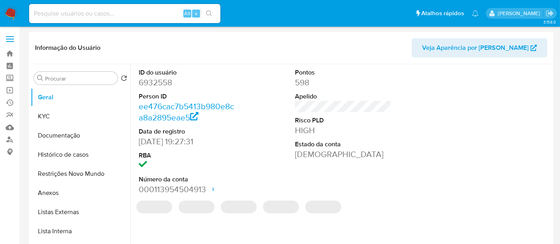
select select "10"
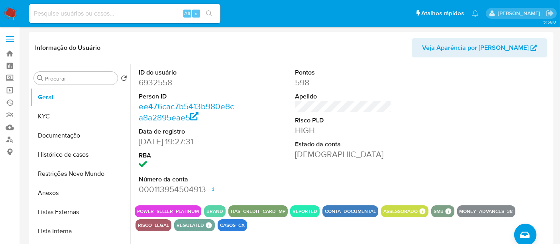
click at [59, 116] on button "KYC" at bounding box center [77, 116] width 93 height 19
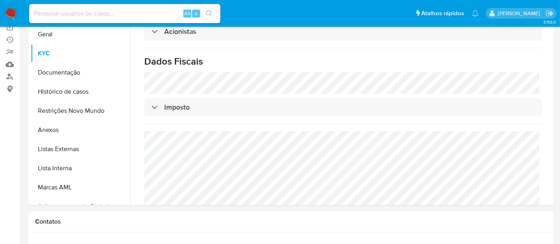
scroll to position [133, 0]
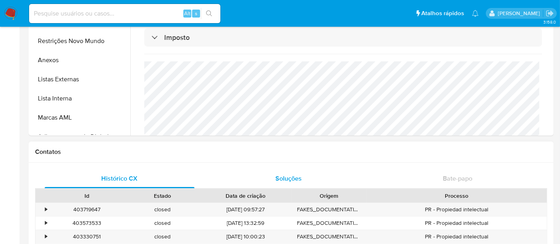
click at [285, 180] on span "Soluções" at bounding box center [288, 178] width 26 height 9
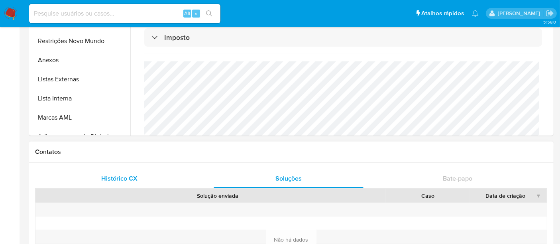
click at [120, 177] on span "Histórico CX" at bounding box center [120, 178] width 36 height 9
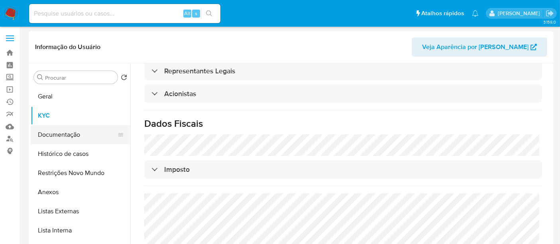
scroll to position [0, 0]
click at [52, 136] on button "Documentação" at bounding box center [77, 135] width 93 height 19
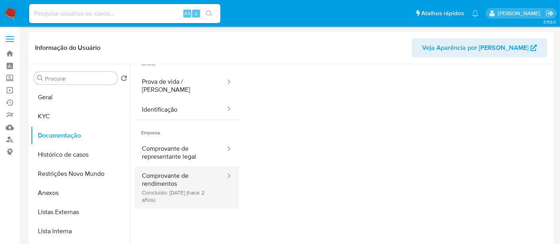
scroll to position [65, 0]
click at [170, 174] on button "Comprovante de rendimentos Concluído: [DATE] (hace 2 años)" at bounding box center [181, 186] width 92 height 42
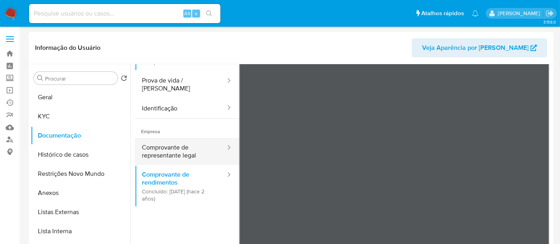
click at [160, 141] on button "Comprovante de representante legal" at bounding box center [181, 151] width 92 height 27
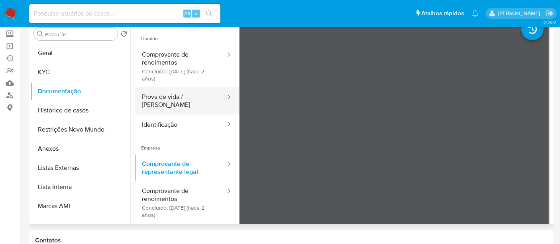
scroll to position [0, 0]
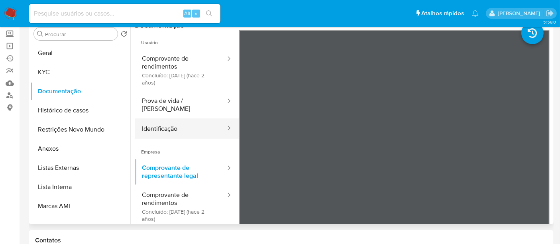
click at [159, 118] on button "Identificação" at bounding box center [181, 128] width 92 height 20
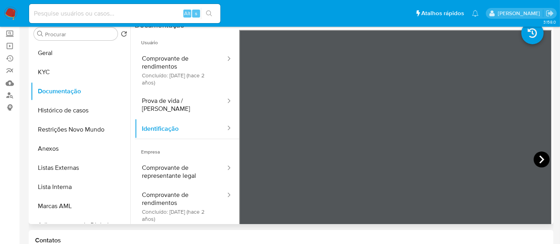
click at [540, 157] on icon at bounding box center [542, 159] width 16 height 16
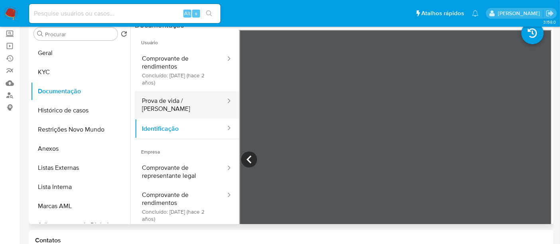
click at [162, 101] on button "Prova de vida / [PERSON_NAME]" at bounding box center [181, 104] width 92 height 27
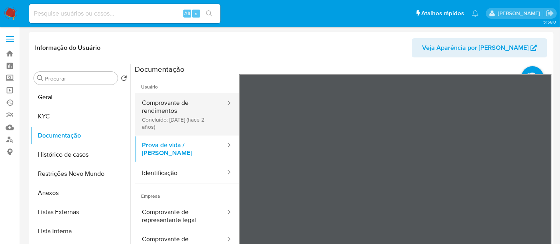
click at [150, 98] on button "Comprovante de rendimentos Concluído: [DATE] (hace 2 años)" at bounding box center [181, 114] width 92 height 42
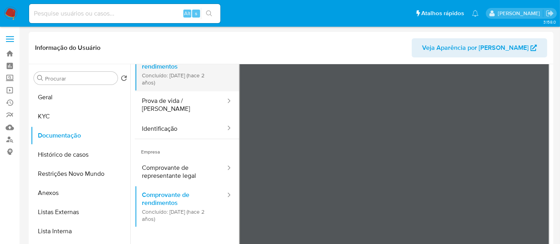
scroll to position [69, 0]
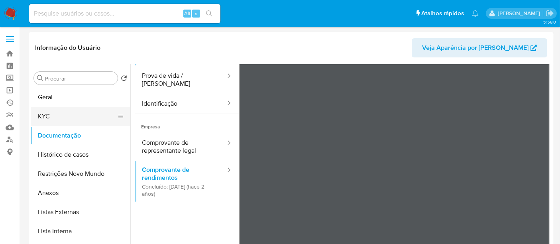
click at [42, 112] on button "KYC" at bounding box center [77, 116] width 93 height 19
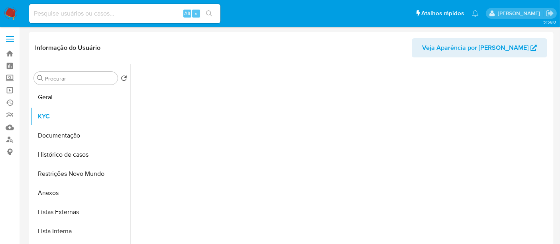
scroll to position [0, 0]
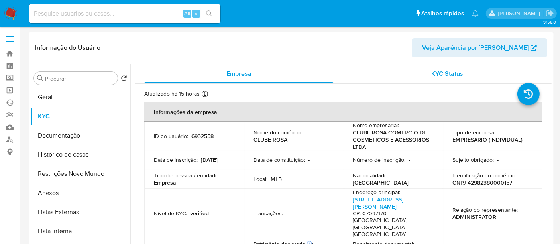
click at [451, 73] on span "KYC Status" at bounding box center [448, 73] width 32 height 9
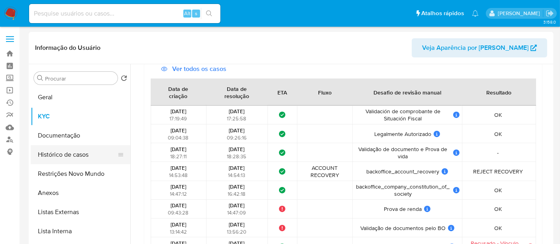
click at [51, 151] on button "Histórico de casos" at bounding box center [77, 154] width 93 height 19
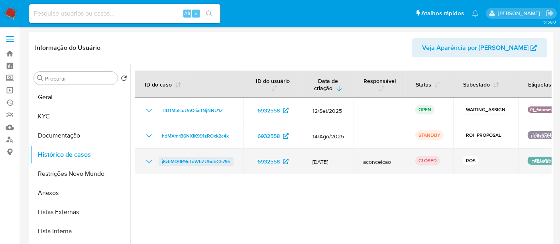
click at [189, 161] on span "jKvbMD0R9uToWbZU5obCE79h" at bounding box center [196, 162] width 69 height 10
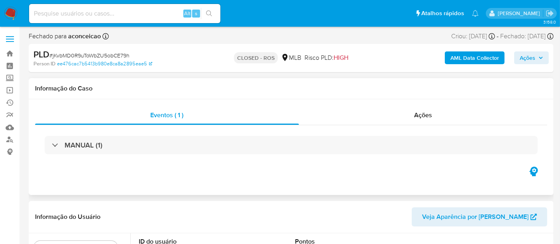
select select "10"
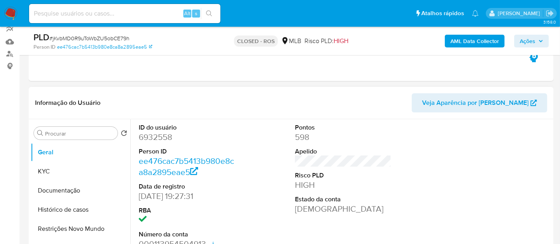
scroll to position [133, 0]
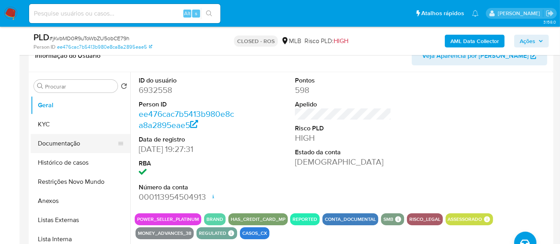
click at [69, 141] on button "Documentação" at bounding box center [77, 143] width 93 height 19
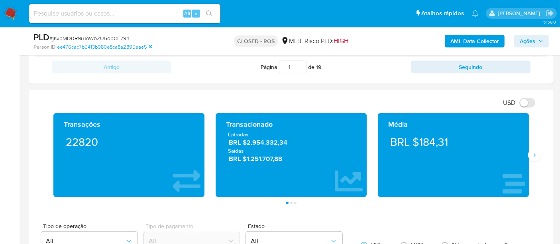
scroll to position [354, 0]
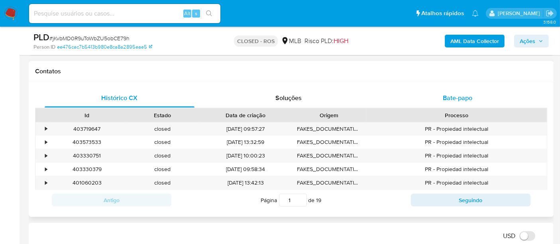
click at [461, 96] on span "Bate-papo" at bounding box center [457, 97] width 29 height 9
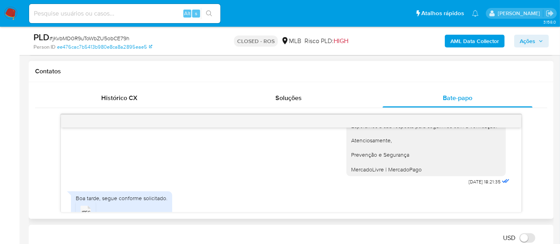
scroll to position [223, 0]
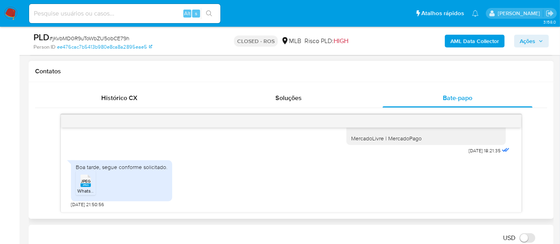
click at [84, 180] on span "JPEG" at bounding box center [86, 181] width 10 height 5
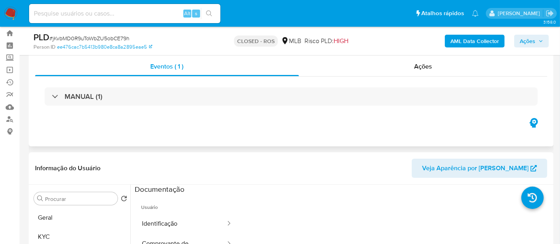
scroll to position [0, 0]
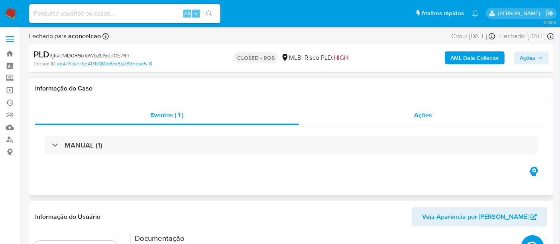
click at [424, 116] on span "Ações" at bounding box center [423, 114] width 18 height 9
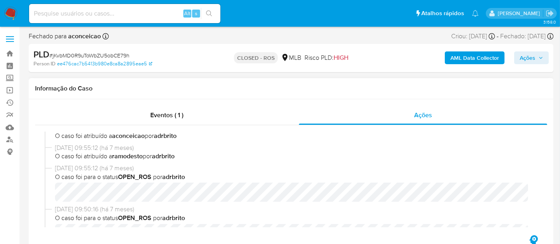
scroll to position [177, 0]
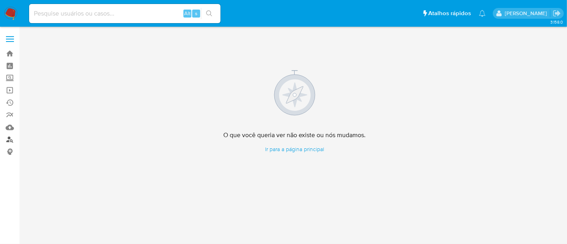
click at [11, 137] on link "Localizador de pessoas" at bounding box center [47, 140] width 95 height 12
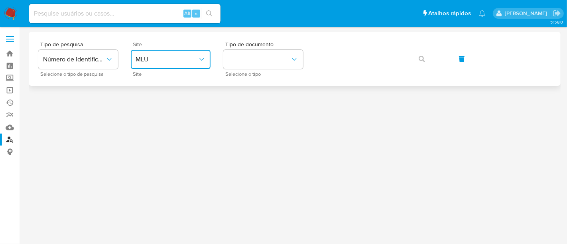
click at [202, 57] on icon "site_id" at bounding box center [202, 59] width 8 height 8
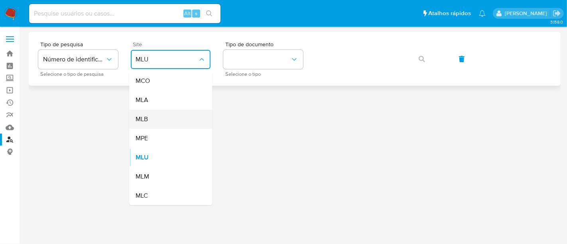
click at [147, 117] on span "MLB" at bounding box center [142, 119] width 12 height 8
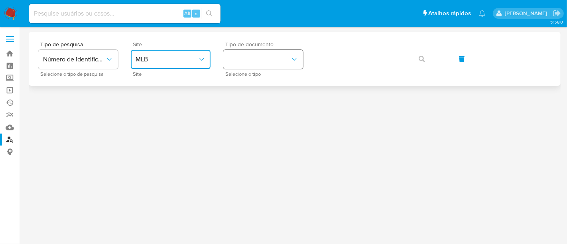
click at [298, 57] on button "identificationType" at bounding box center [263, 59] width 80 height 19
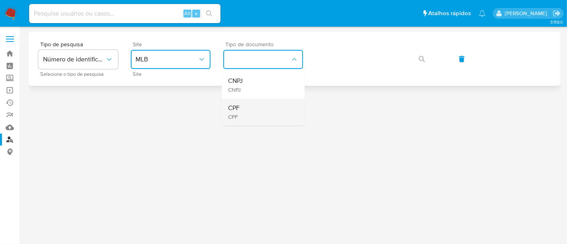
click at [248, 110] on div "CPF CPF" at bounding box center [260, 111] width 65 height 27
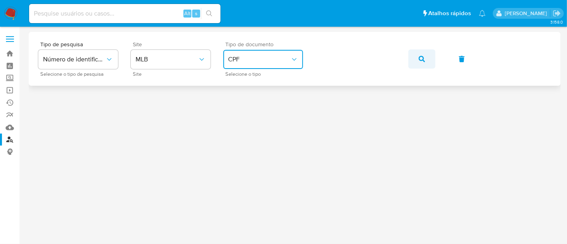
click at [420, 56] on icon "button" at bounding box center [421, 59] width 6 height 6
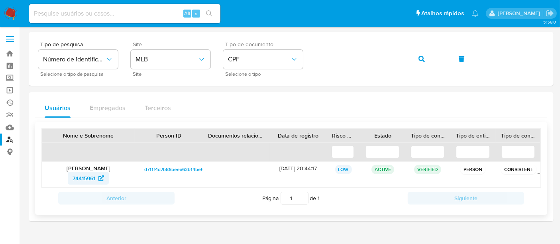
click at [85, 176] on span "74415961" at bounding box center [84, 178] width 23 height 13
click at [93, 51] on div "Tipo de pesquisa Número de identificação Selecione o tipo de pesquisa Site MLB …" at bounding box center [291, 58] width 506 height 35
click at [419, 56] on icon "button" at bounding box center [421, 59] width 6 height 6
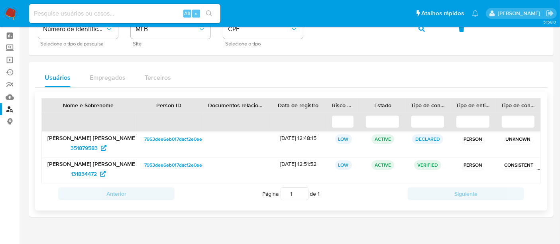
scroll to position [42, 0]
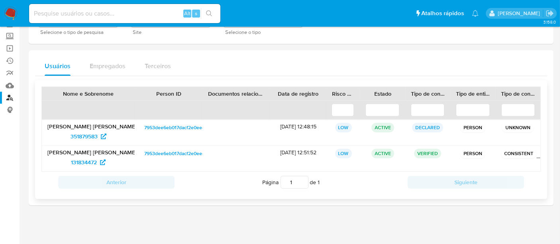
click at [84, 128] on p "[PERSON_NAME] Sanches" at bounding box center [88, 126] width 82 height 7
click at [84, 130] on span "351879583" at bounding box center [84, 136] width 27 height 13
click at [51, 13] on input at bounding box center [124, 13] width 191 height 10
paste input "f1AVpYnQKZtB0IGhLmj4O4pp"
type input "f1AVpYnQKZtB0IGhLmj4O4pp"
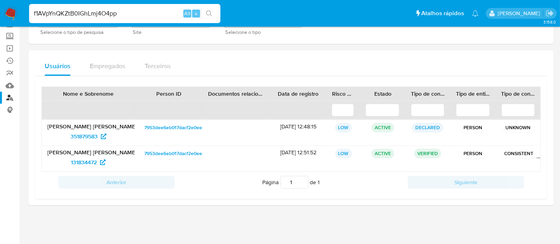
click at [209, 14] on icon "search-icon" at bounding box center [209, 13] width 6 height 6
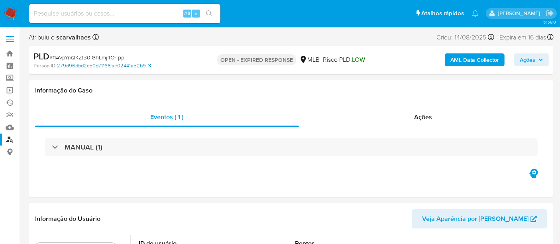
select select "10"
click at [9, 11] on img at bounding box center [11, 14] width 14 height 14
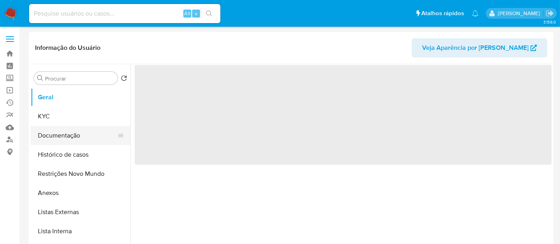
click at [54, 139] on button "Documentação" at bounding box center [77, 135] width 93 height 19
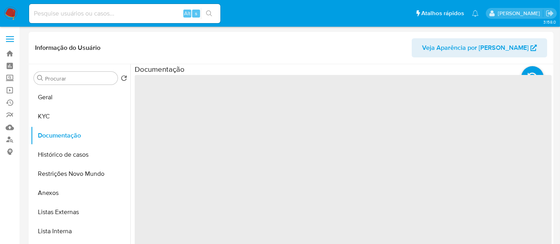
select select "10"
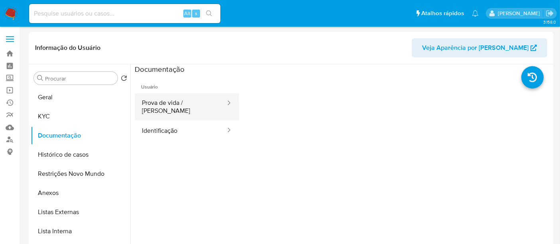
click at [183, 105] on button "Prova de vida / [PERSON_NAME]" at bounding box center [181, 106] width 92 height 27
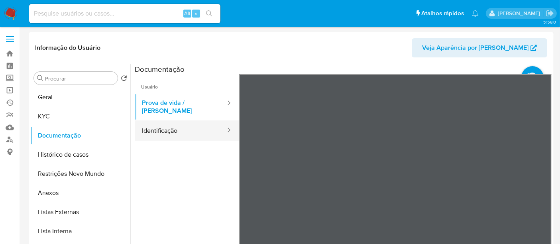
click at [158, 121] on button "Identificação" at bounding box center [181, 130] width 92 height 20
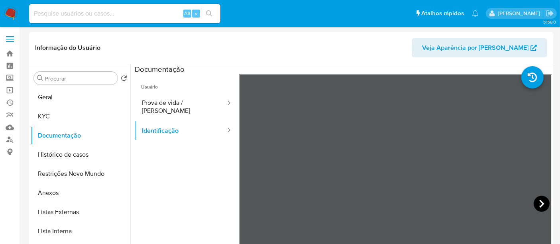
click at [538, 205] on icon at bounding box center [542, 204] width 16 height 16
drag, startPoint x: 39, startPoint y: 119, endPoint x: 87, endPoint y: 118, distance: 48.6
click at [39, 119] on button "KYC" at bounding box center [77, 116] width 93 height 19
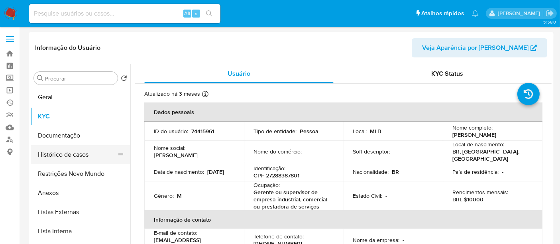
click at [57, 150] on button "Histórico de casos" at bounding box center [77, 154] width 93 height 19
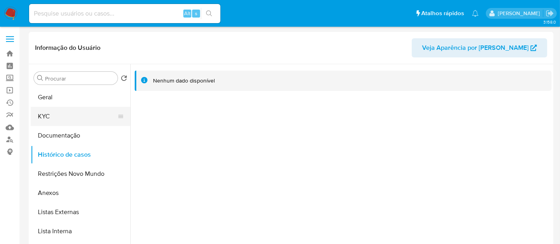
click at [48, 114] on button "KYC" at bounding box center [77, 116] width 93 height 19
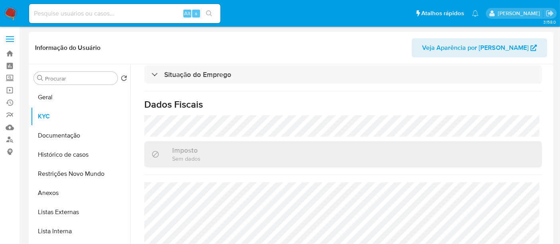
scroll to position [379, 0]
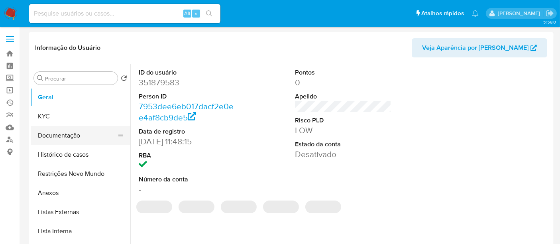
select select "10"
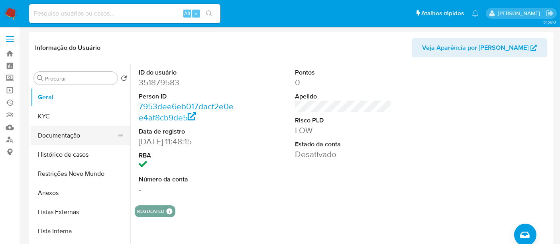
click at [63, 134] on button "Documentação" at bounding box center [77, 135] width 93 height 19
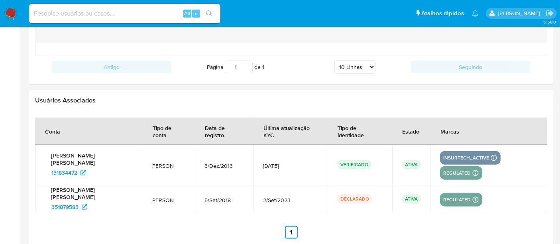
scroll to position [930, 0]
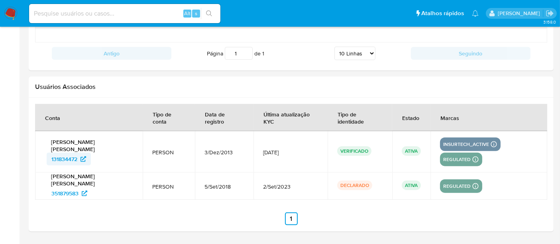
click at [66, 153] on span "131834472" at bounding box center [64, 159] width 26 height 13
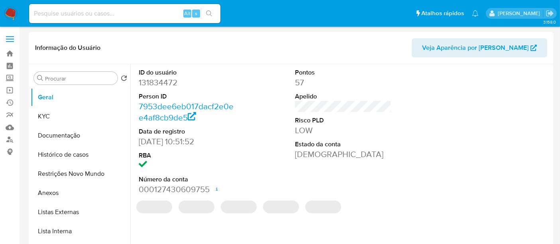
select select "10"
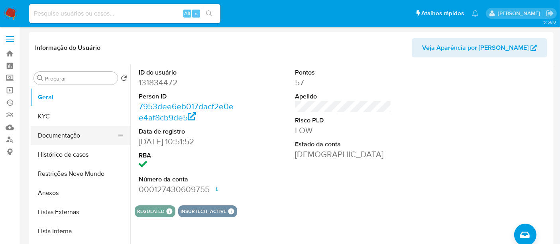
click at [57, 129] on button "Documentação" at bounding box center [77, 135] width 93 height 19
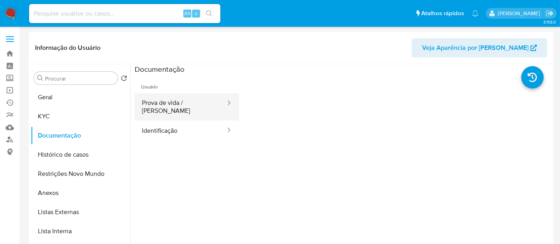
click at [184, 102] on button "Prova de vida / [PERSON_NAME]" at bounding box center [181, 106] width 92 height 27
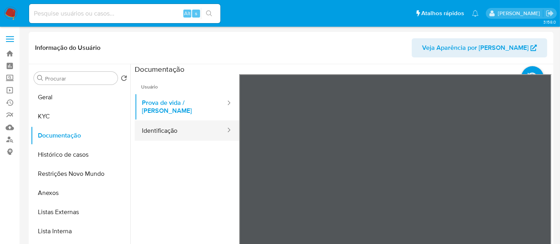
click at [156, 121] on button "Identificação" at bounding box center [181, 130] width 92 height 20
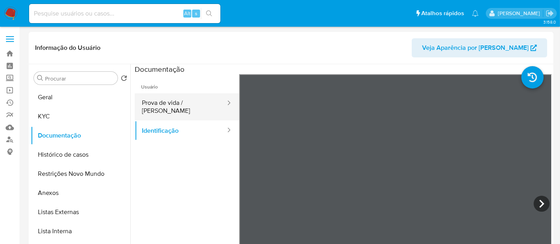
click at [165, 102] on button "Prova de vida / [PERSON_NAME]" at bounding box center [181, 106] width 92 height 27
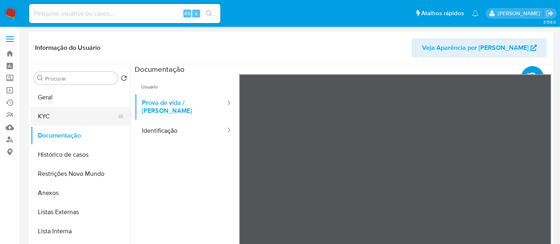
click at [49, 115] on button "KYC" at bounding box center [77, 116] width 93 height 19
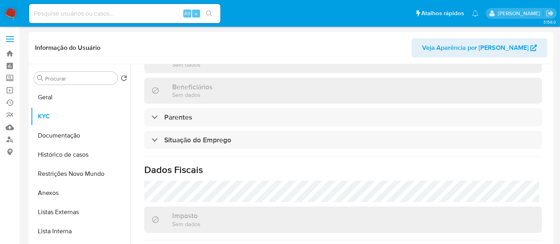
scroll to position [379, 0]
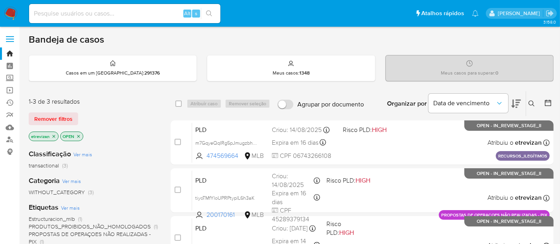
click at [55, 134] on icon "close-filter" at bounding box center [53, 136] width 5 height 5
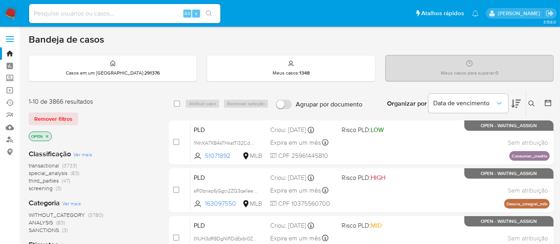
click at [530, 103] on icon at bounding box center [531, 103] width 6 height 6
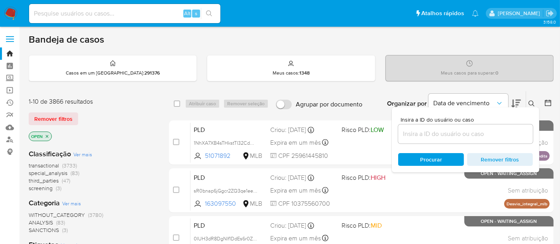
click at [420, 139] on div at bounding box center [465, 133] width 135 height 19
click at [421, 133] on input at bounding box center [465, 134] width 135 height 10
paste input "f1AVpYnQKZtB0IGhLmj4O4pp"
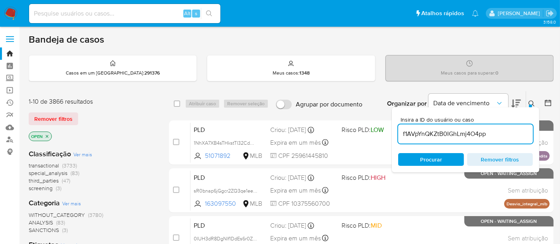
type input "f1AVpYnQKZtB0IGhLmj4O4pp"
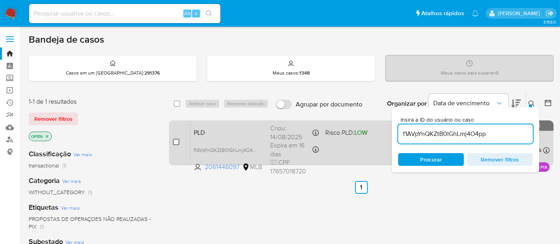
click at [177, 141] on input "checkbox" at bounding box center [176, 142] width 6 height 6
checkbox input "true"
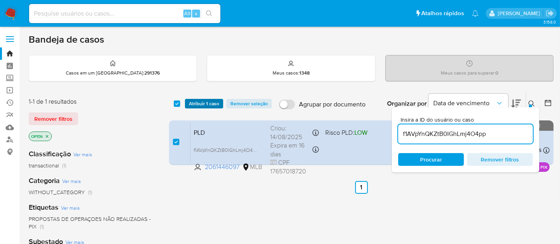
click at [203, 101] on span "Atribuir 1 caso" at bounding box center [204, 104] width 30 height 8
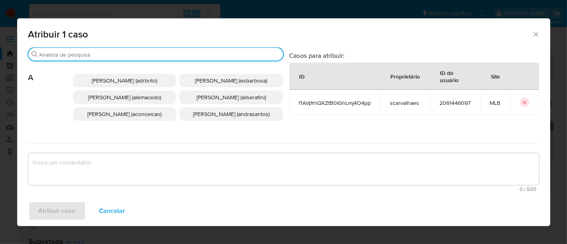
click at [119, 51] on div "Procurar" at bounding box center [155, 54] width 255 height 13
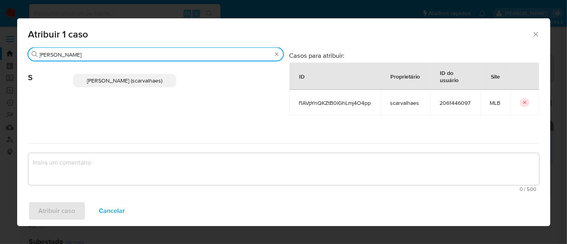
type input "sara"
click at [132, 84] on span "Sara Heide Carvalhaes Gomes Teixeira (scarvalhaes)" at bounding box center [124, 81] width 75 height 8
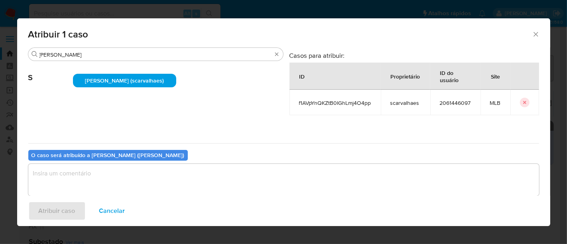
click at [64, 173] on textarea "assign-modal" at bounding box center [283, 180] width 511 height 32
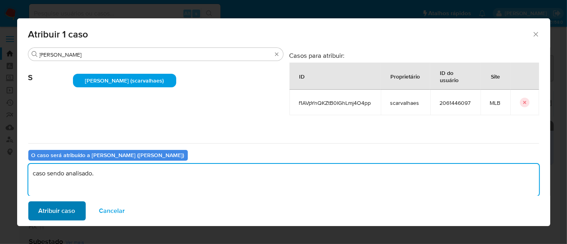
type textarea "caso sendo analisado."
click at [65, 208] on span "Atribuir caso" at bounding box center [57, 211] width 37 height 18
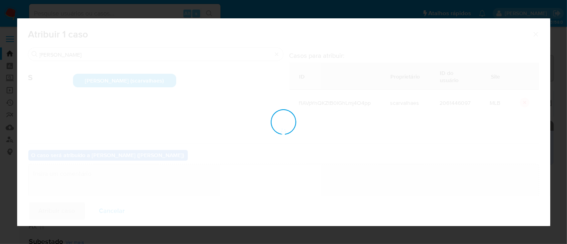
checkbox input "false"
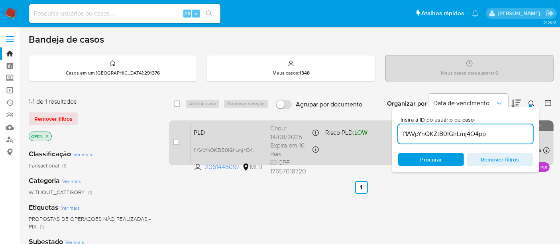
click at [328, 141] on div "PLD f1AVpYnQKZtB0IGhLmj4O4pp 2061446097 MLB Risco PLD: LOW Criou: 14/08/2025 Cr…" at bounding box center [370, 142] width 359 height 40
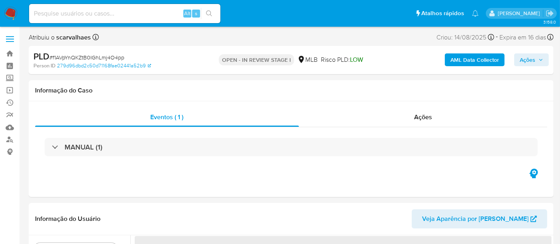
select select "10"
